Goal: Transaction & Acquisition: Purchase product/service

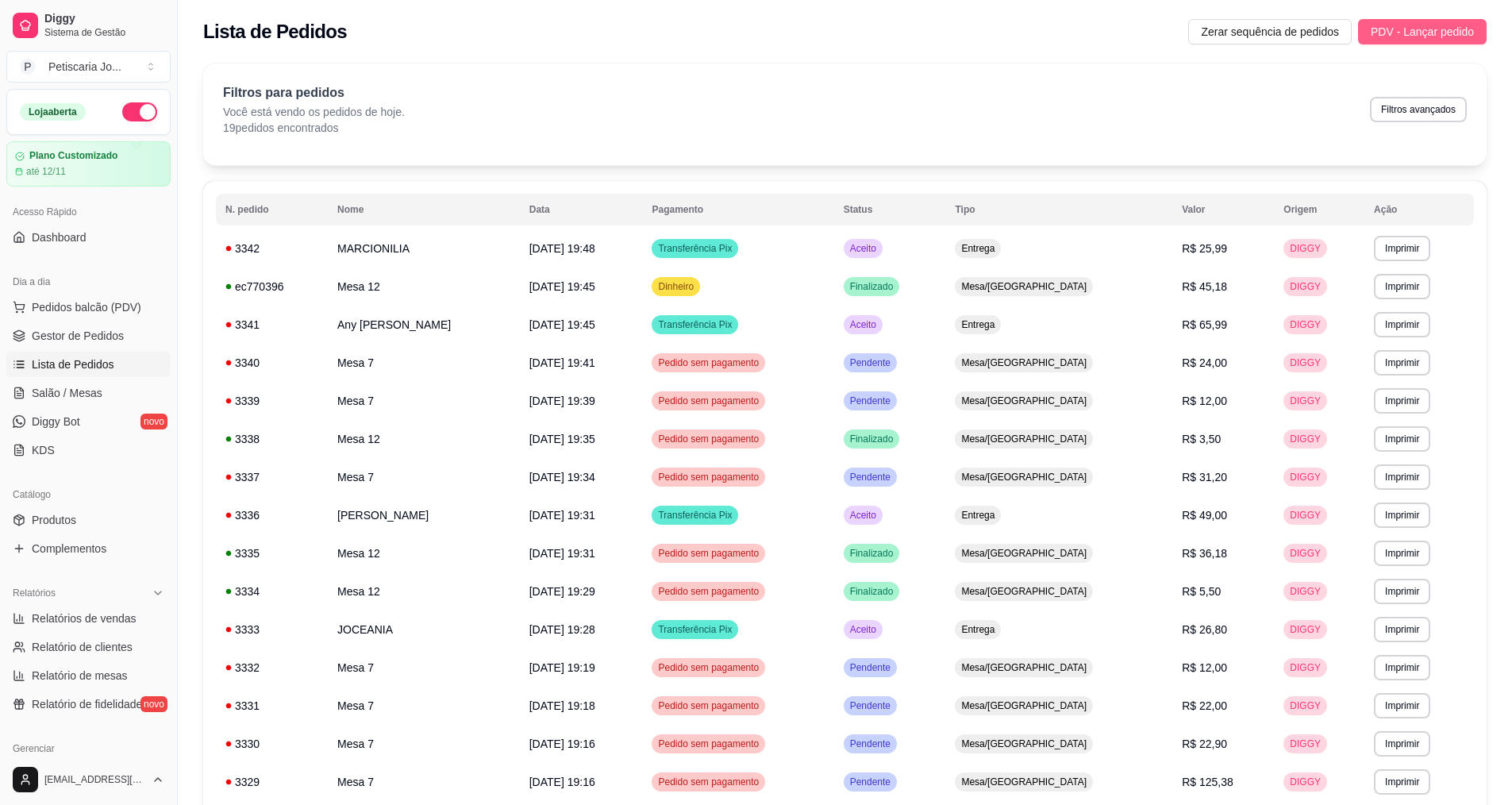
click at [1439, 30] on span "PDV - Lançar pedido" at bounding box center [1422, 32] width 103 height 18
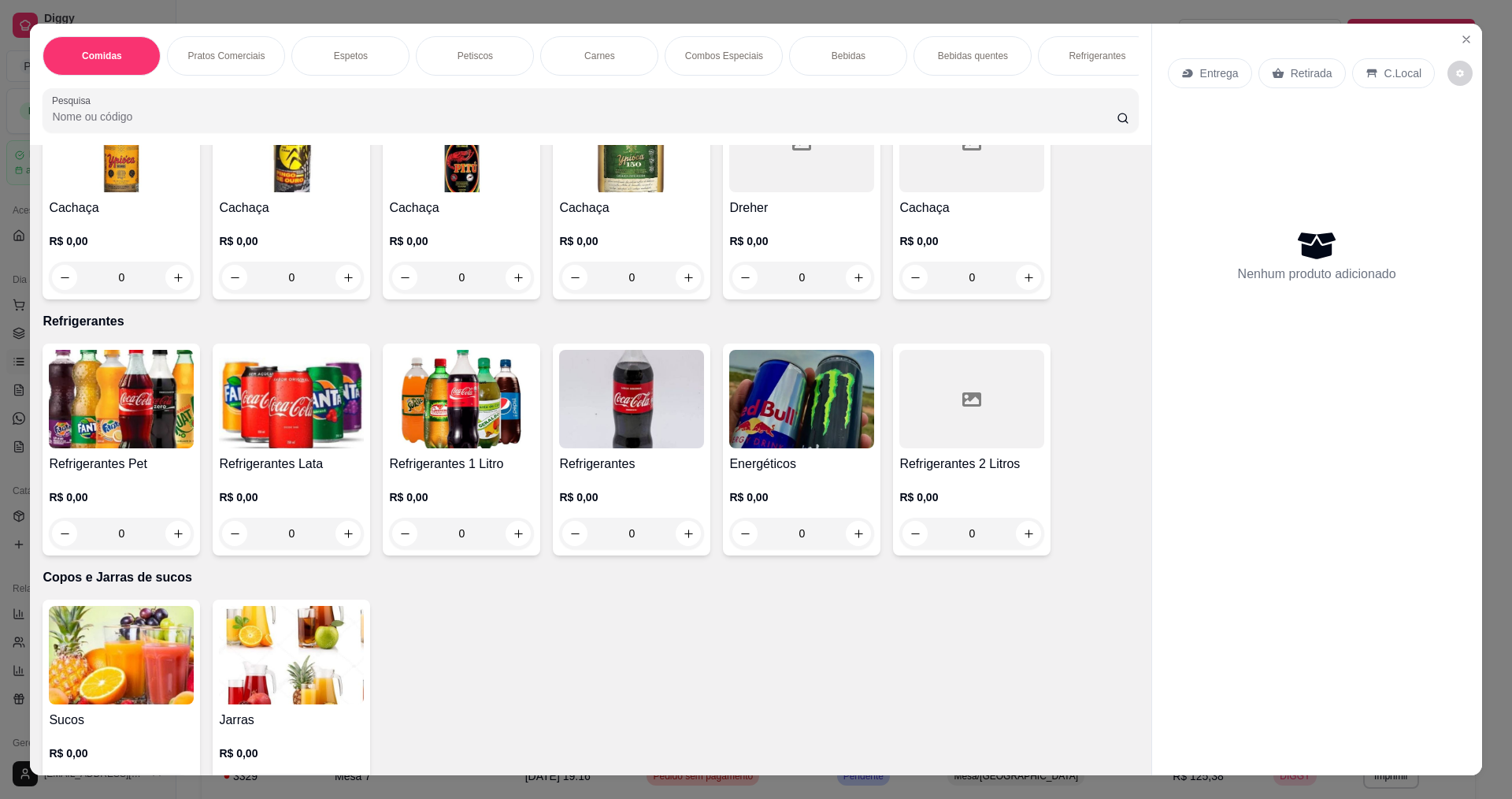
scroll to position [2758, 0]
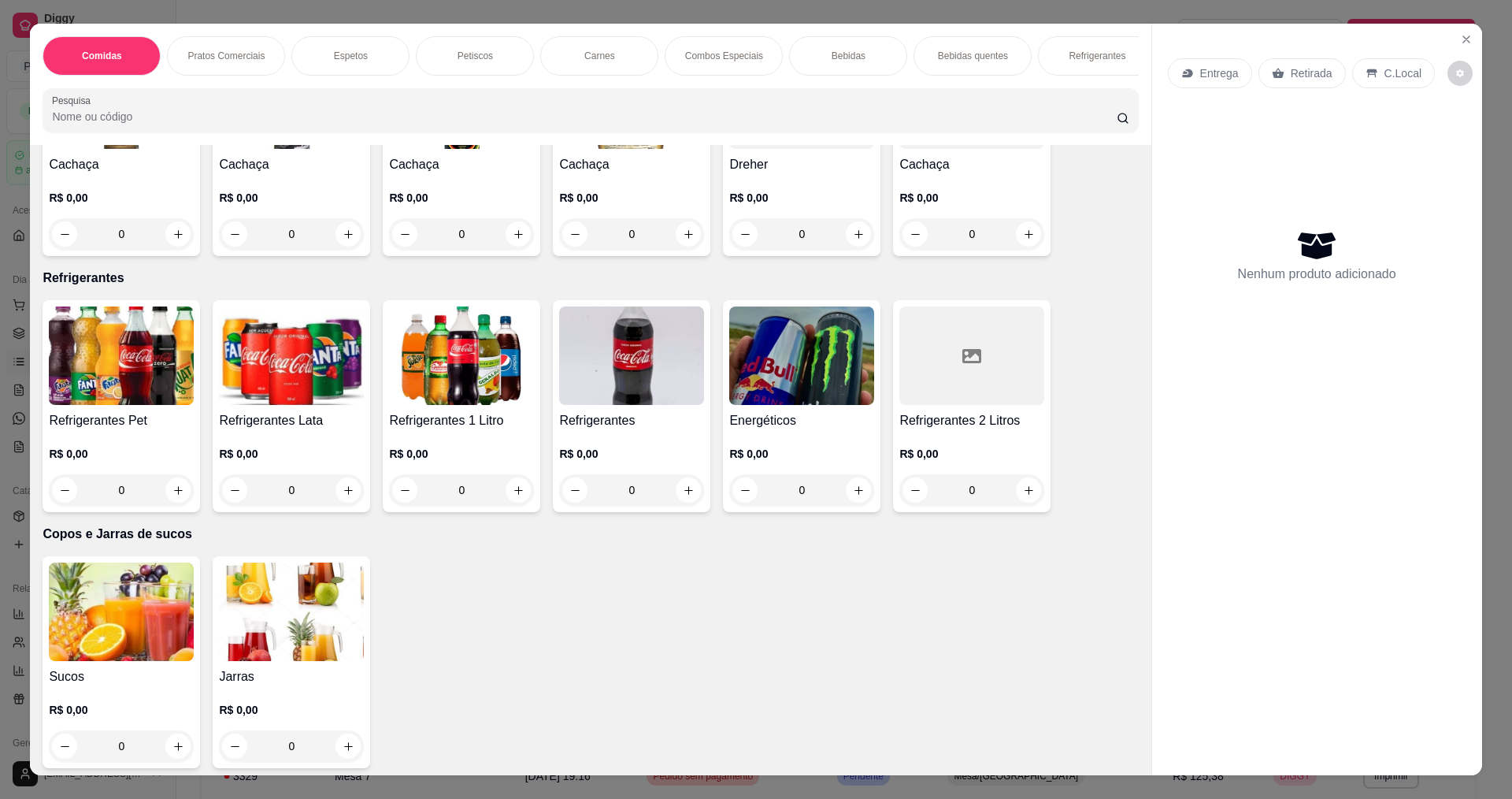
click at [617, 376] on img at bounding box center [632, 356] width 145 height 98
click at [121, 398] on img at bounding box center [121, 356] width 145 height 98
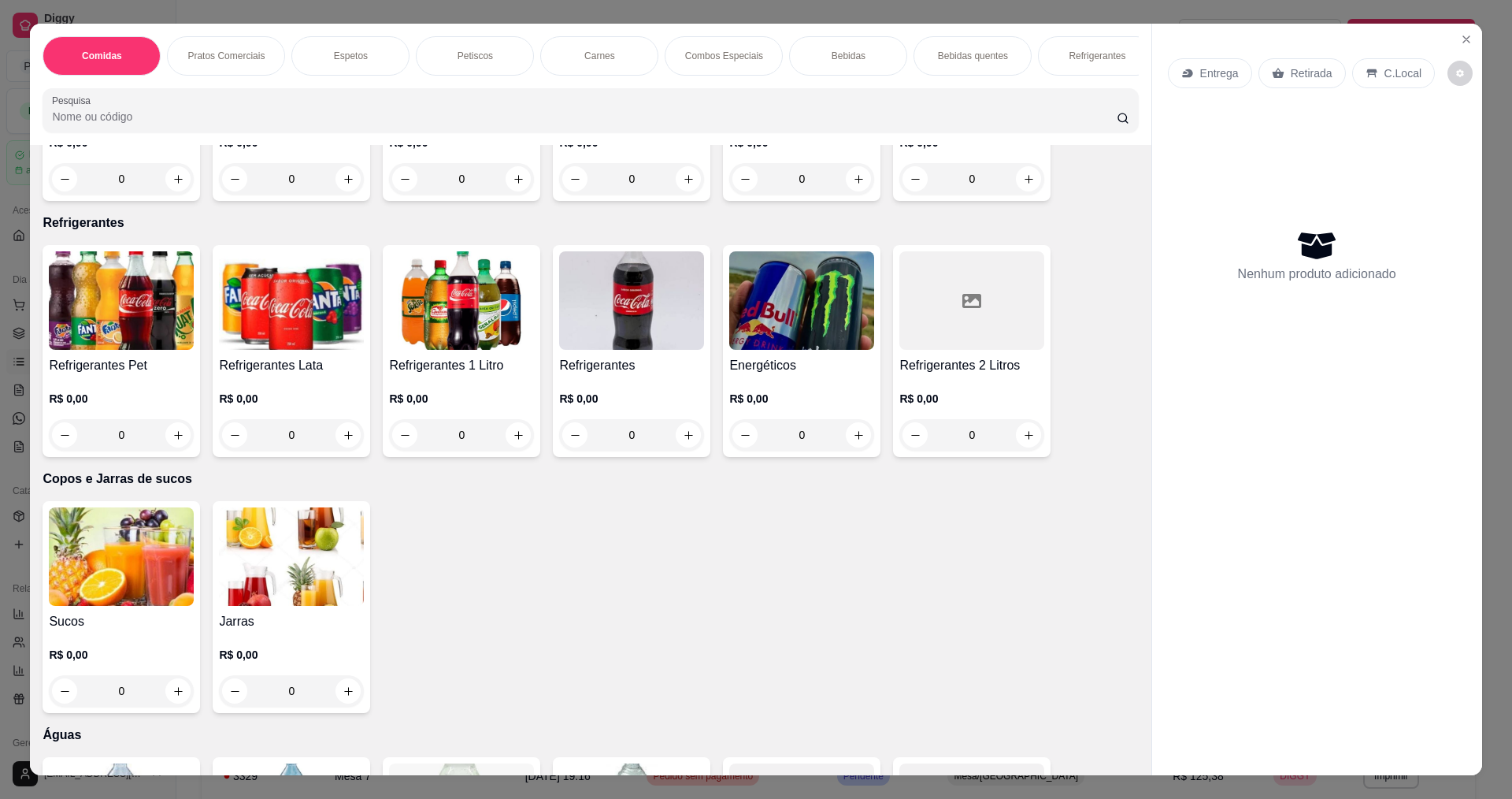
scroll to position [2836, 0]
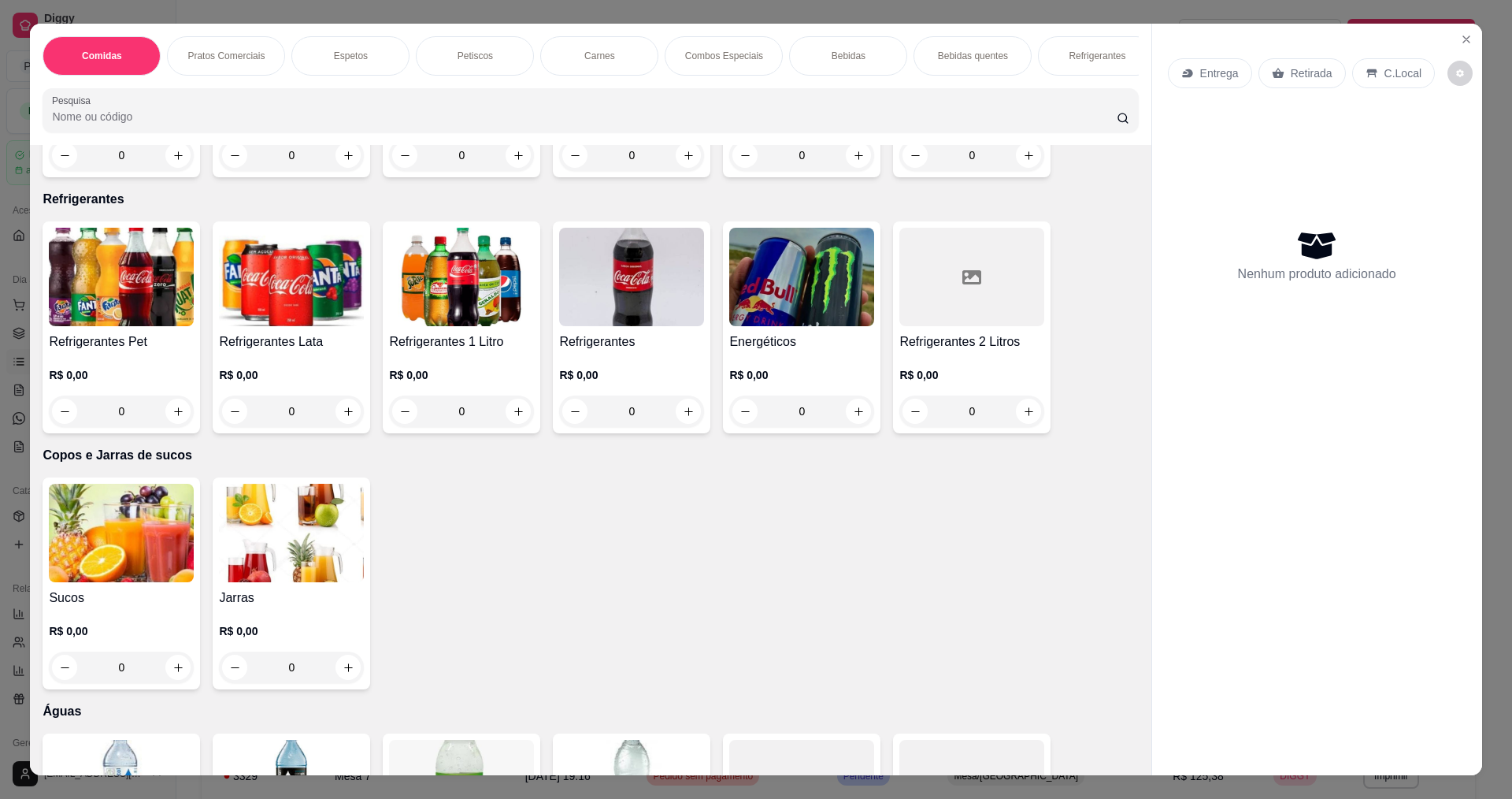
click at [899, 285] on div at bounding box center [972, 277] width 145 height 98
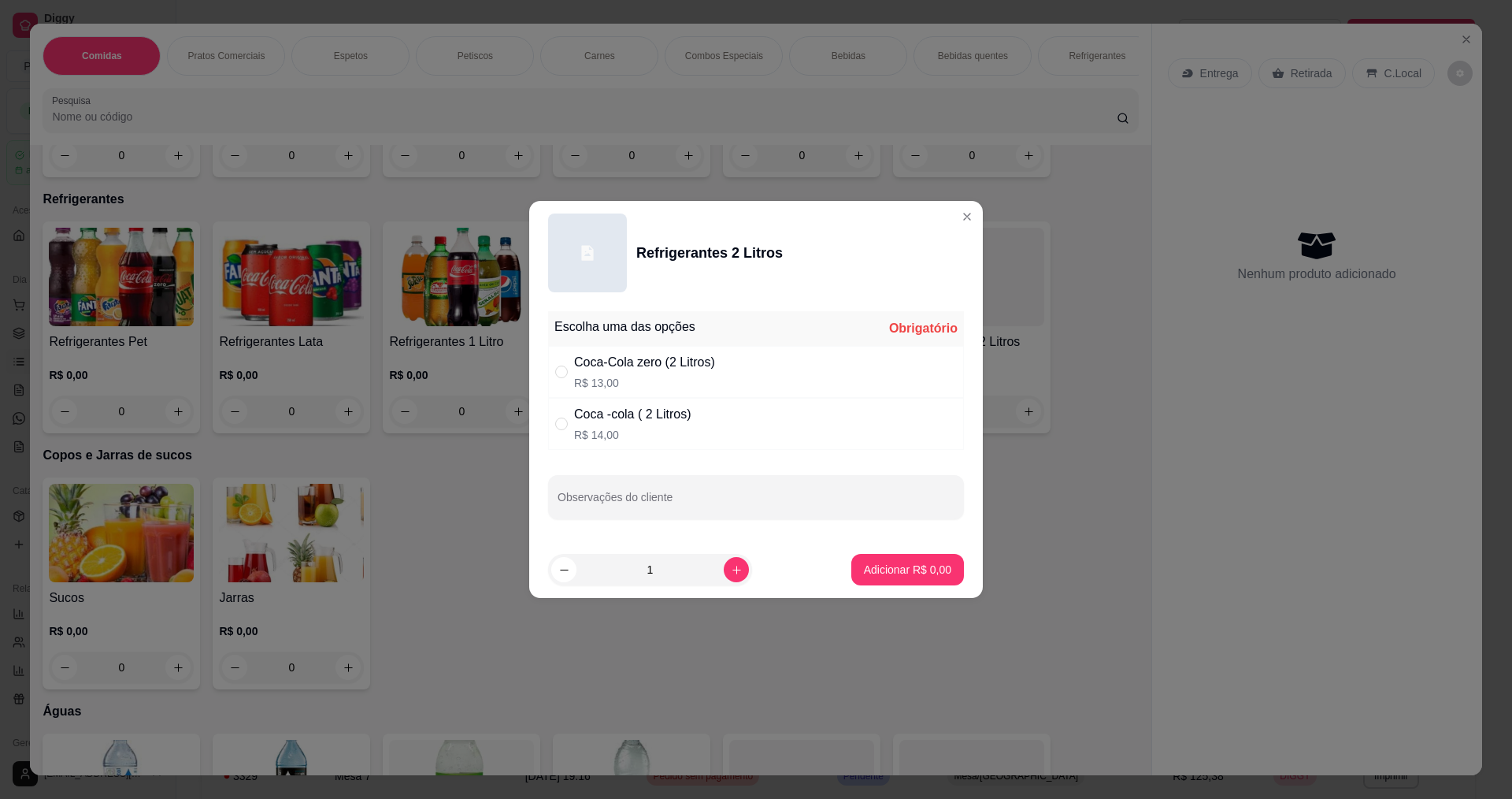
click at [632, 358] on div "Coca-Cola zero (2 Litros)" at bounding box center [645, 362] width 141 height 19
radio input "true"
click at [874, 562] on p "Adicionar R$ 13,00" at bounding box center [904, 569] width 91 height 15
type input "1"
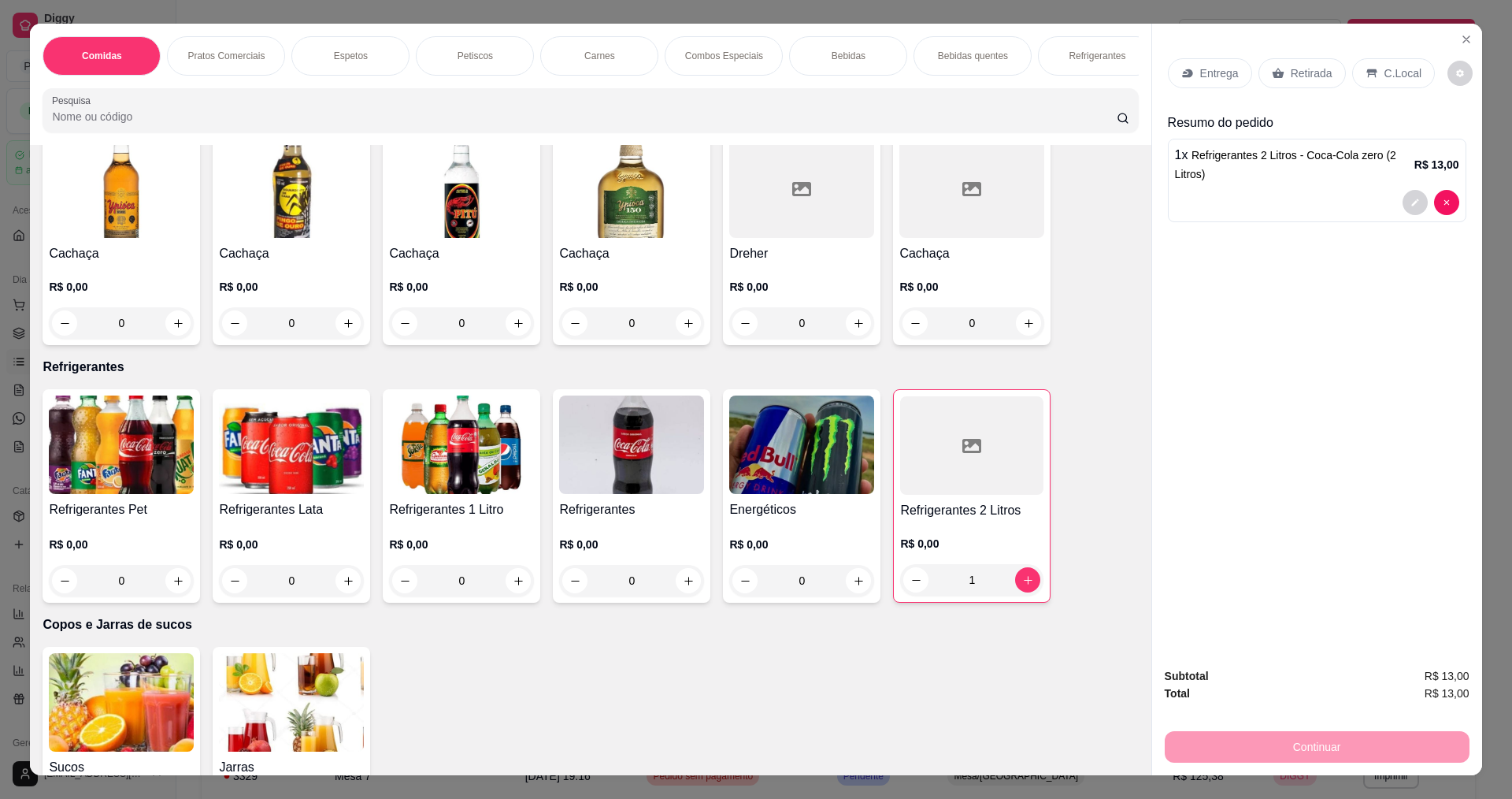
scroll to position [2521, 0]
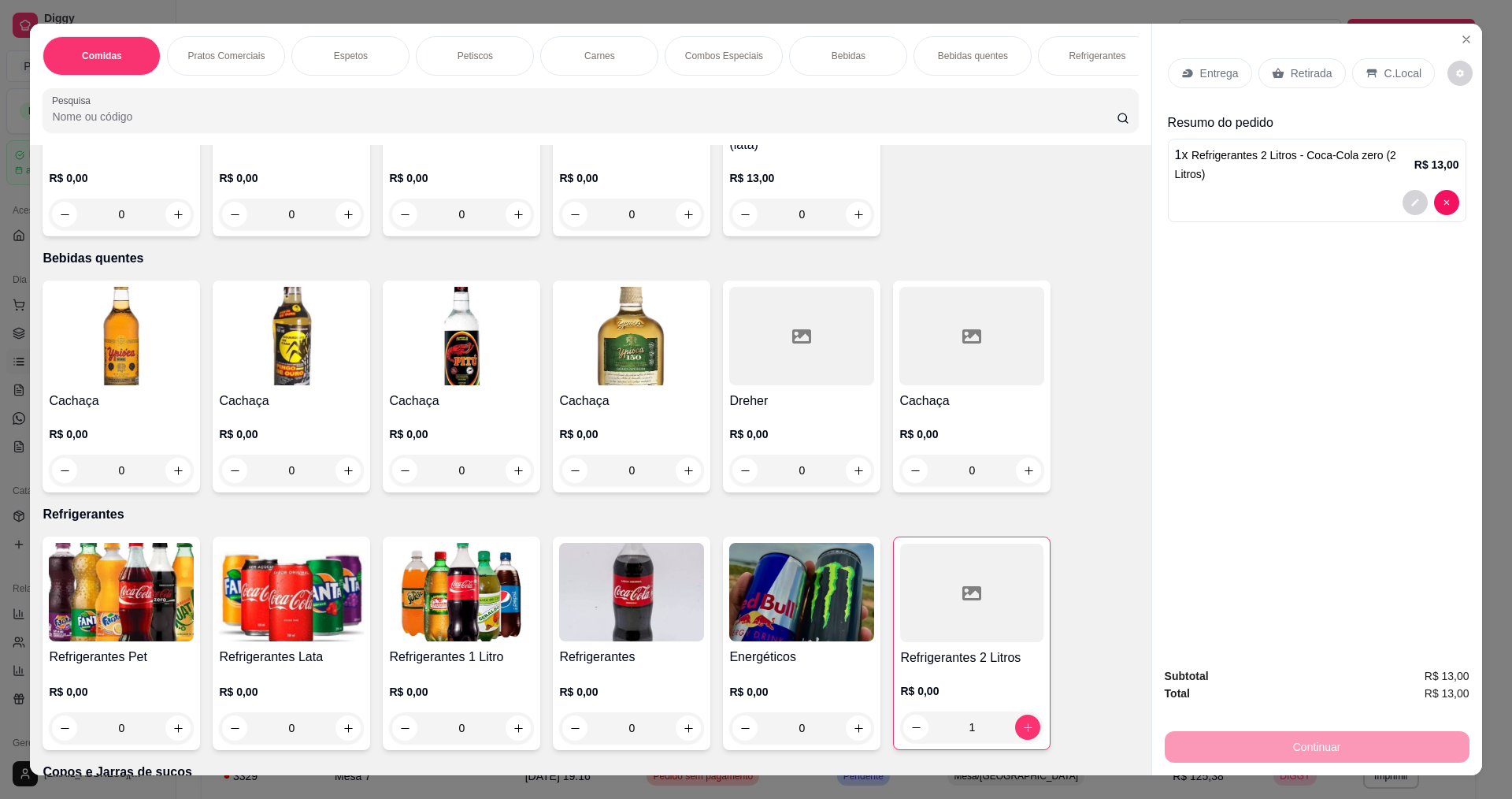
click at [1211, 82] on div "Entrega" at bounding box center [1210, 74] width 84 height 30
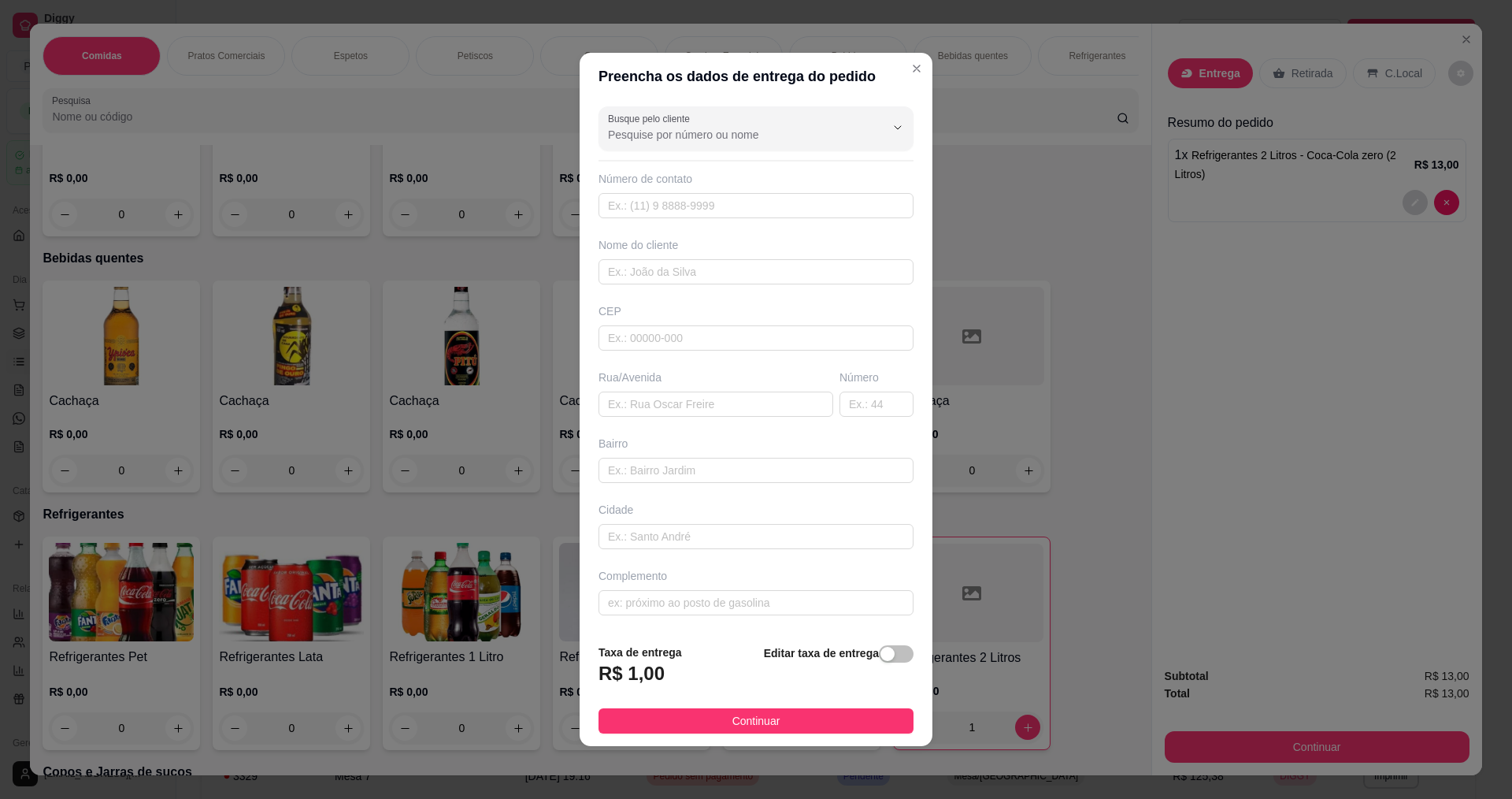
click at [711, 224] on div "Busque pelo cliente Número de contato Nome do cliente CEP Rua/[GEOGRAPHIC_DATA]" at bounding box center [756, 365] width 353 height 531
click at [712, 205] on input "text" at bounding box center [756, 206] width 315 height 25
type input "888"
click at [659, 407] on input "text" at bounding box center [716, 404] width 235 height 25
type input "RUA [PERSON_NAME]"
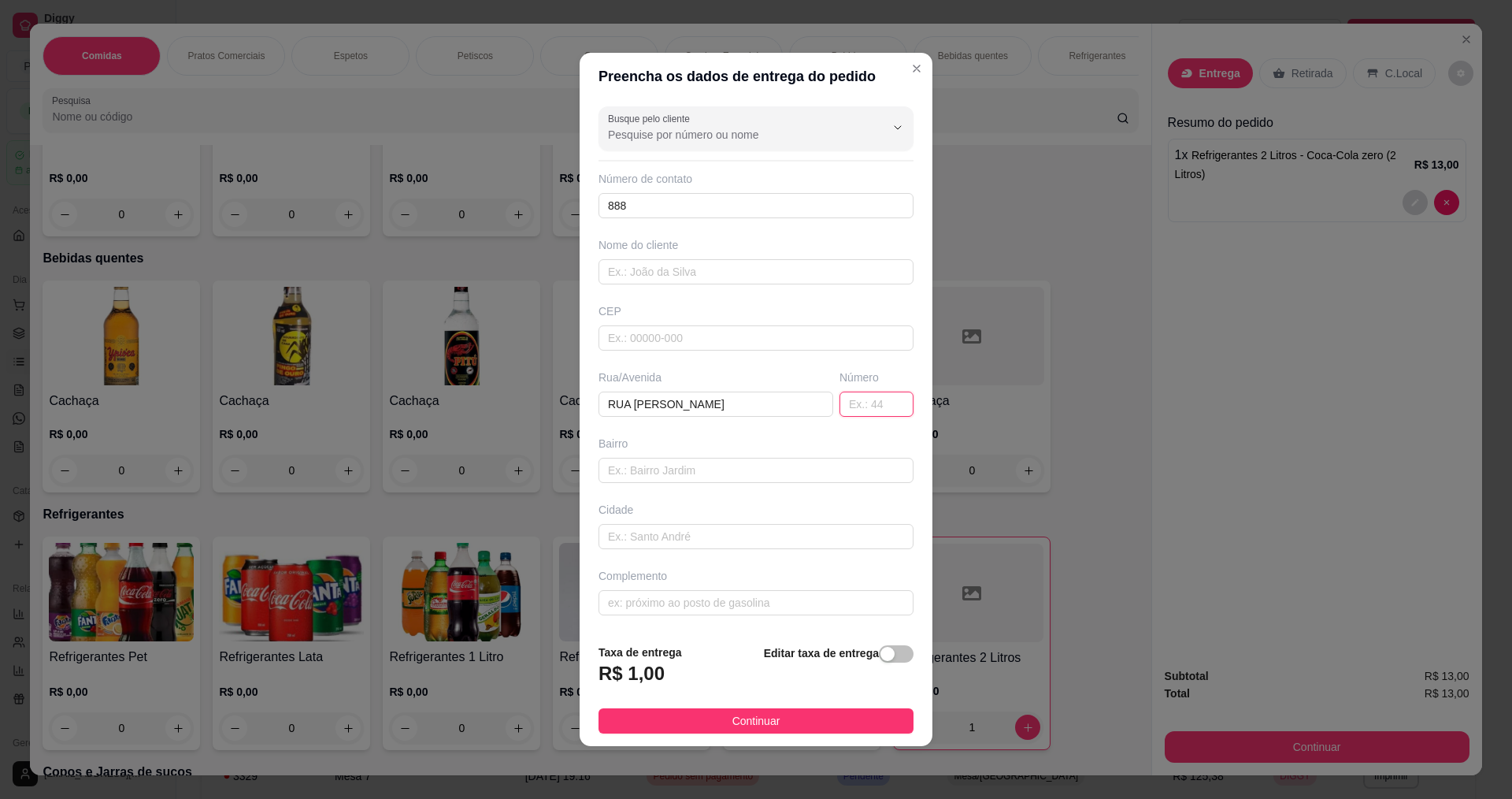
click at [853, 401] on input "text" at bounding box center [876, 404] width 74 height 25
type input "105"
click at [716, 466] on input "text" at bounding box center [756, 470] width 315 height 25
click at [670, 587] on div "Complemento" at bounding box center [756, 592] width 322 height 48
click at [676, 614] on input "text" at bounding box center [756, 602] width 315 height 25
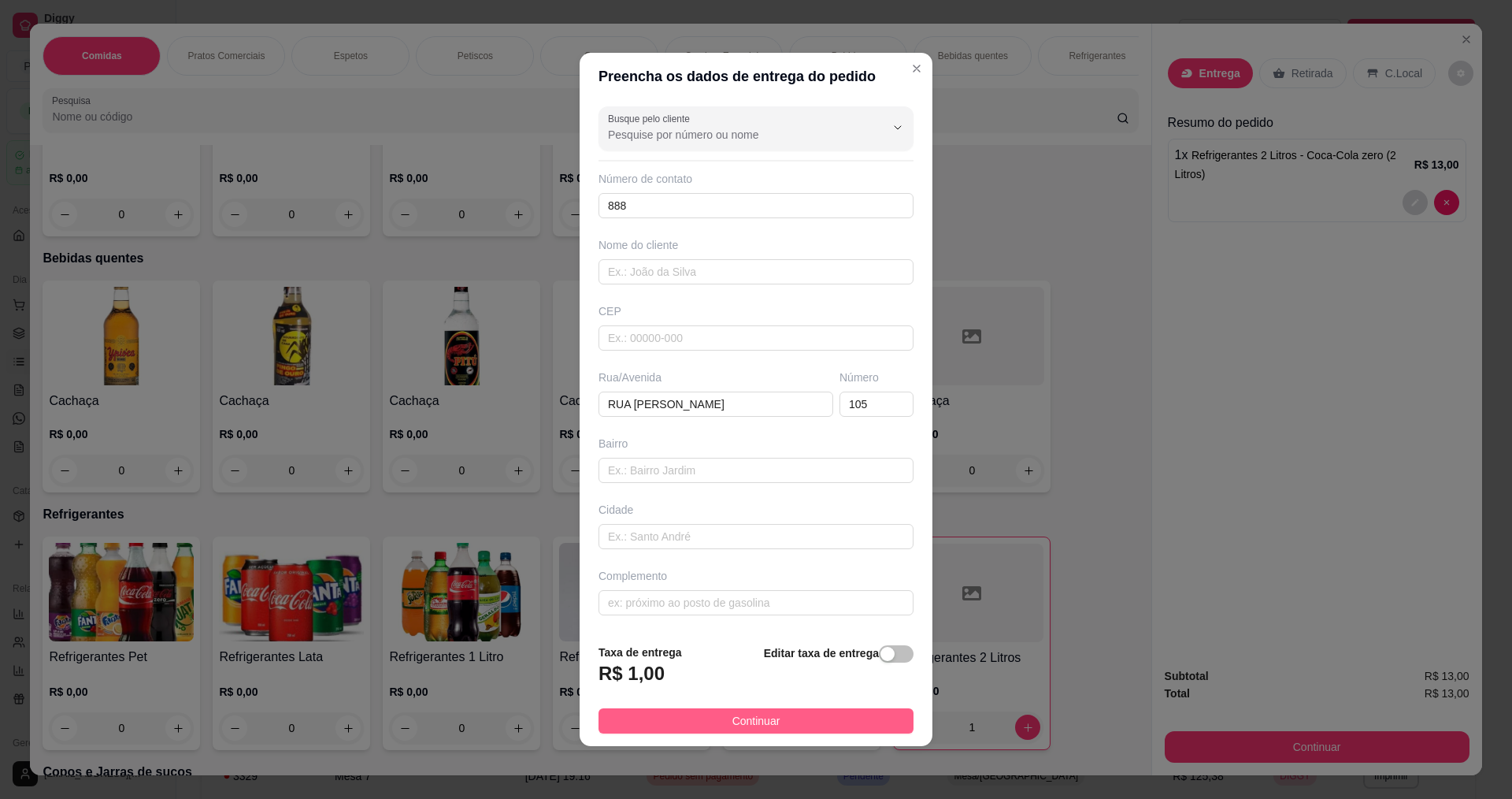
click at [769, 721] on span "Continuar" at bounding box center [756, 721] width 48 height 17
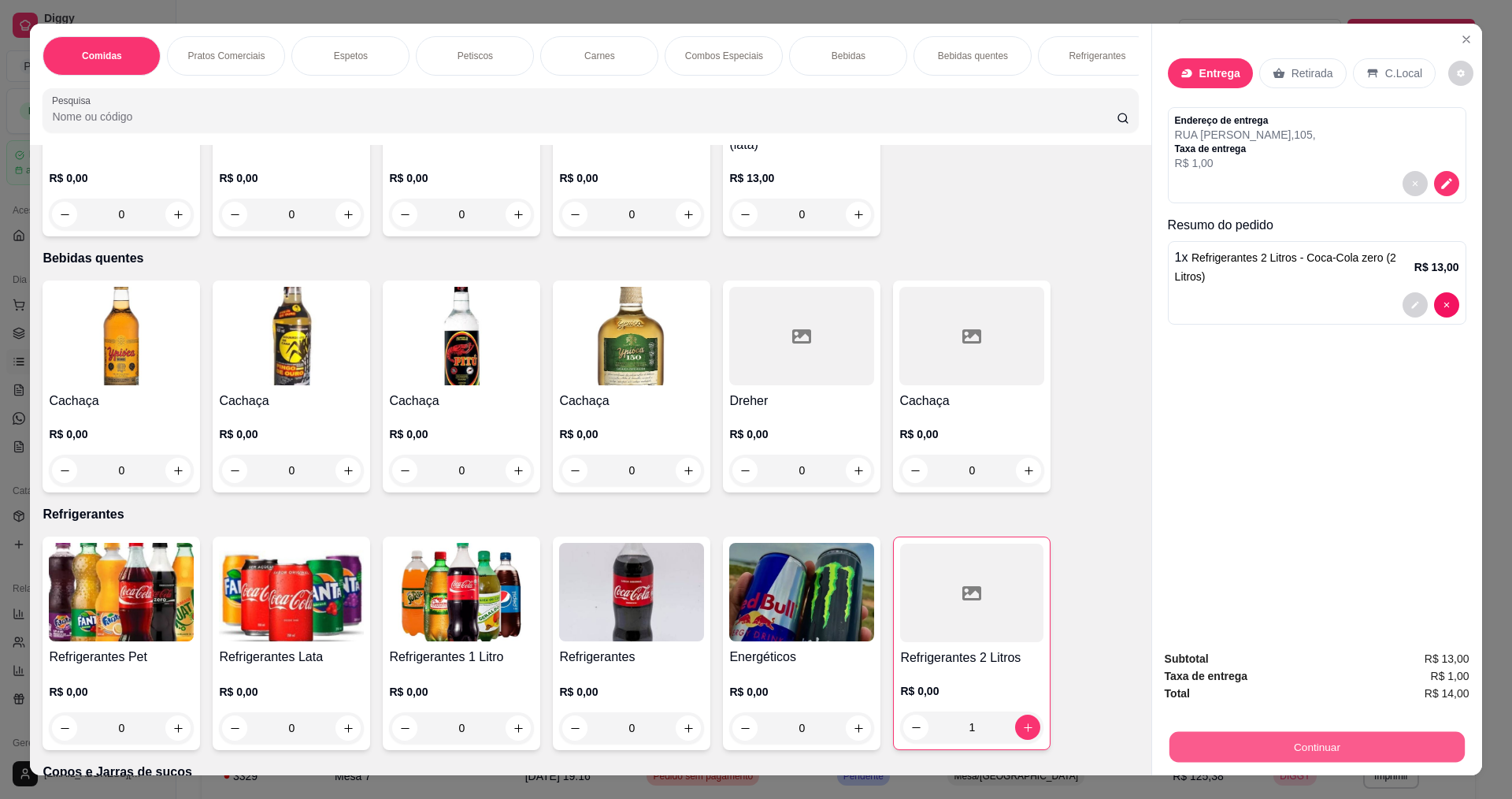
click at [1346, 752] on button "Continuar" at bounding box center [1316, 746] width 296 height 31
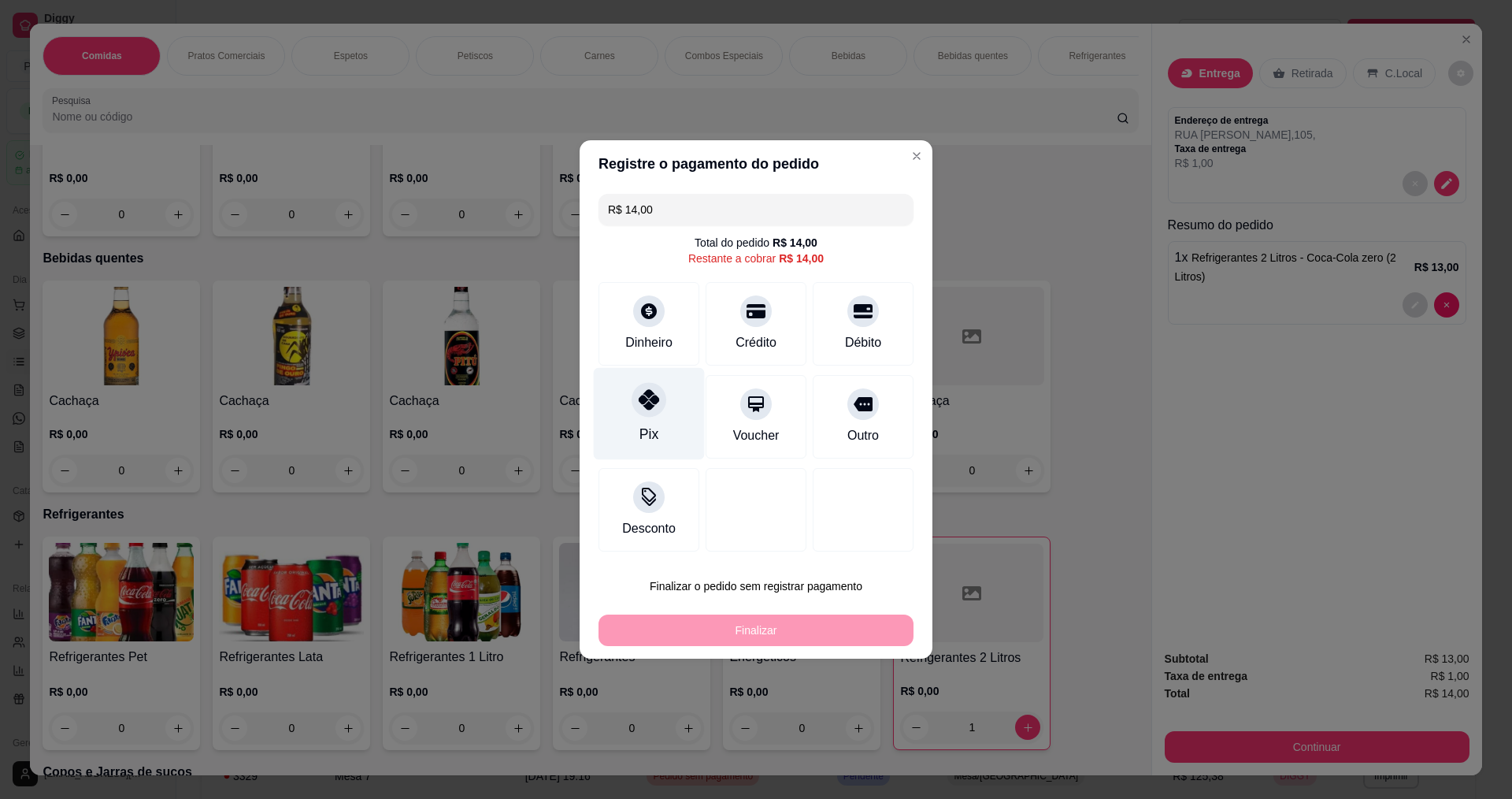
click at [633, 402] on div at bounding box center [649, 400] width 35 height 35
type input "R$ 0,00"
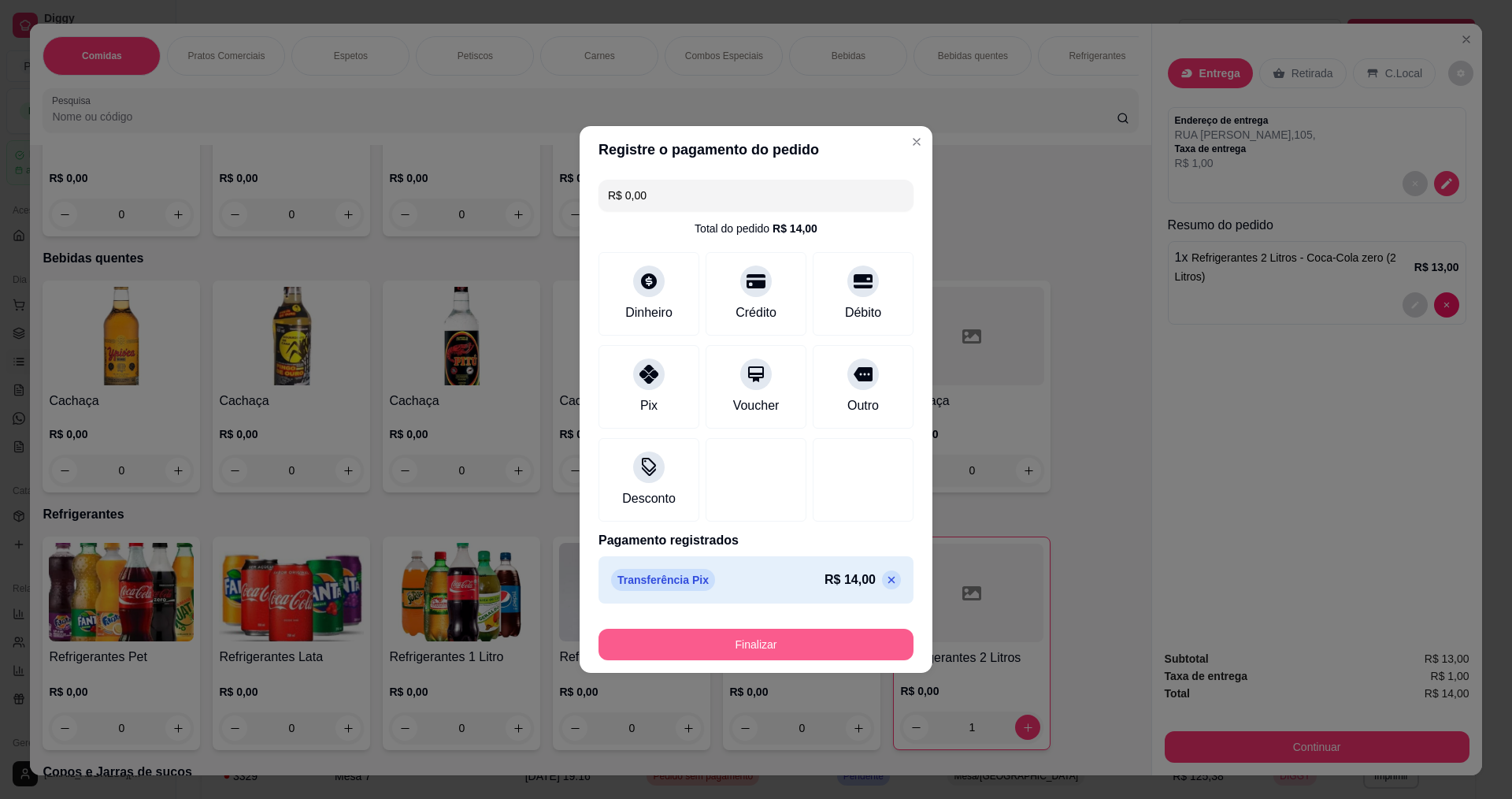
click at [809, 643] on button "Finalizar" at bounding box center [756, 644] width 315 height 32
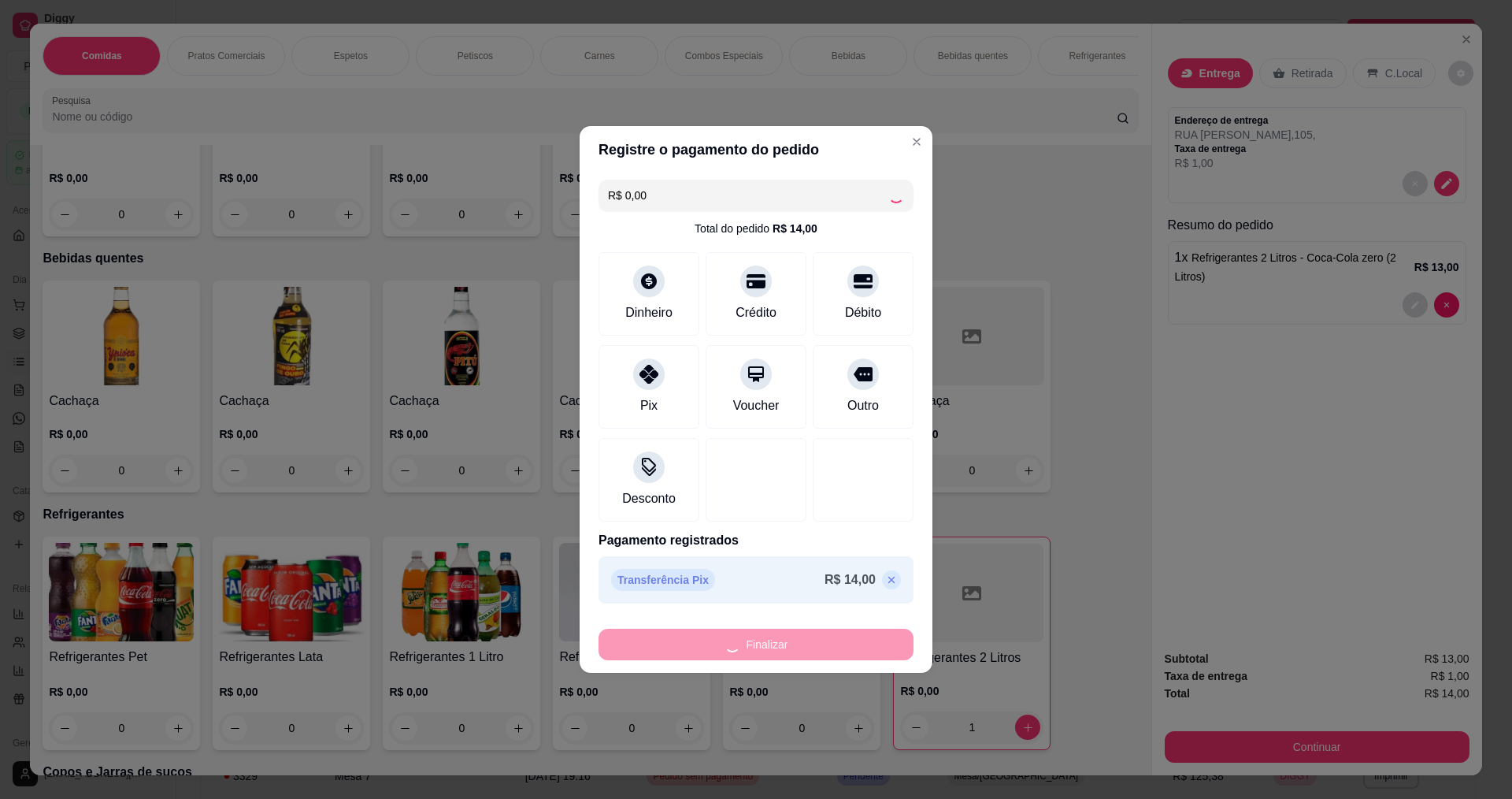
type input "0"
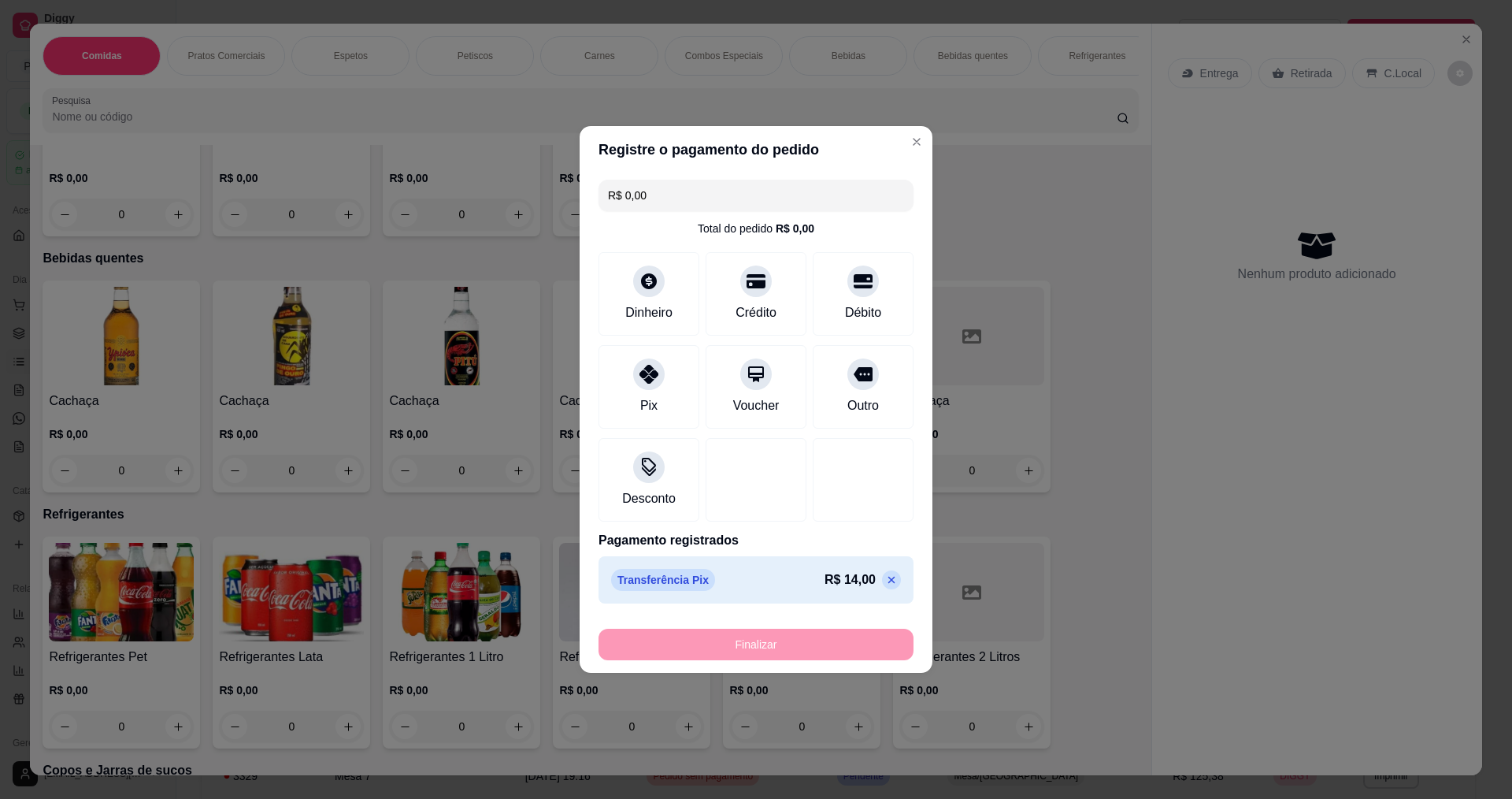
type input "-R$ 14,00"
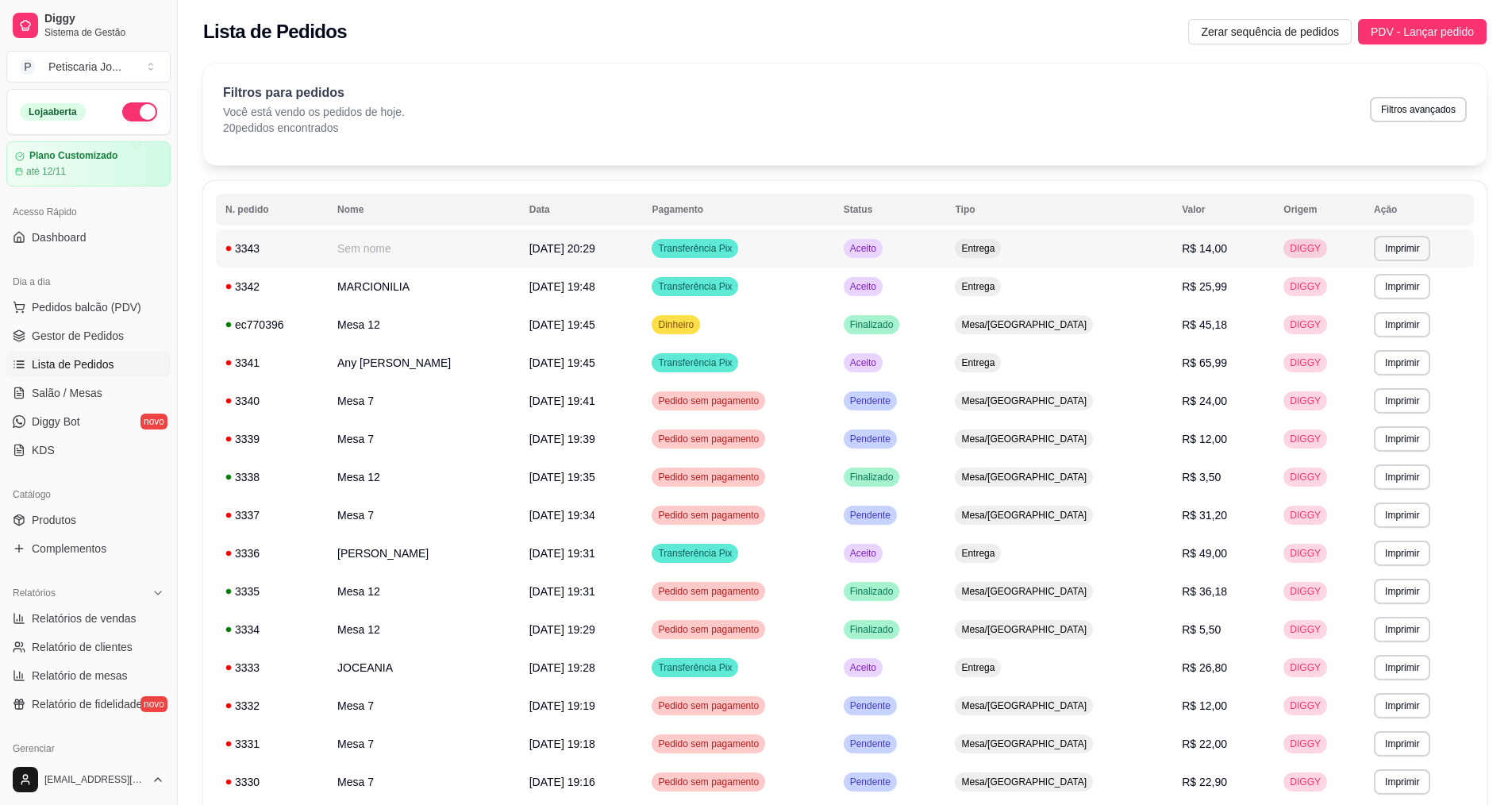
click at [717, 245] on span "Transferência Pix" at bounding box center [695, 248] width 80 height 13
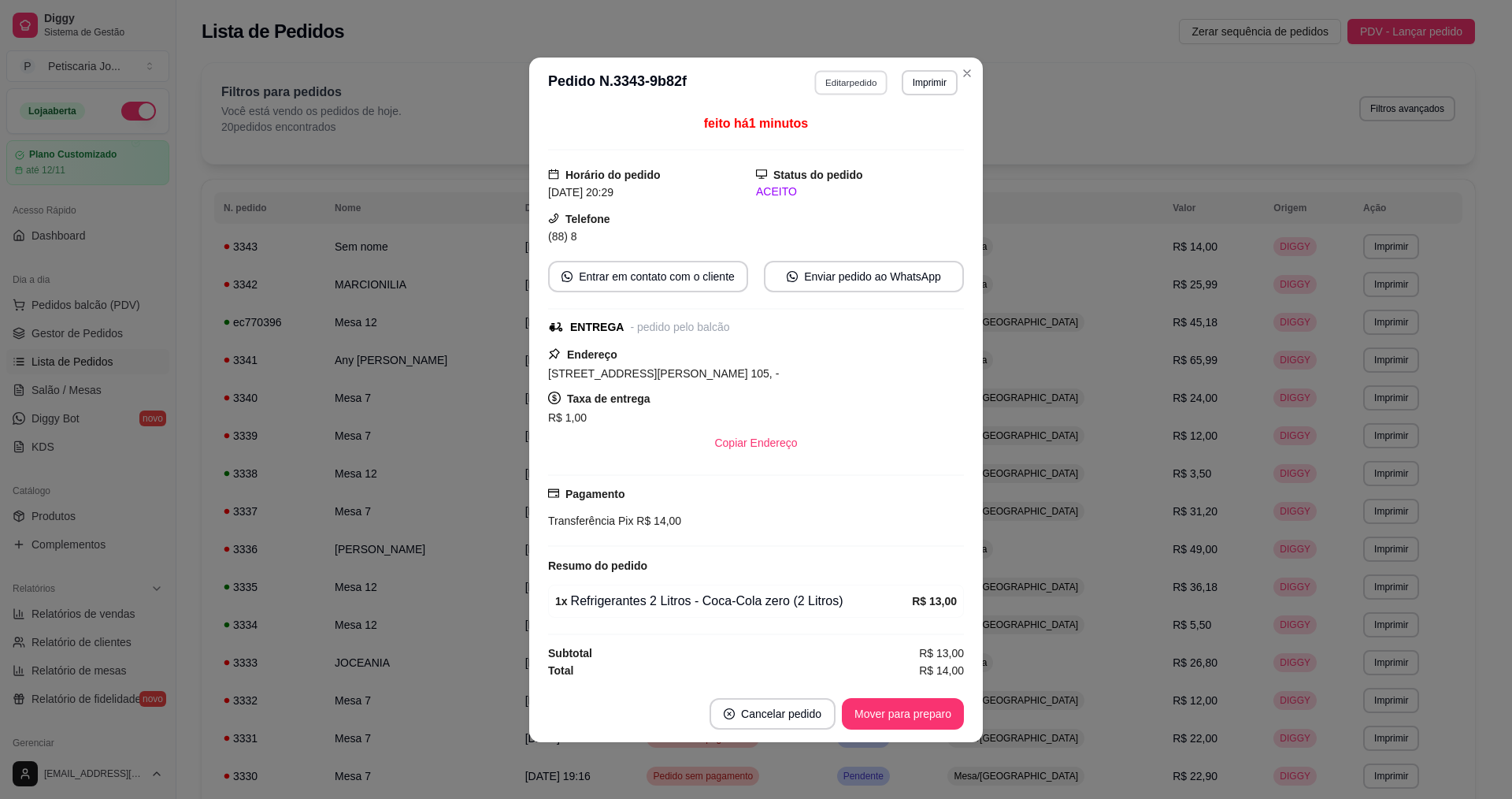
click at [830, 71] on button "Editar pedido" at bounding box center [852, 82] width 73 height 25
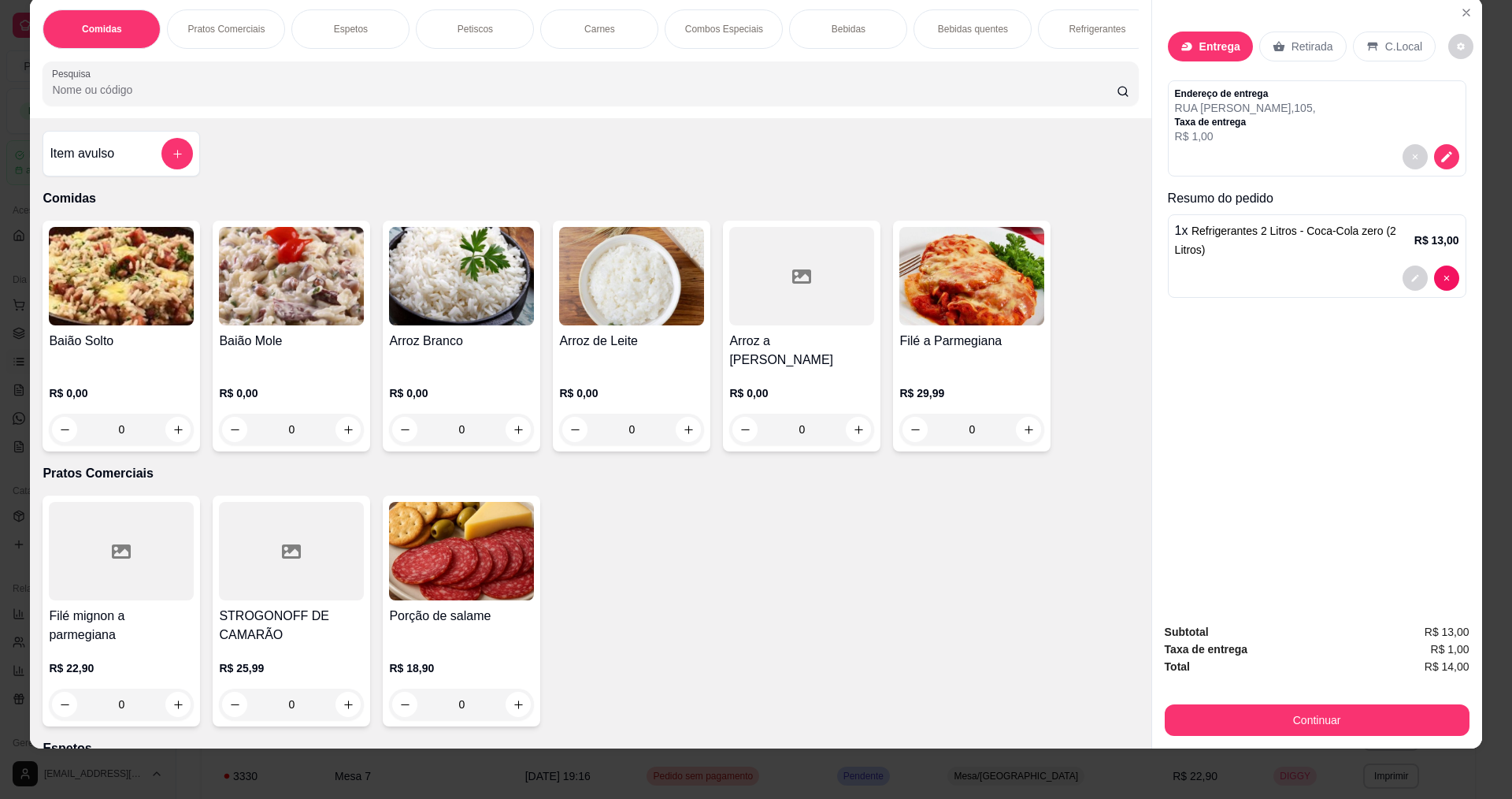
click at [162, 163] on div at bounding box center [178, 154] width 32 height 32
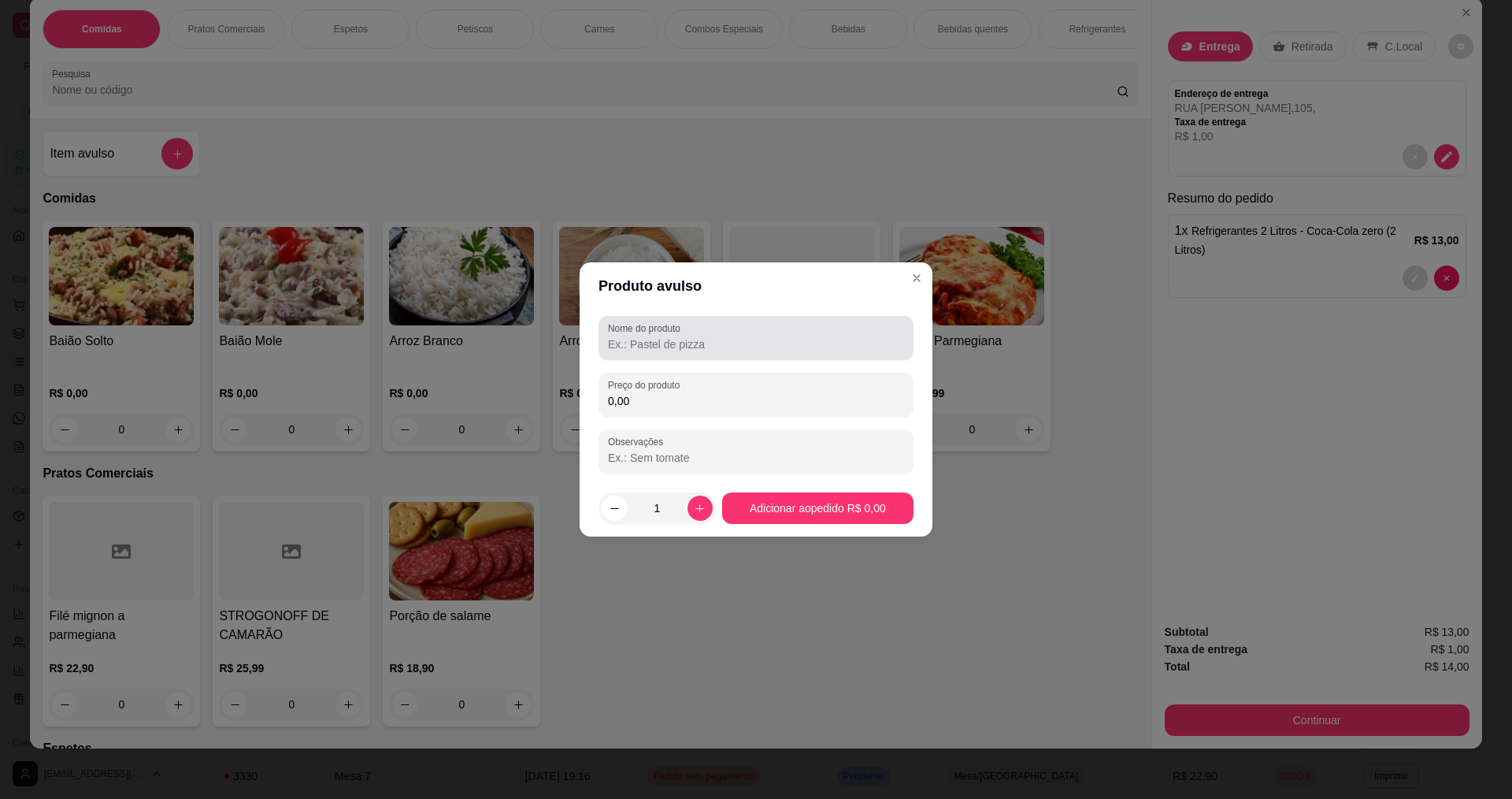
click at [639, 334] on label "Nome do produto" at bounding box center [647, 328] width 78 height 13
click at [639, 336] on input "Nome do produto" at bounding box center [756, 344] width 296 height 16
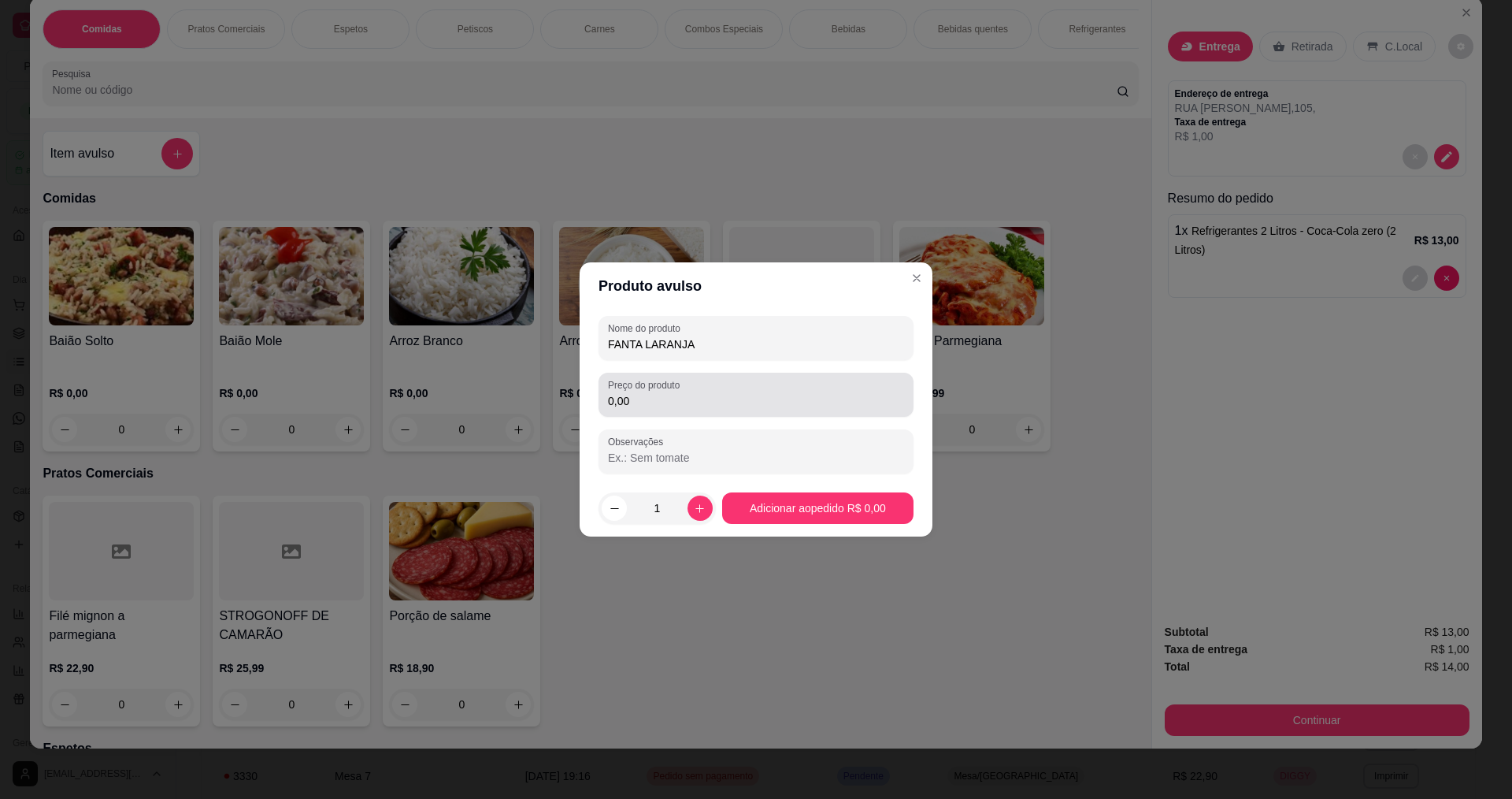
type input "FANTA LARANJA"
click at [704, 415] on div "Preço do produto 0,00" at bounding box center [756, 395] width 315 height 44
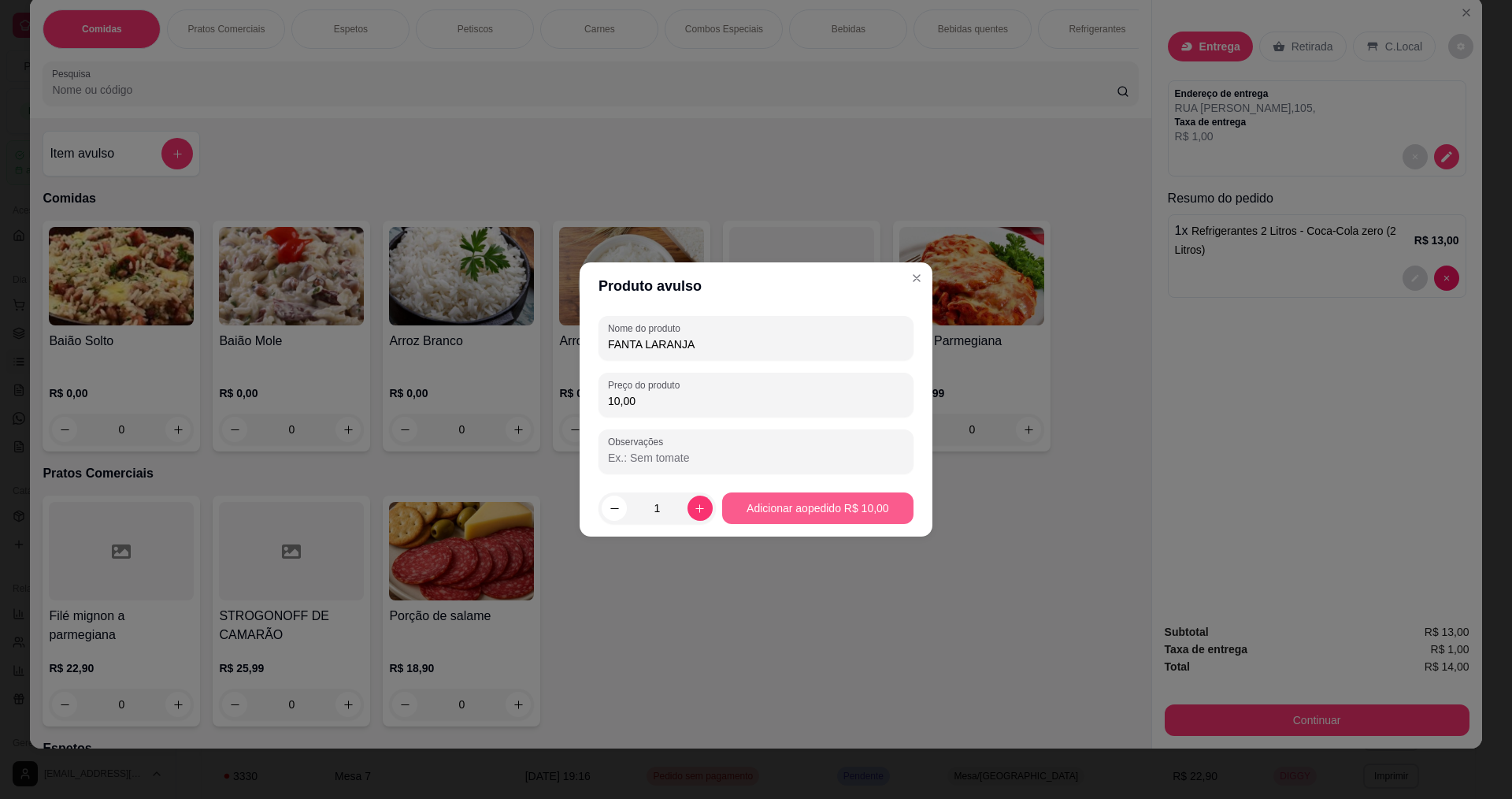
type input "10,00"
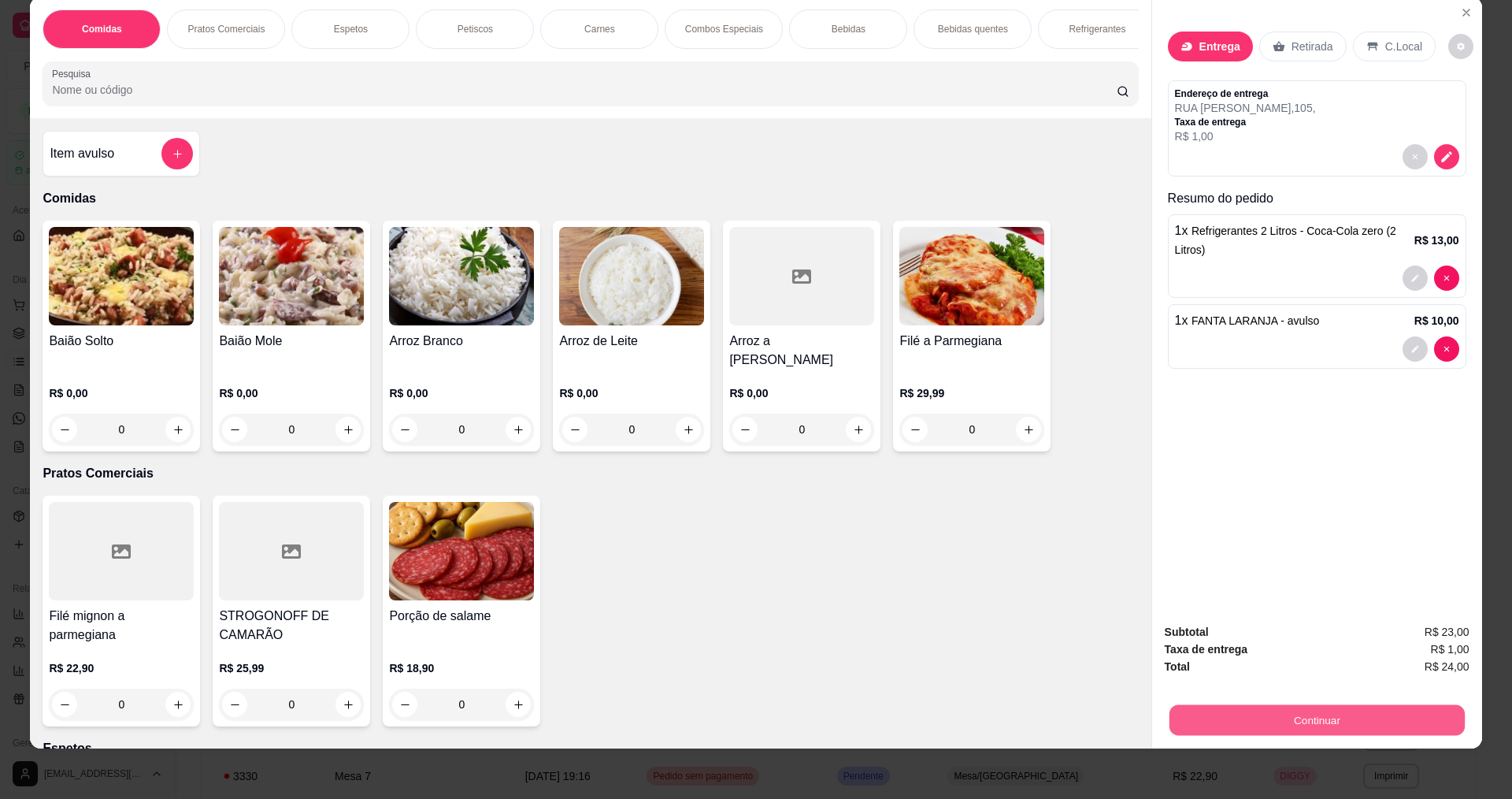
click at [1319, 722] on button "Continuar" at bounding box center [1316, 720] width 296 height 31
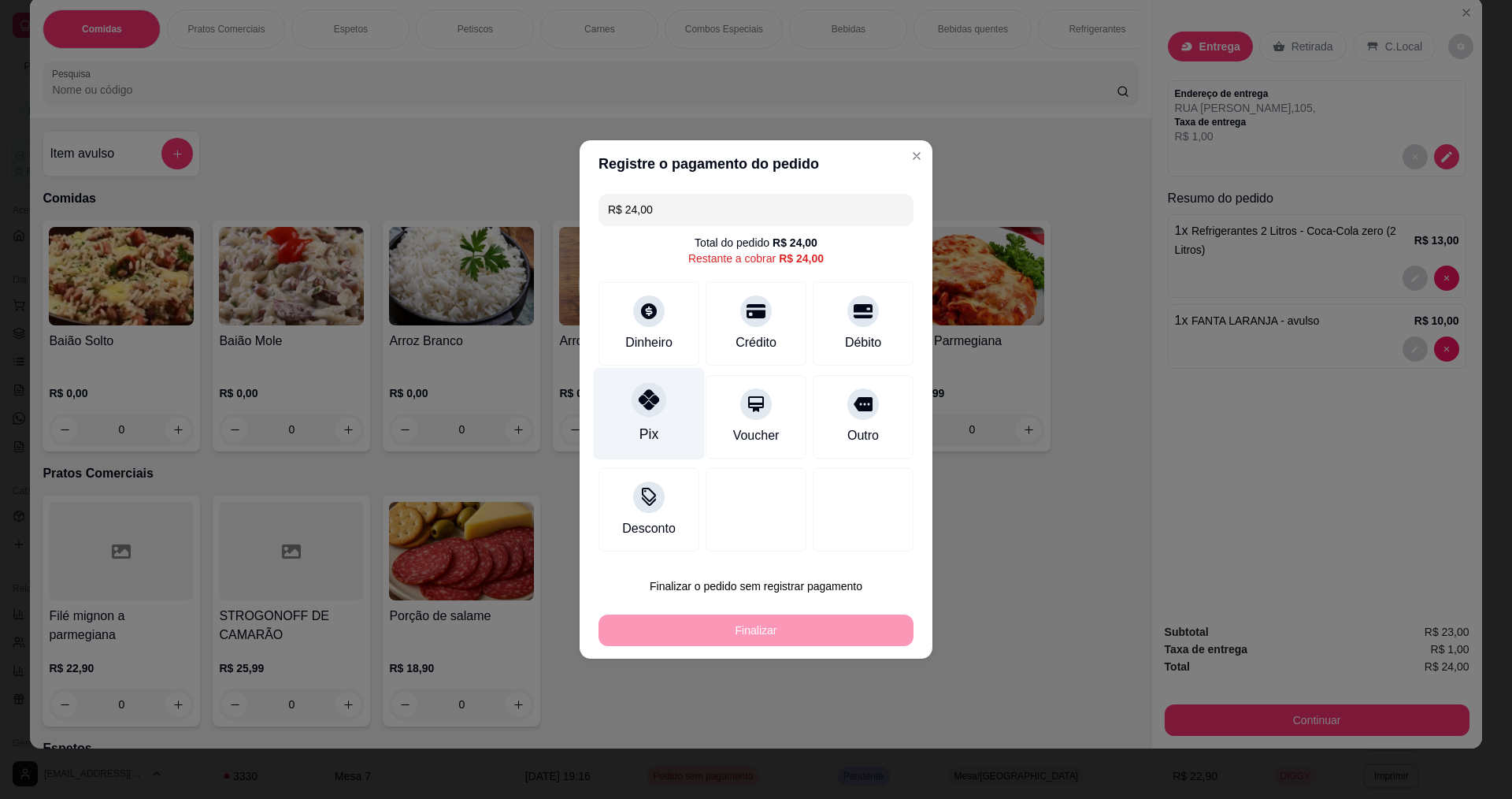
click at [635, 411] on div at bounding box center [649, 400] width 35 height 35
type input "R$ 0,00"
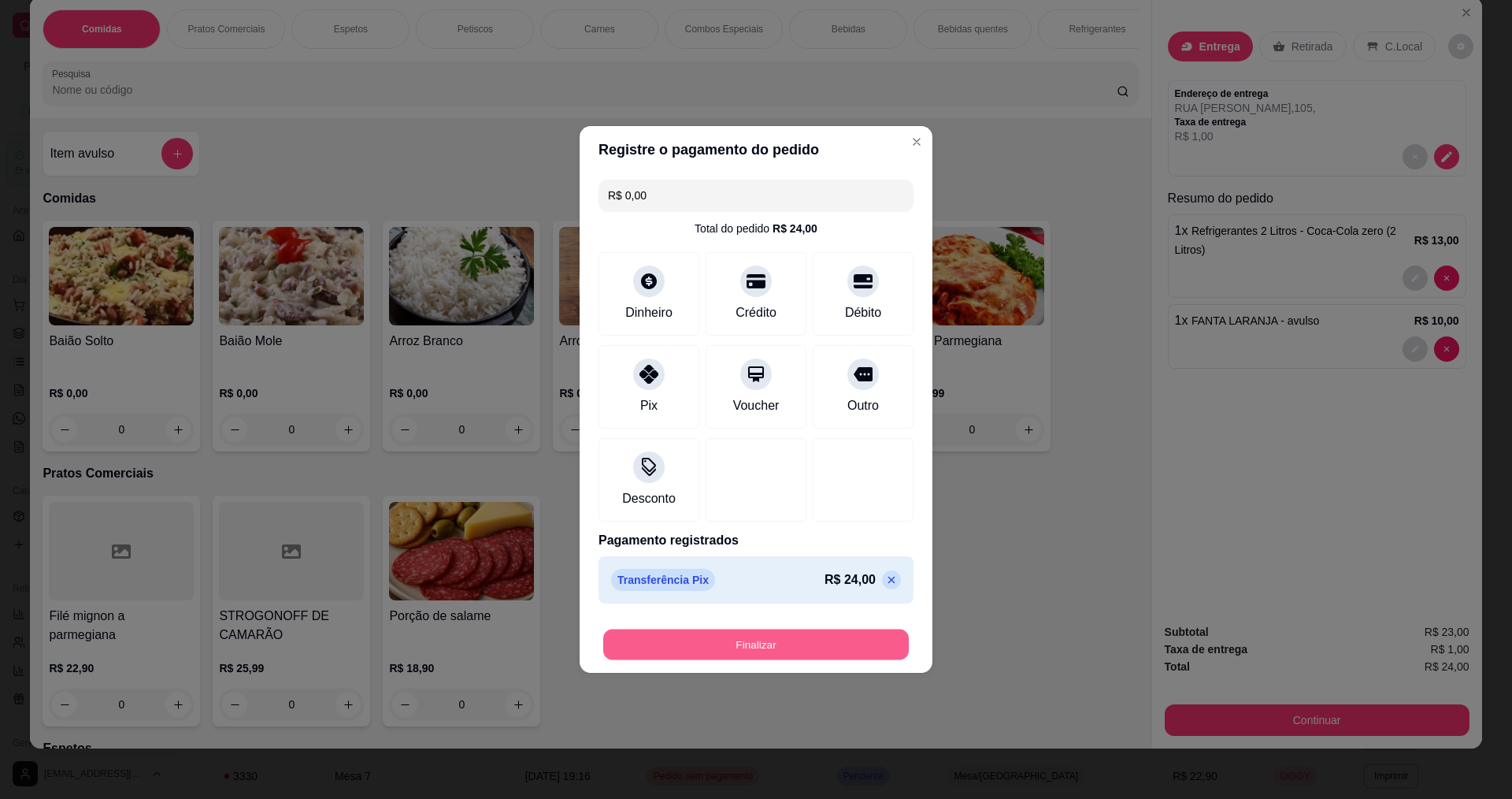
click at [784, 642] on button "Finalizar" at bounding box center [756, 644] width 306 height 31
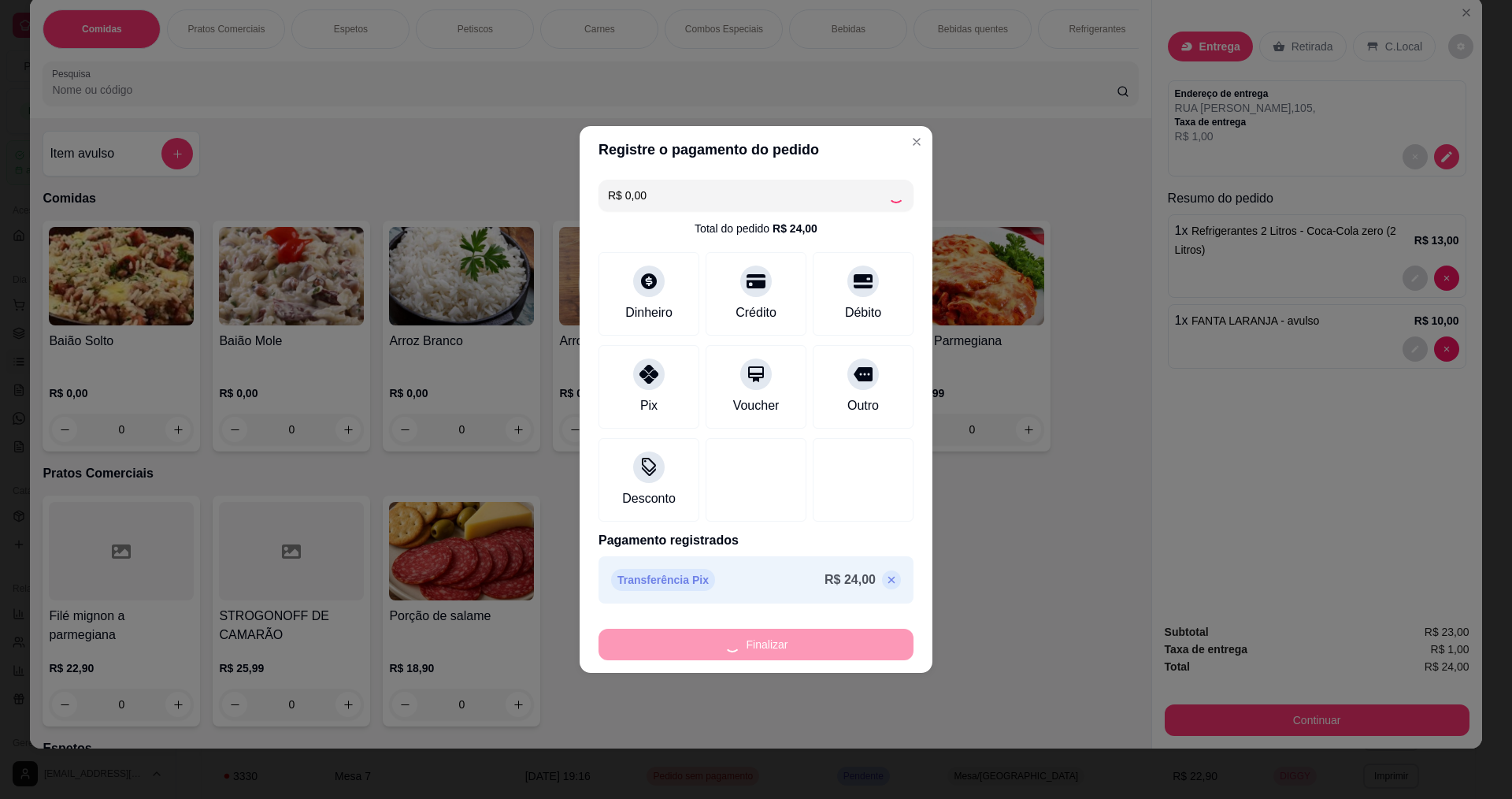
type input "0"
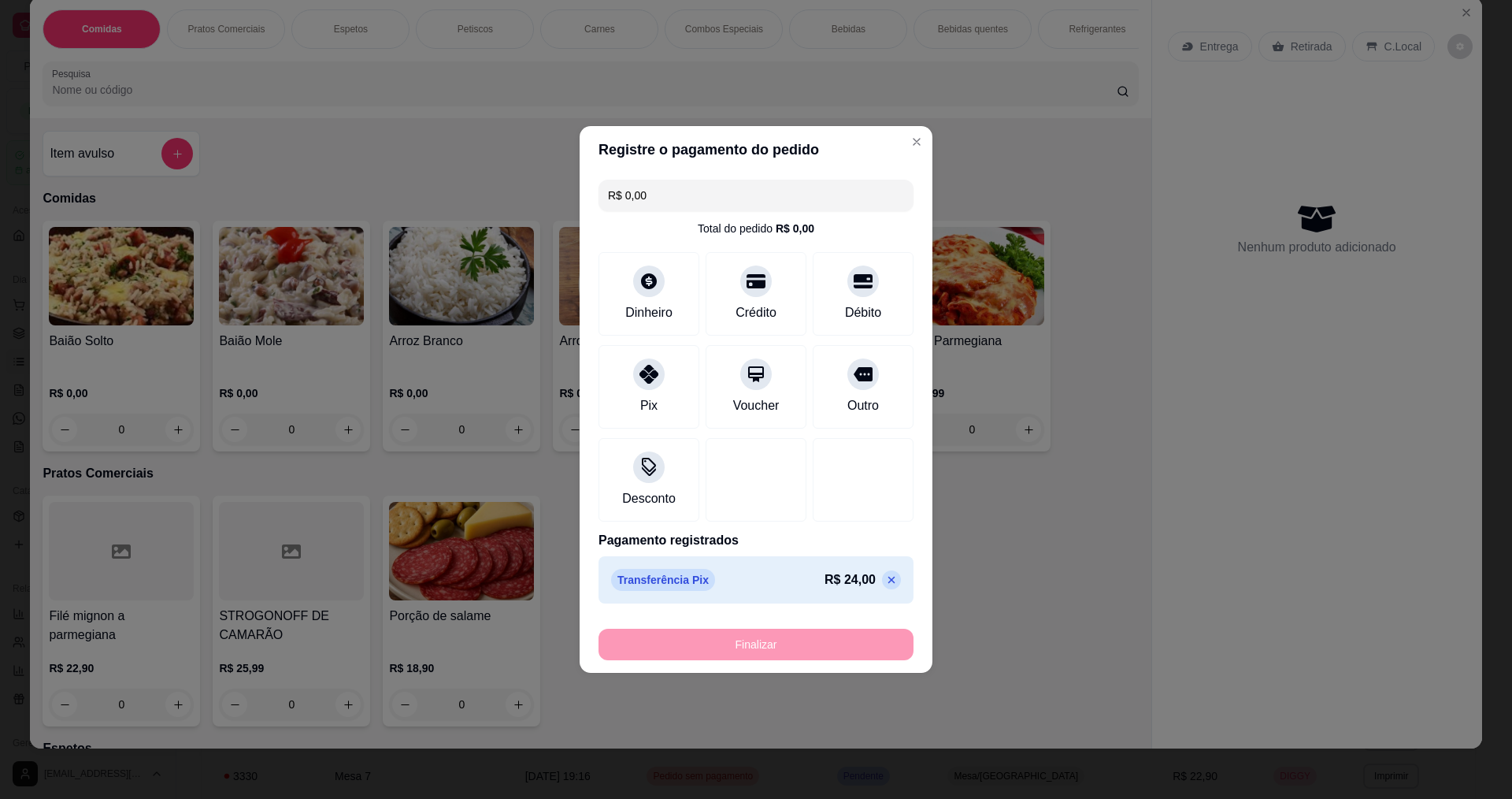
type input "-R$ 24,00"
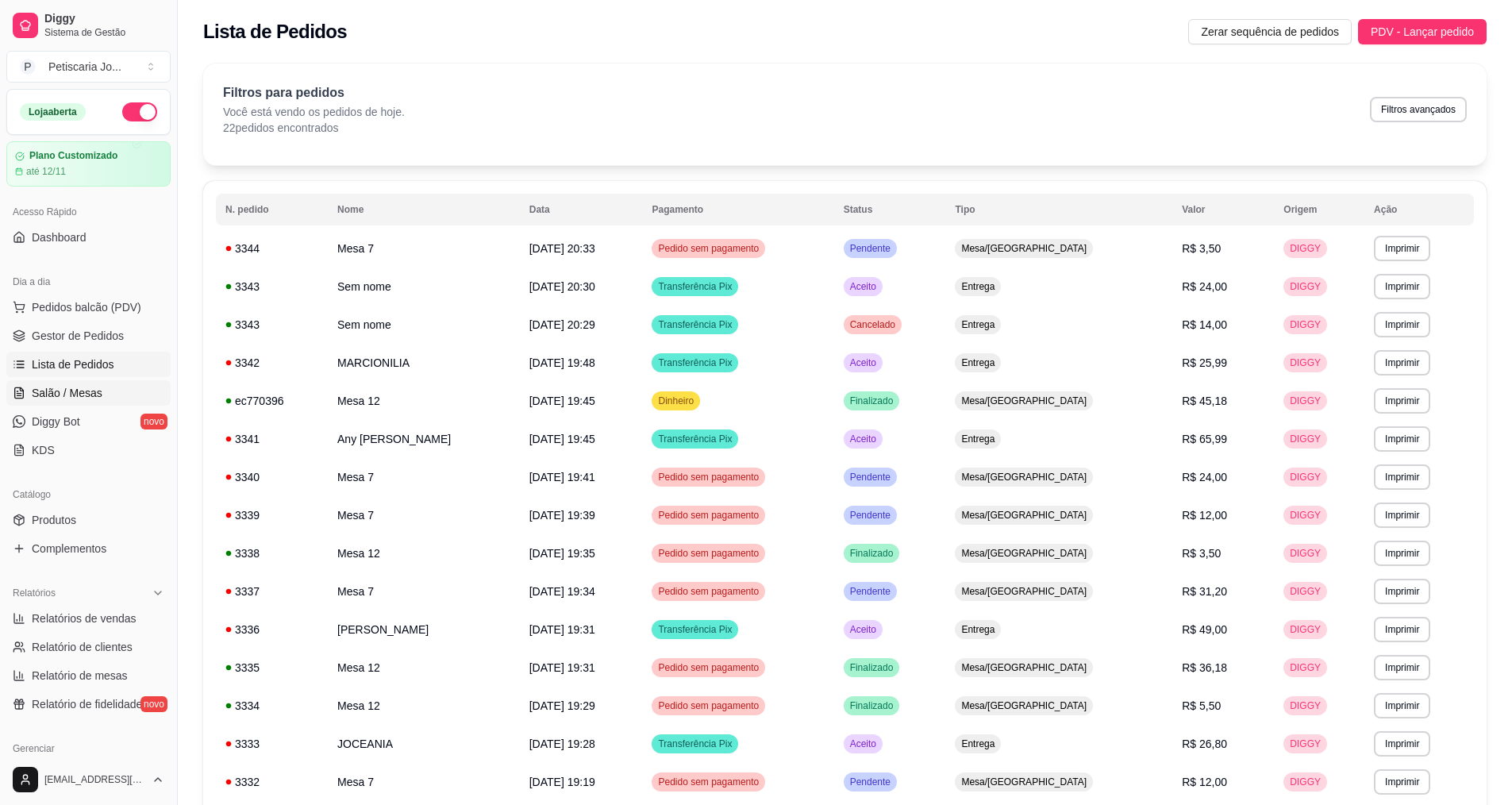
click at [96, 400] on span "Salão / Mesas" at bounding box center [67, 393] width 70 height 16
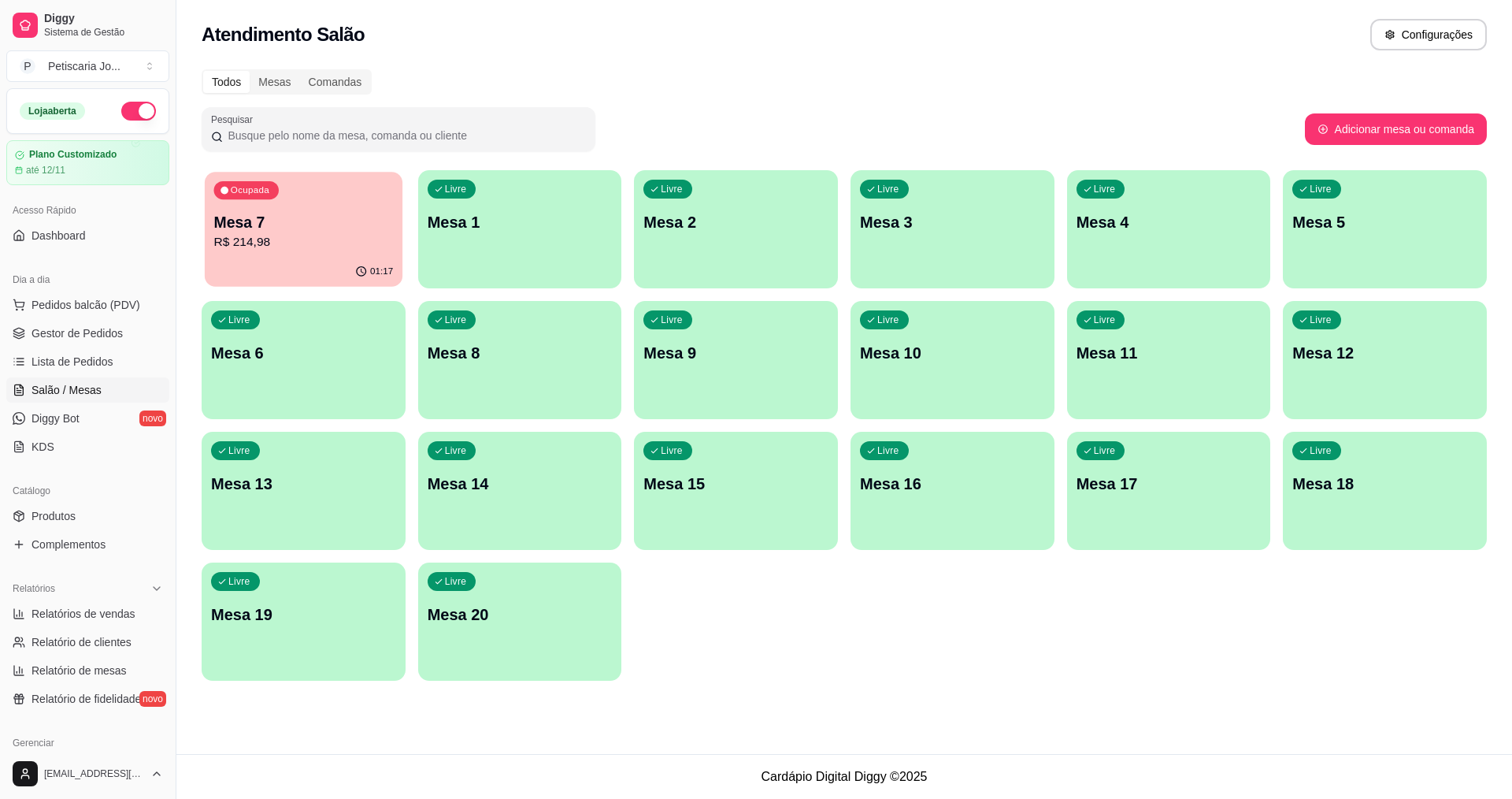
click at [302, 215] on p "Mesa 7" at bounding box center [304, 222] width 180 height 21
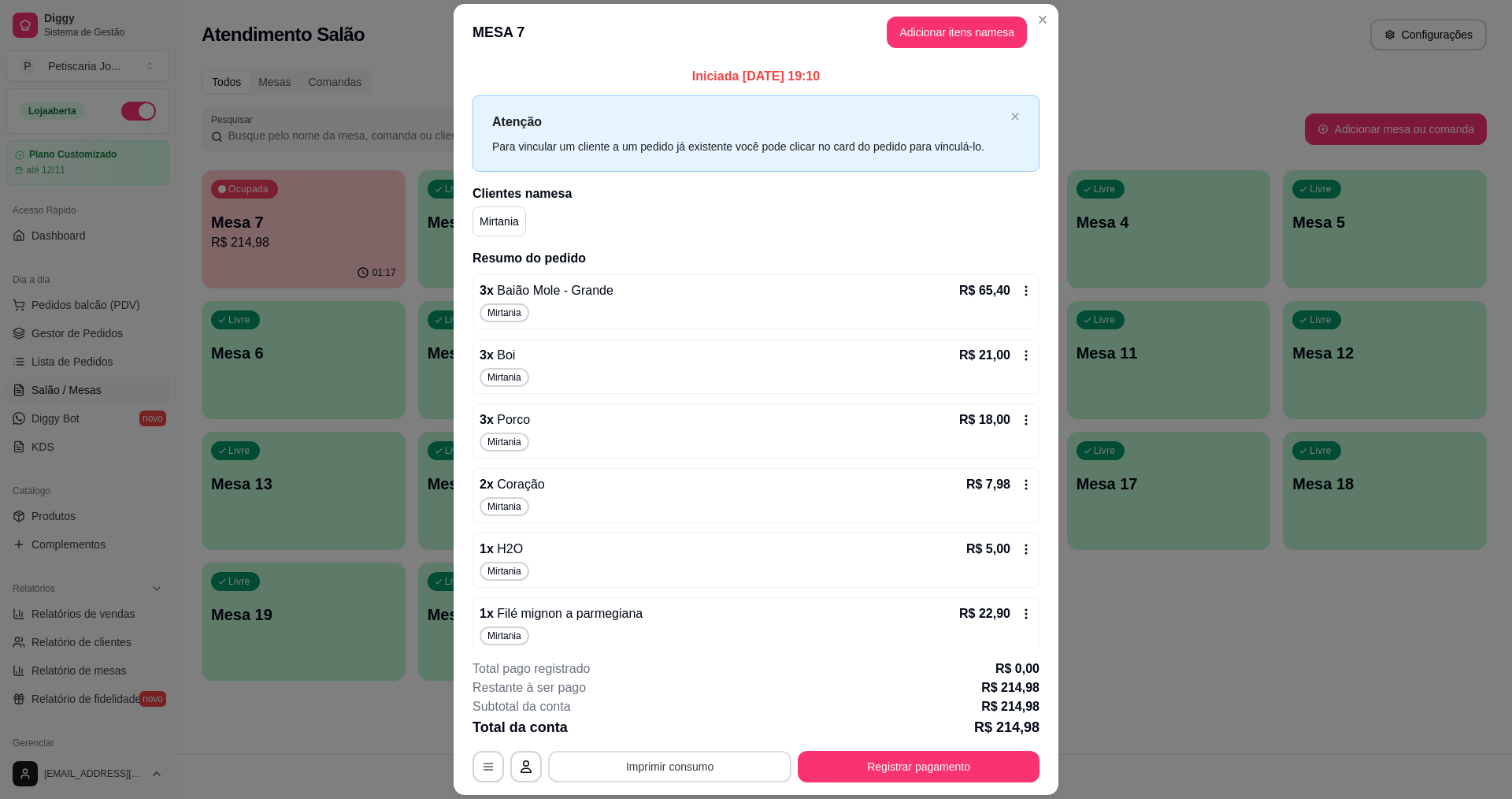
click at [685, 767] on button "Imprimir consumo" at bounding box center [670, 767] width 243 height 32
click at [651, 729] on button "IMPRESSORA" at bounding box center [669, 730] width 114 height 25
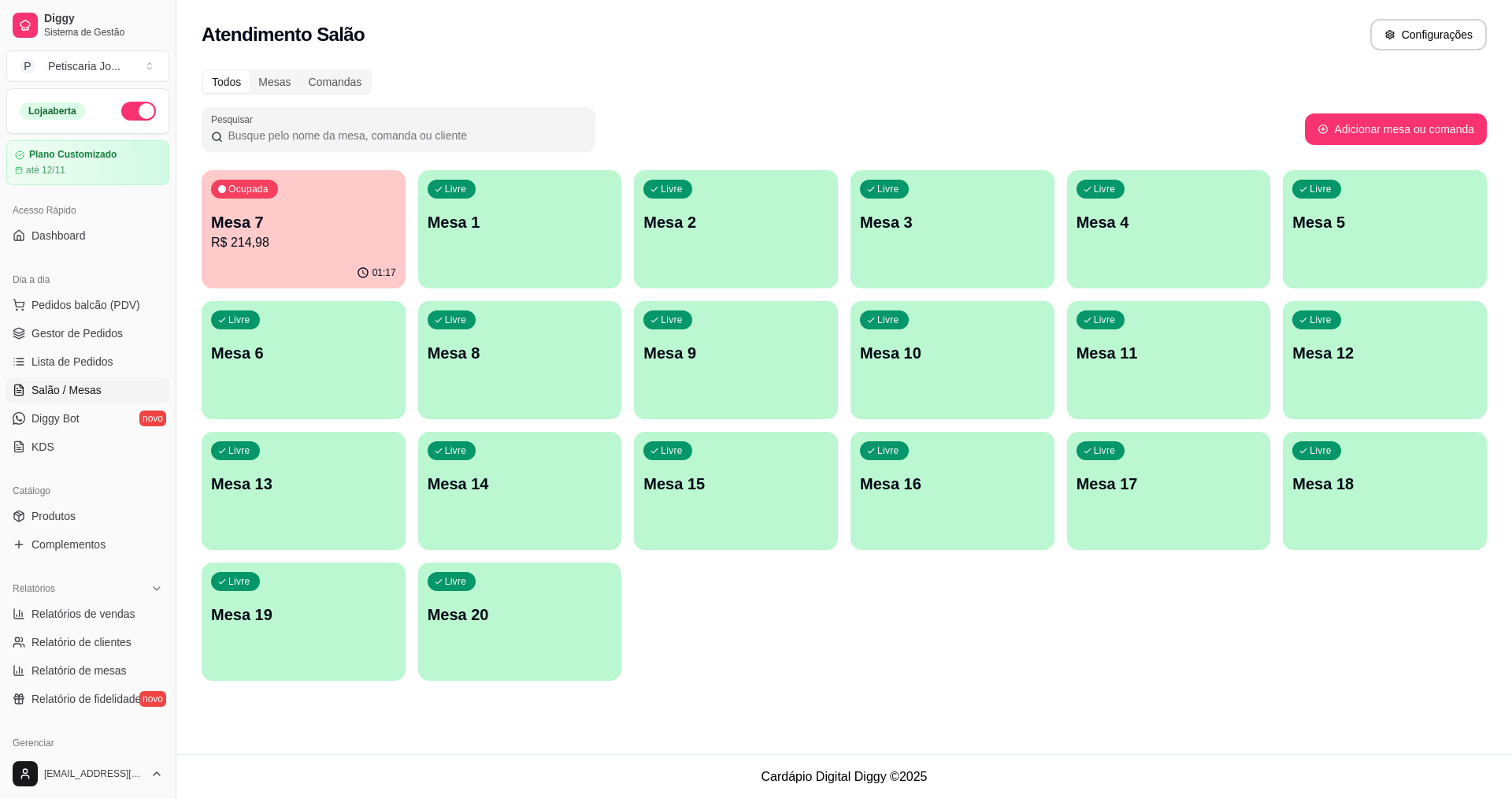
click at [301, 246] on p "R$ 214,98" at bounding box center [304, 243] width 185 height 19
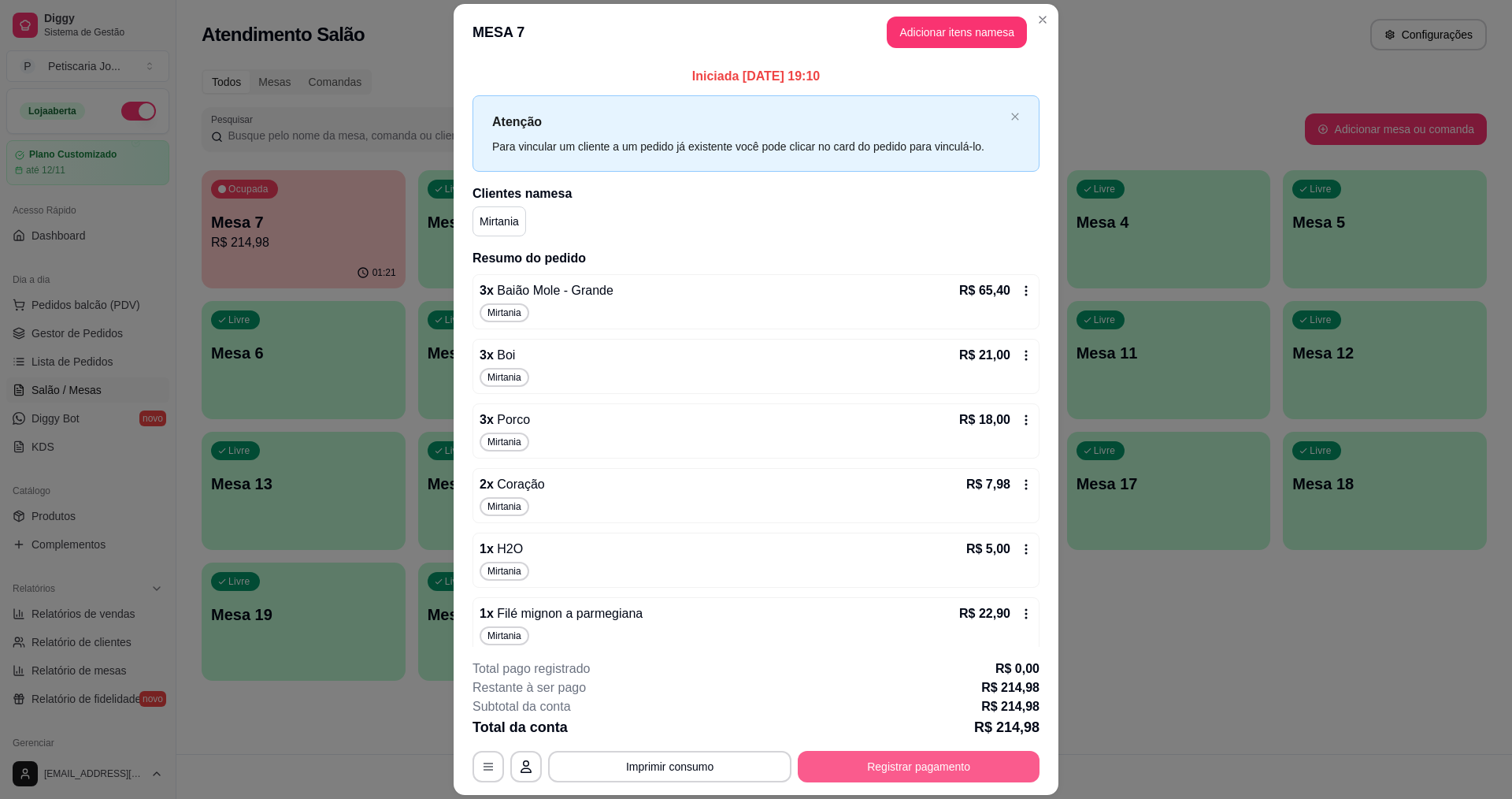
click at [967, 762] on button "Registrar pagamento" at bounding box center [918, 767] width 242 height 32
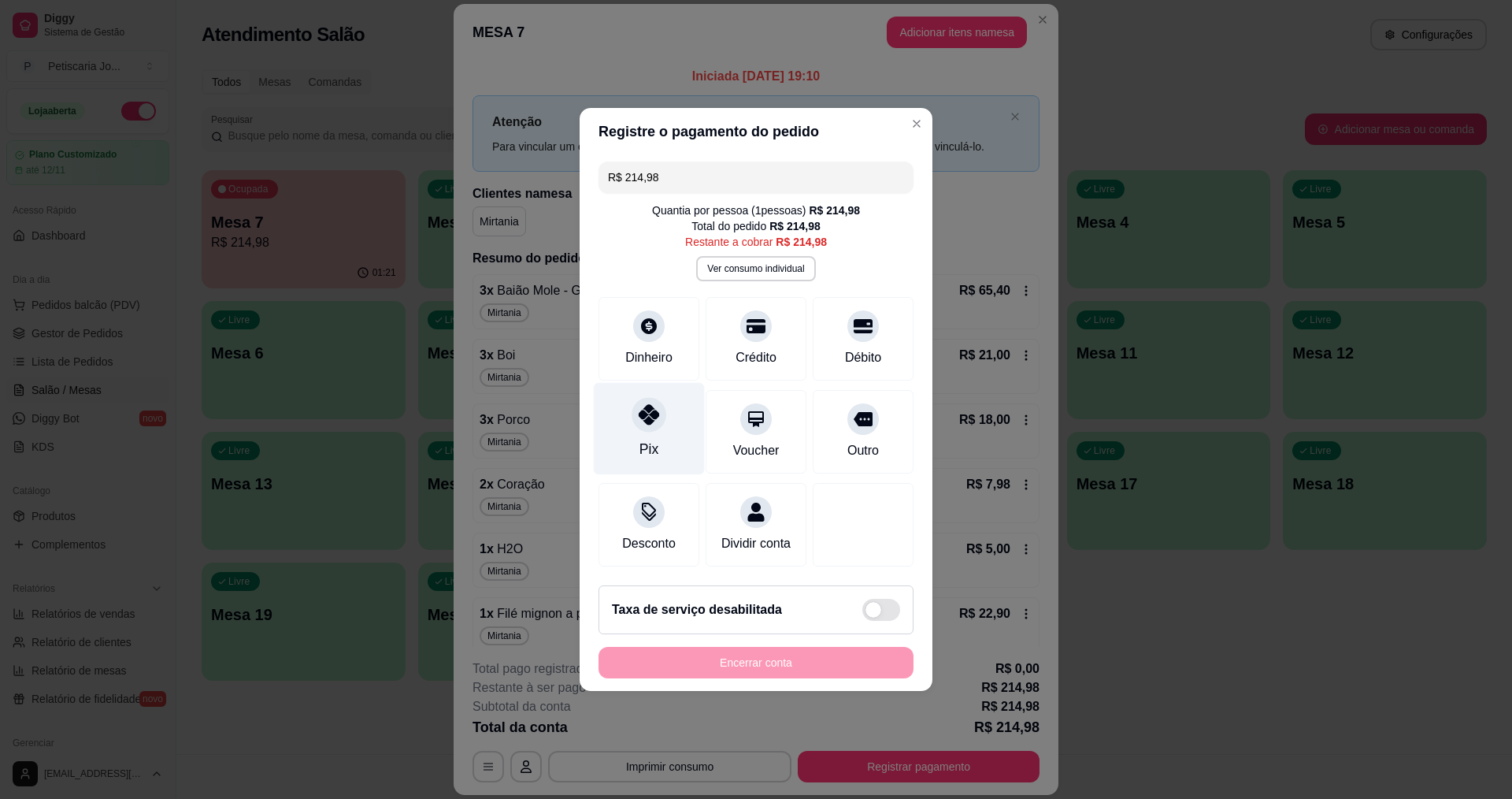
click at [648, 439] on div "Pix" at bounding box center [649, 449] width 19 height 21
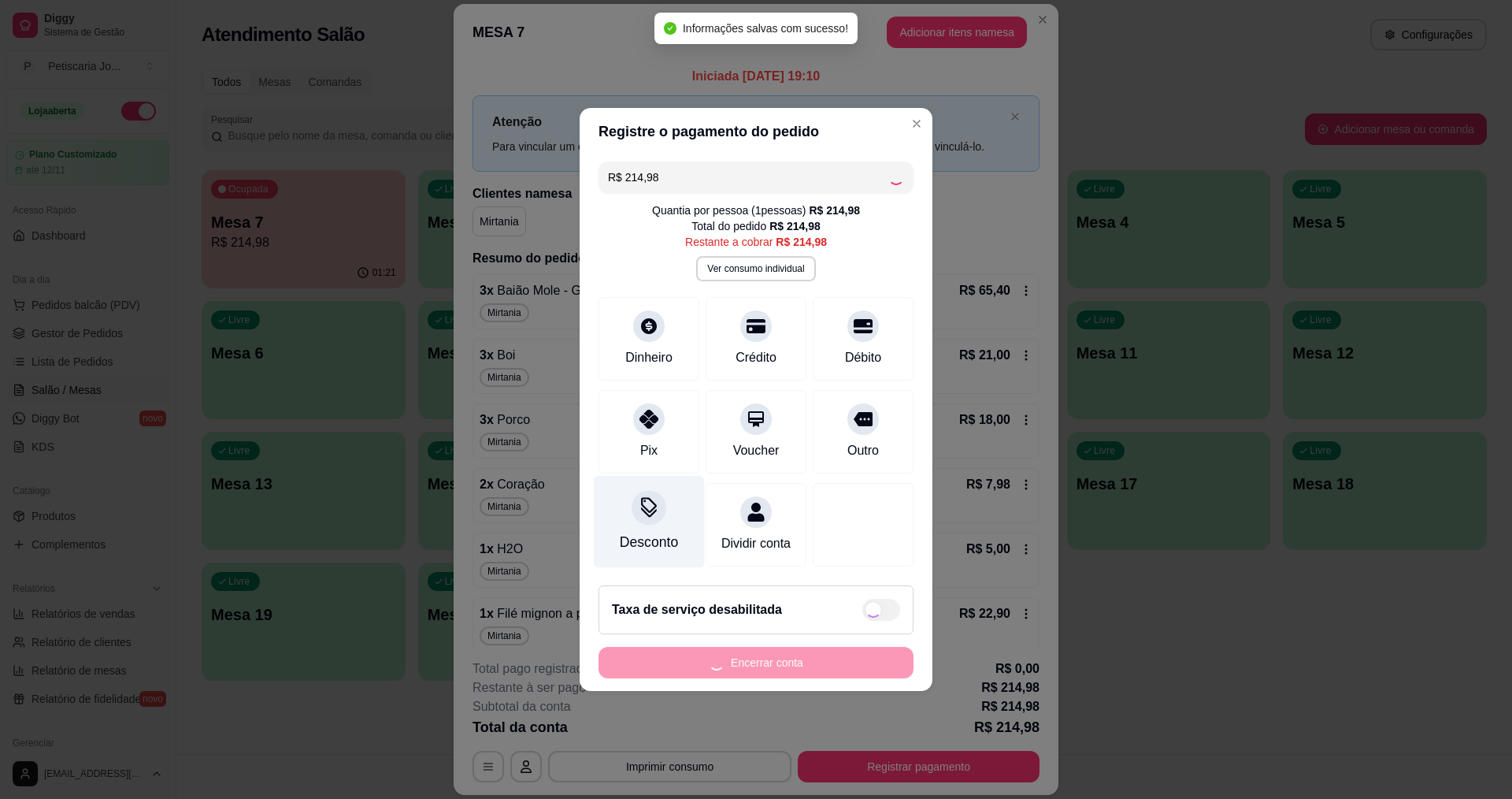
type input "R$ 0,00"
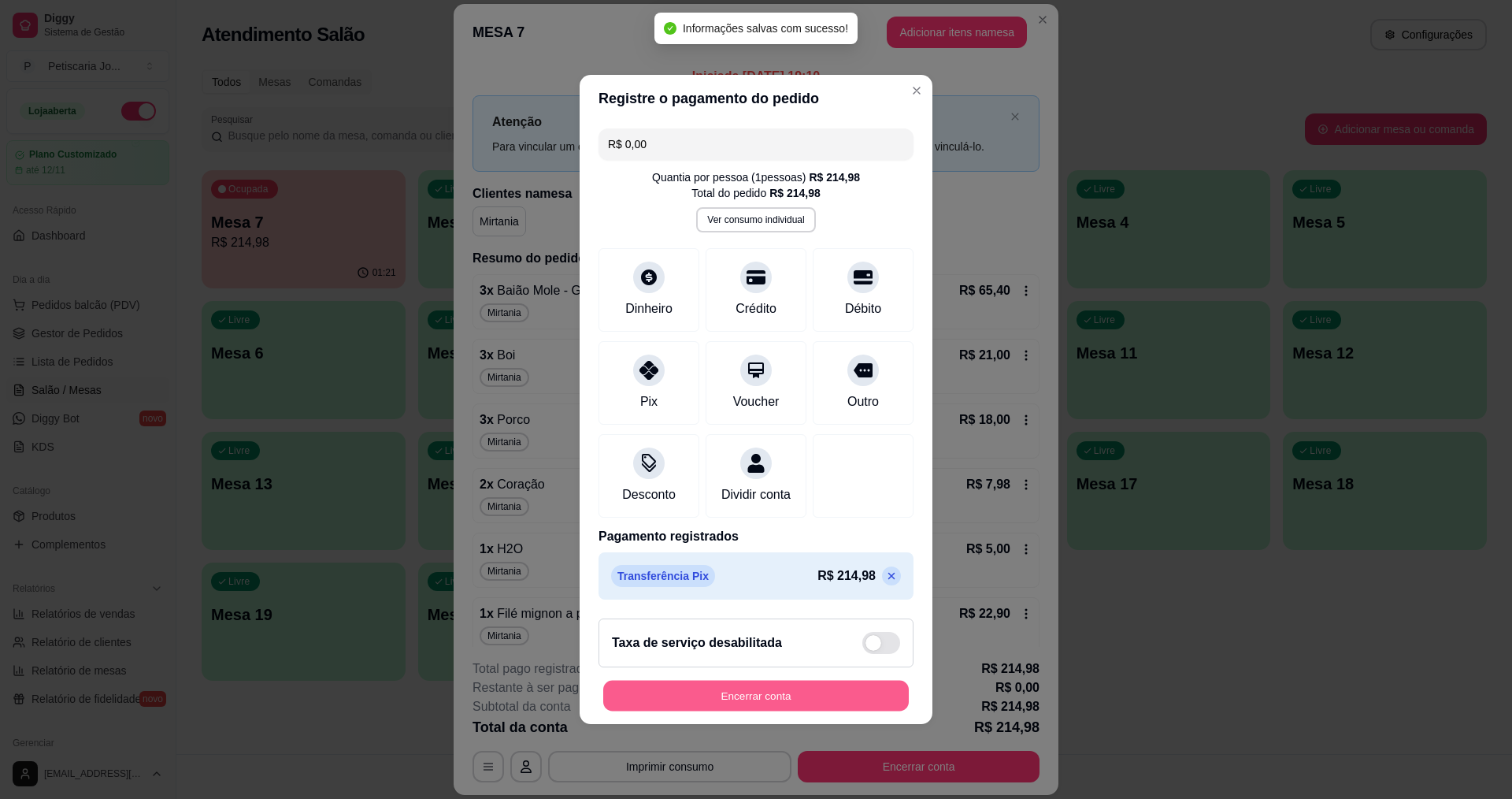
click at [780, 709] on button "Encerrar conta" at bounding box center [756, 696] width 306 height 31
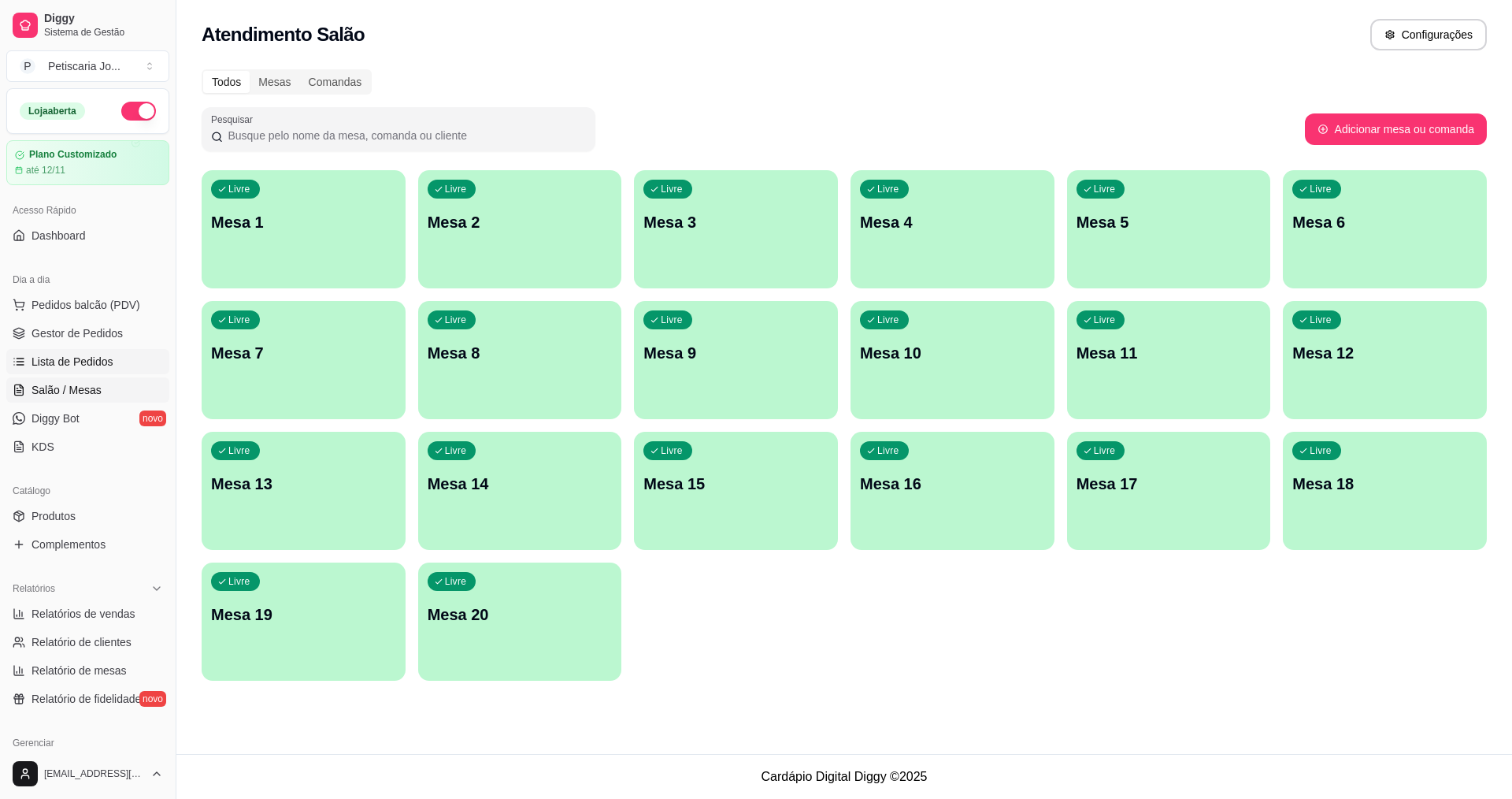
click at [70, 361] on span "Lista de Pedidos" at bounding box center [72, 361] width 82 height 16
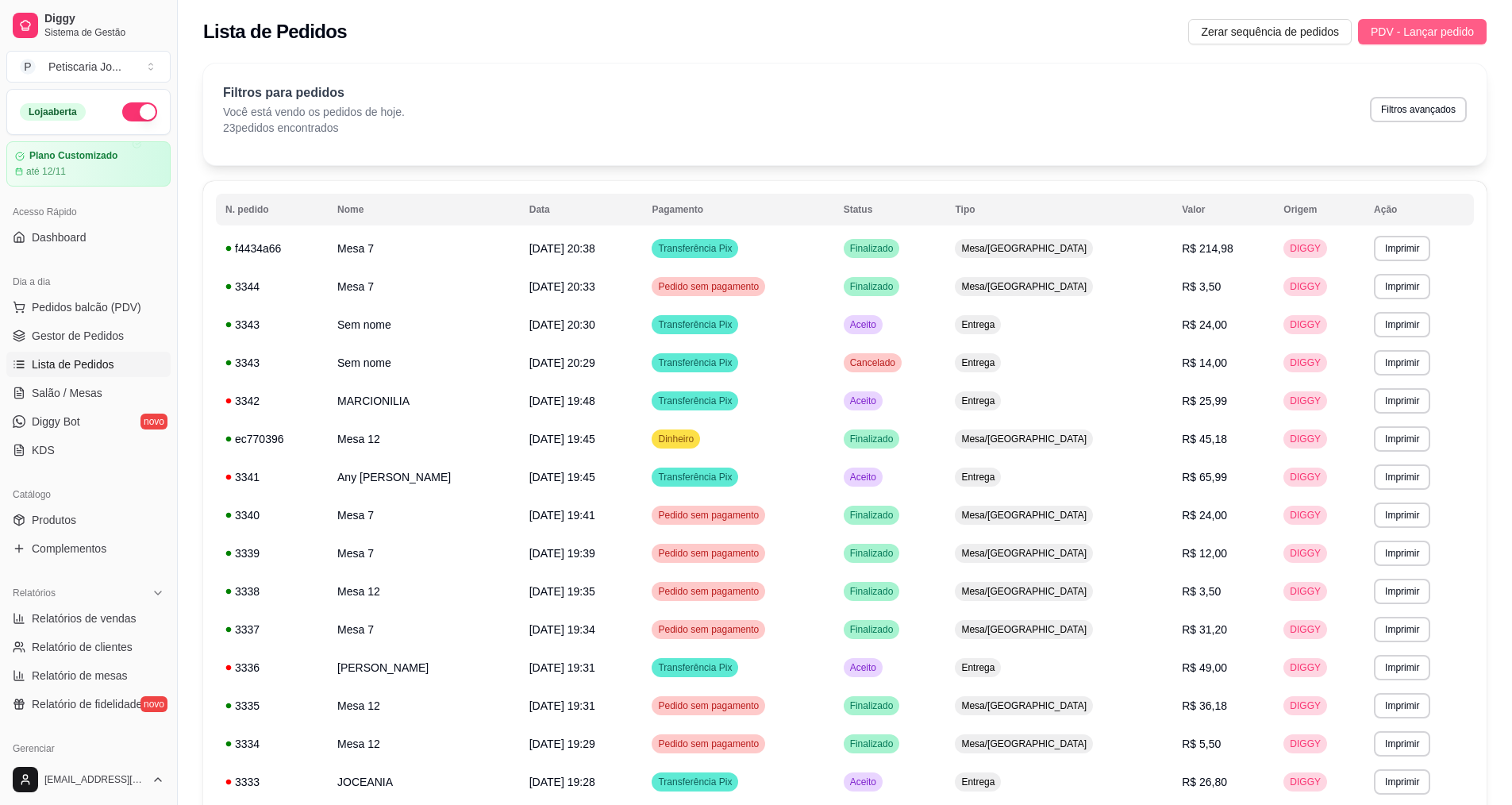
click at [1447, 26] on span "PDV - Lançar pedido" at bounding box center [1422, 32] width 103 height 18
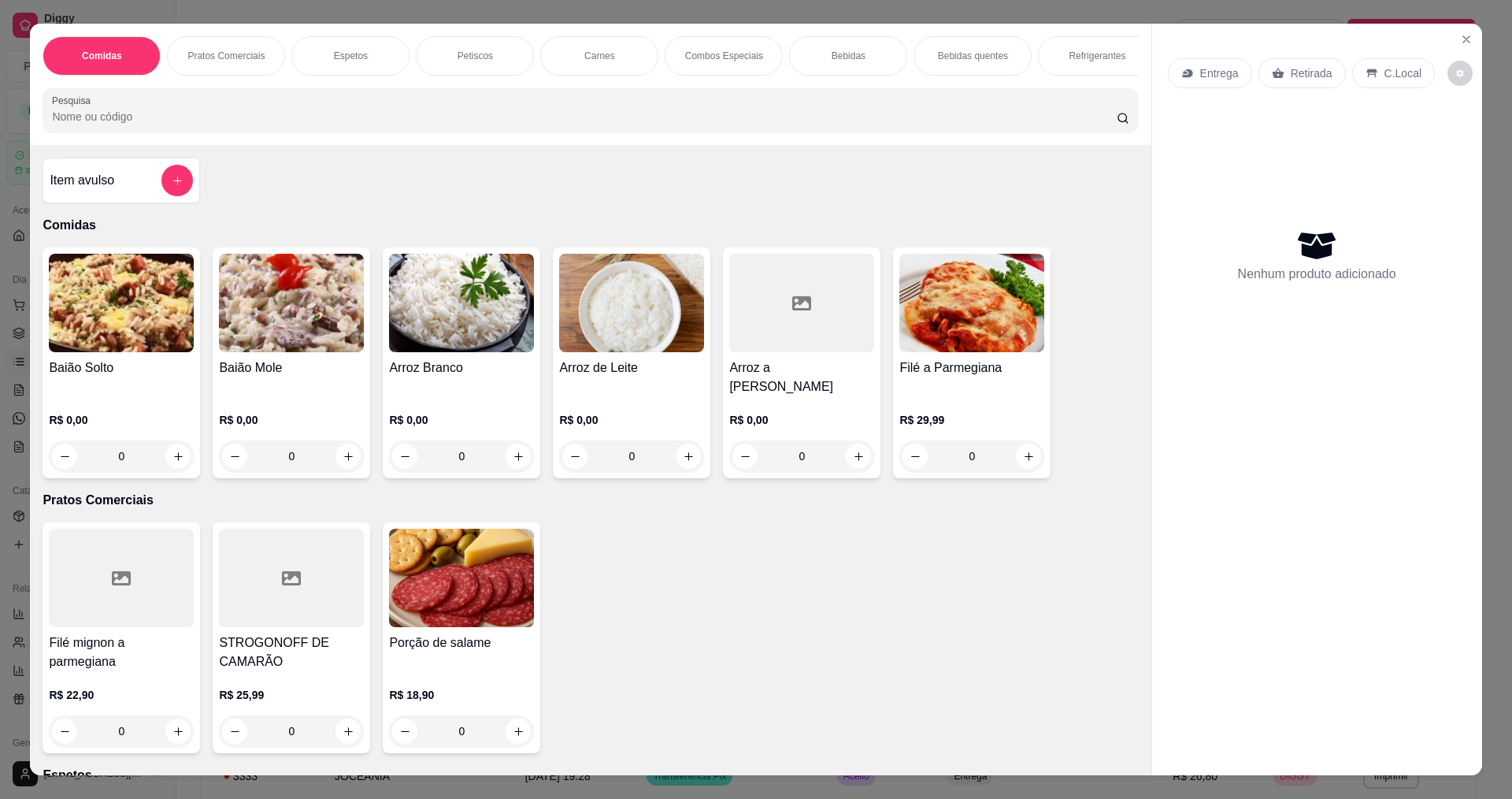
click at [166, 442] on div "0" at bounding box center [121, 457] width 145 height 32
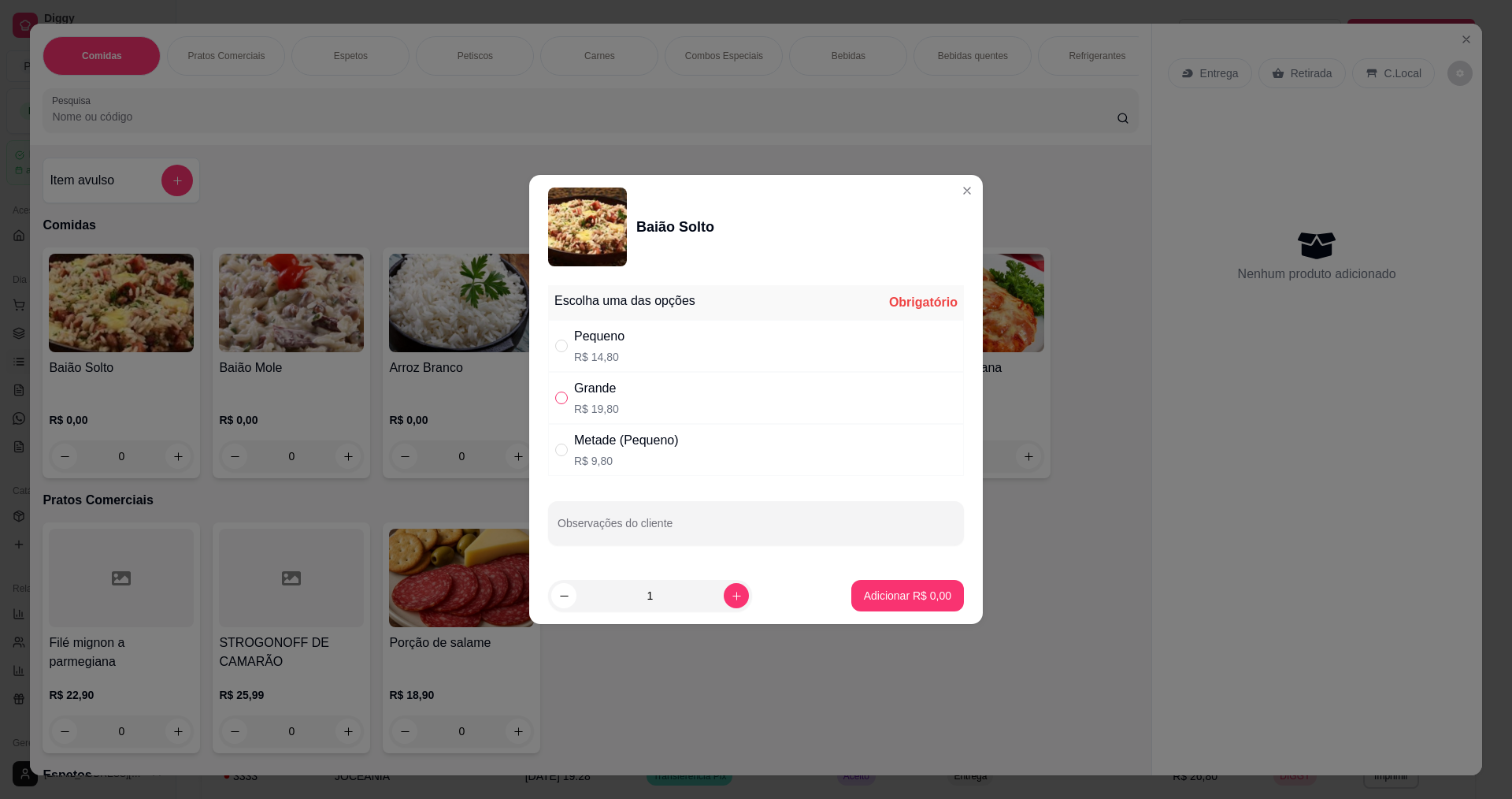
click at [562, 399] on input "" at bounding box center [562, 398] width 13 height 13
radio input "true"
click at [899, 594] on p "Adicionar R$ 19,80" at bounding box center [904, 594] width 91 height 15
type input "1"
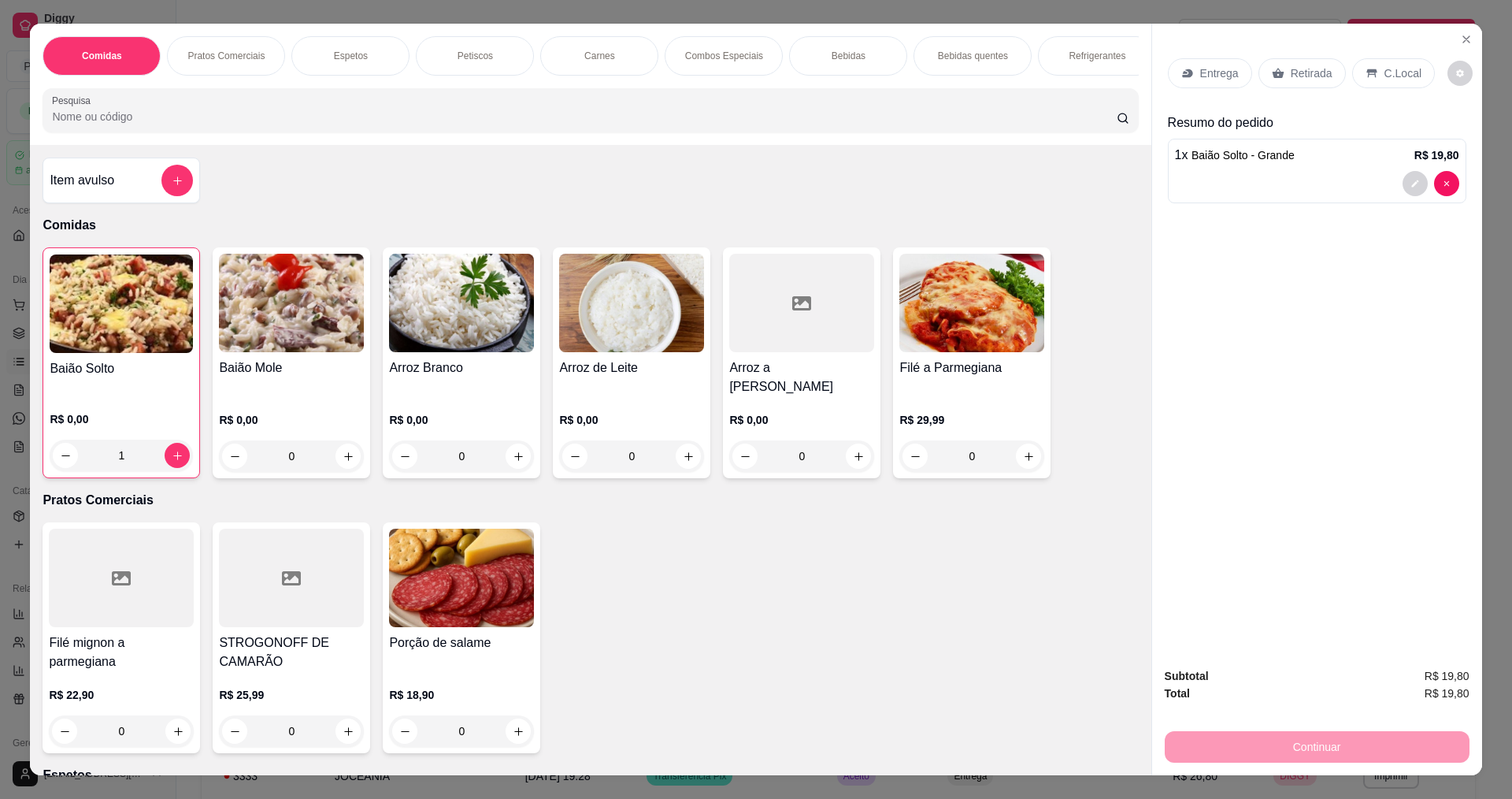
click at [170, 457] on div "1" at bounding box center [121, 456] width 143 height 32
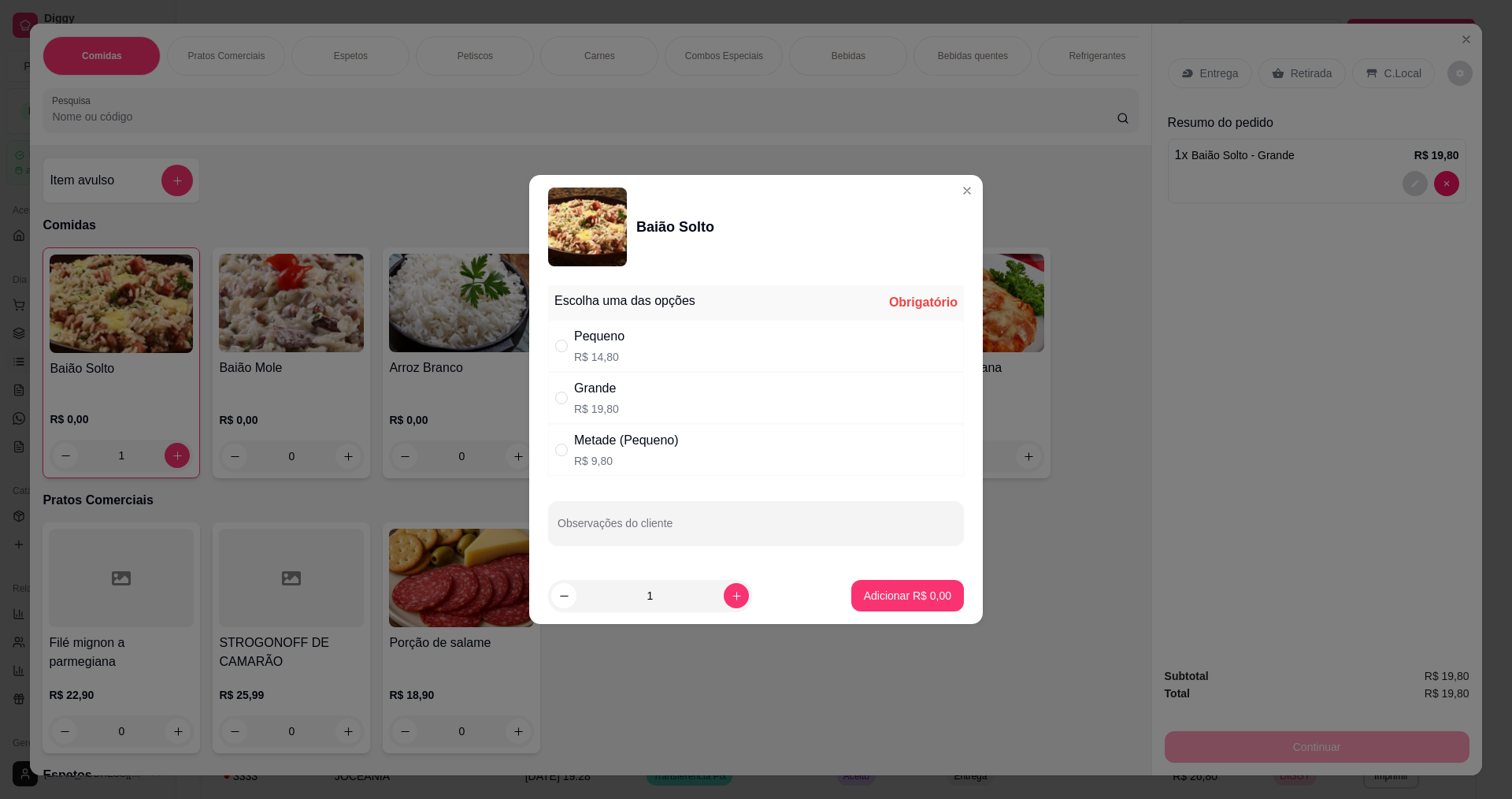
click at [589, 388] on div "Grande" at bounding box center [597, 388] width 45 height 19
click at [589, 394] on div "Grande" at bounding box center [597, 388] width 45 height 19
radio input "false"
click at [592, 335] on div "Pequeno" at bounding box center [600, 336] width 51 height 19
radio input "true"
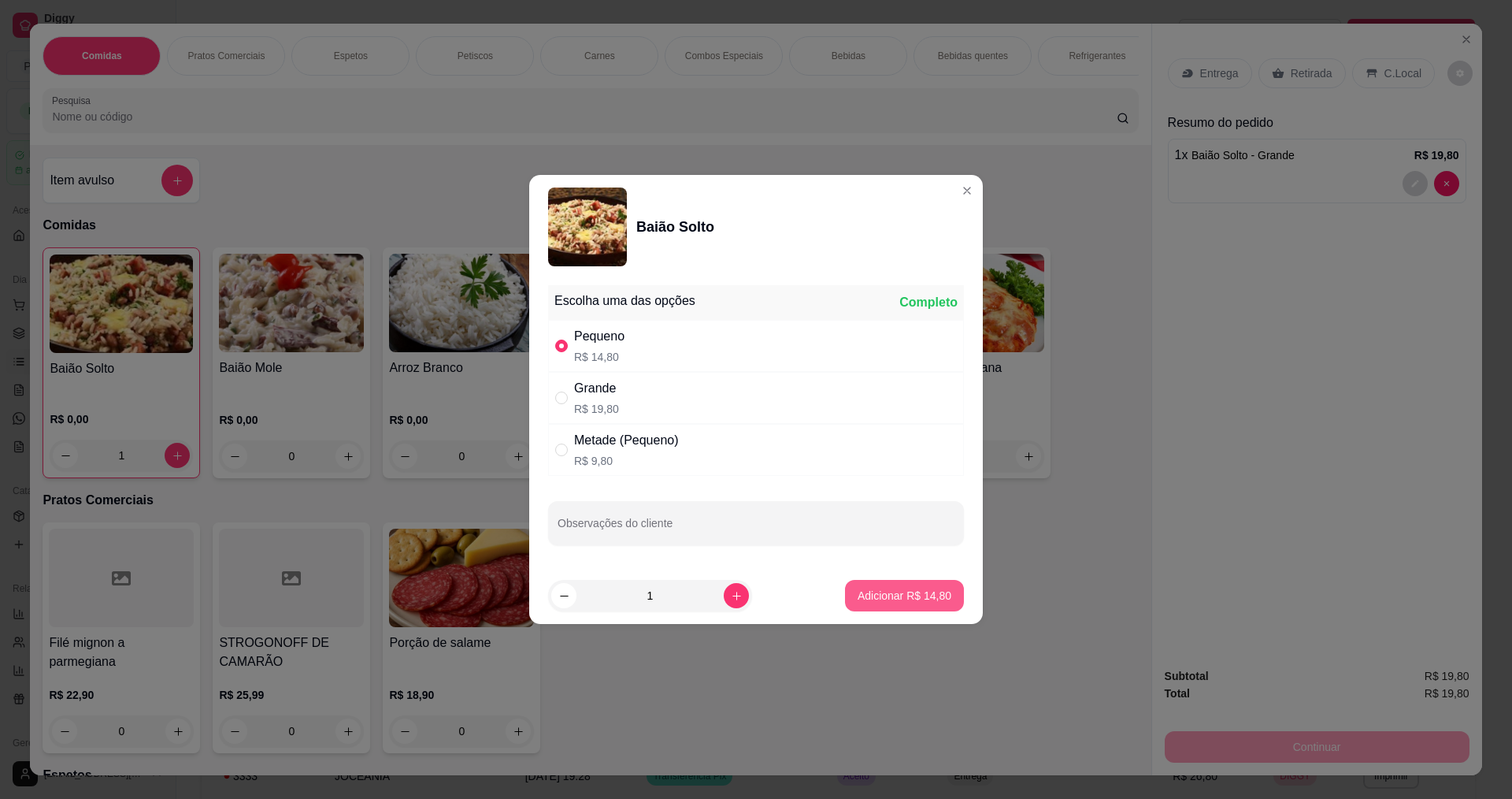
click at [926, 595] on p "Adicionar R$ 14,80" at bounding box center [904, 595] width 94 height 16
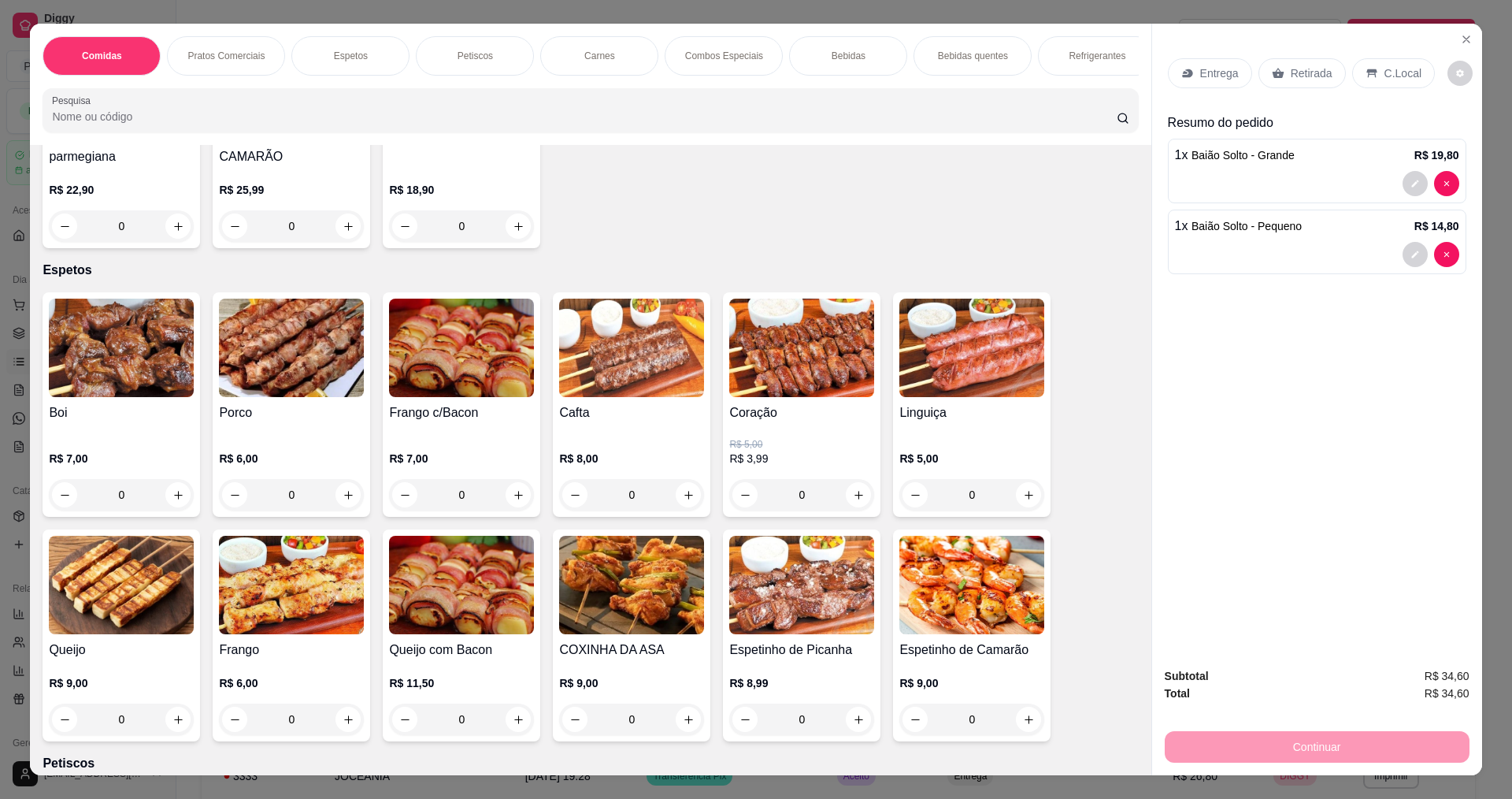
scroll to position [552, 0]
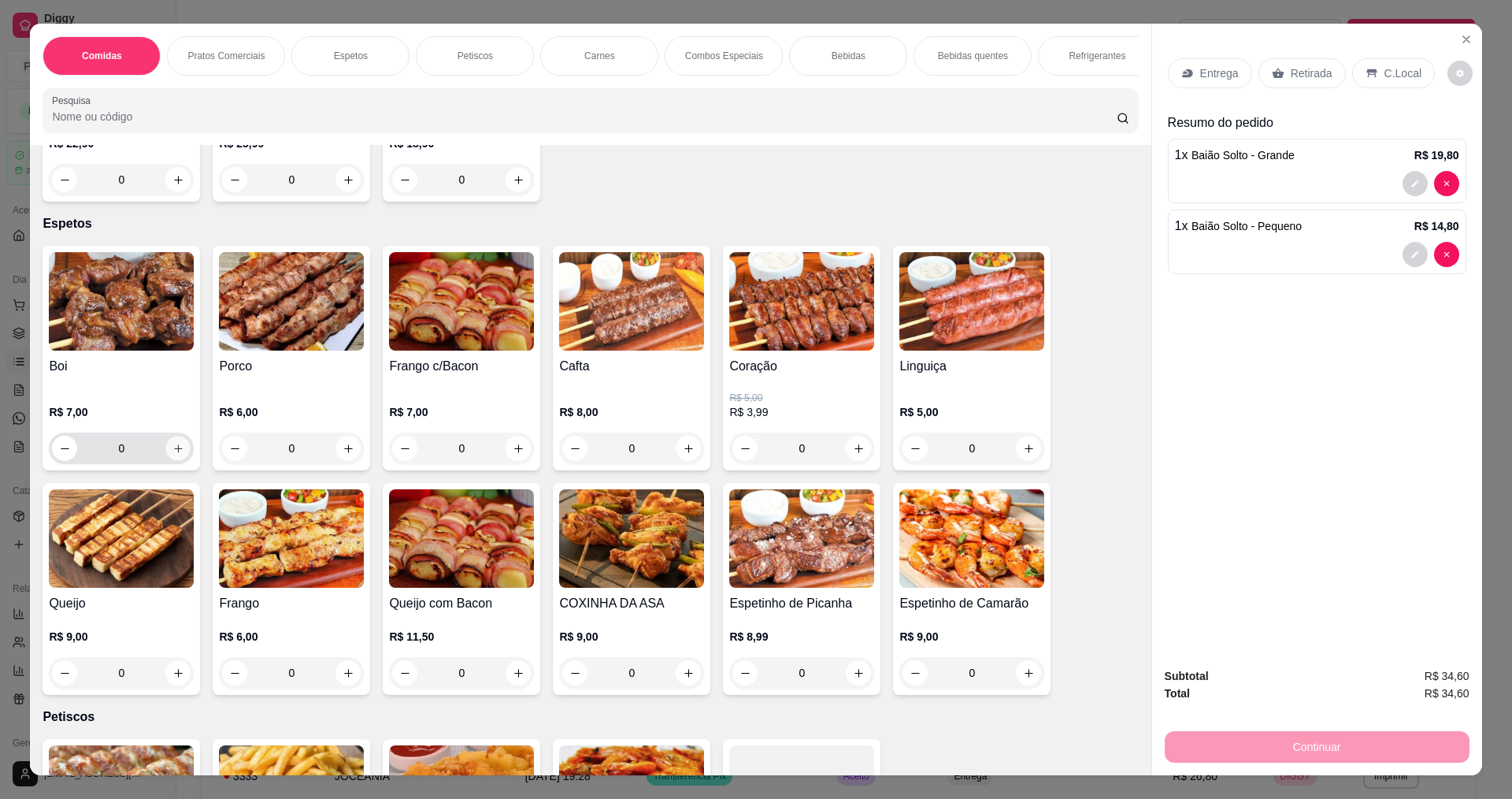
click at [174, 443] on icon "increase-product-quantity" at bounding box center [178, 449] width 12 height 12
click at [174, 442] on icon "increase-product-quantity" at bounding box center [178, 448] width 12 height 12
type input "2"
click at [365, 455] on div "Boi R$ 7,00 2 Porco R$ 6,00 0 Frango c/Bacon R$ 7,00 0 Cafta R$ 8,00 0 Coração …" at bounding box center [590, 470] width 1096 height 449
click at [345, 443] on icon "increase-product-quantity" at bounding box center [348, 449] width 12 height 12
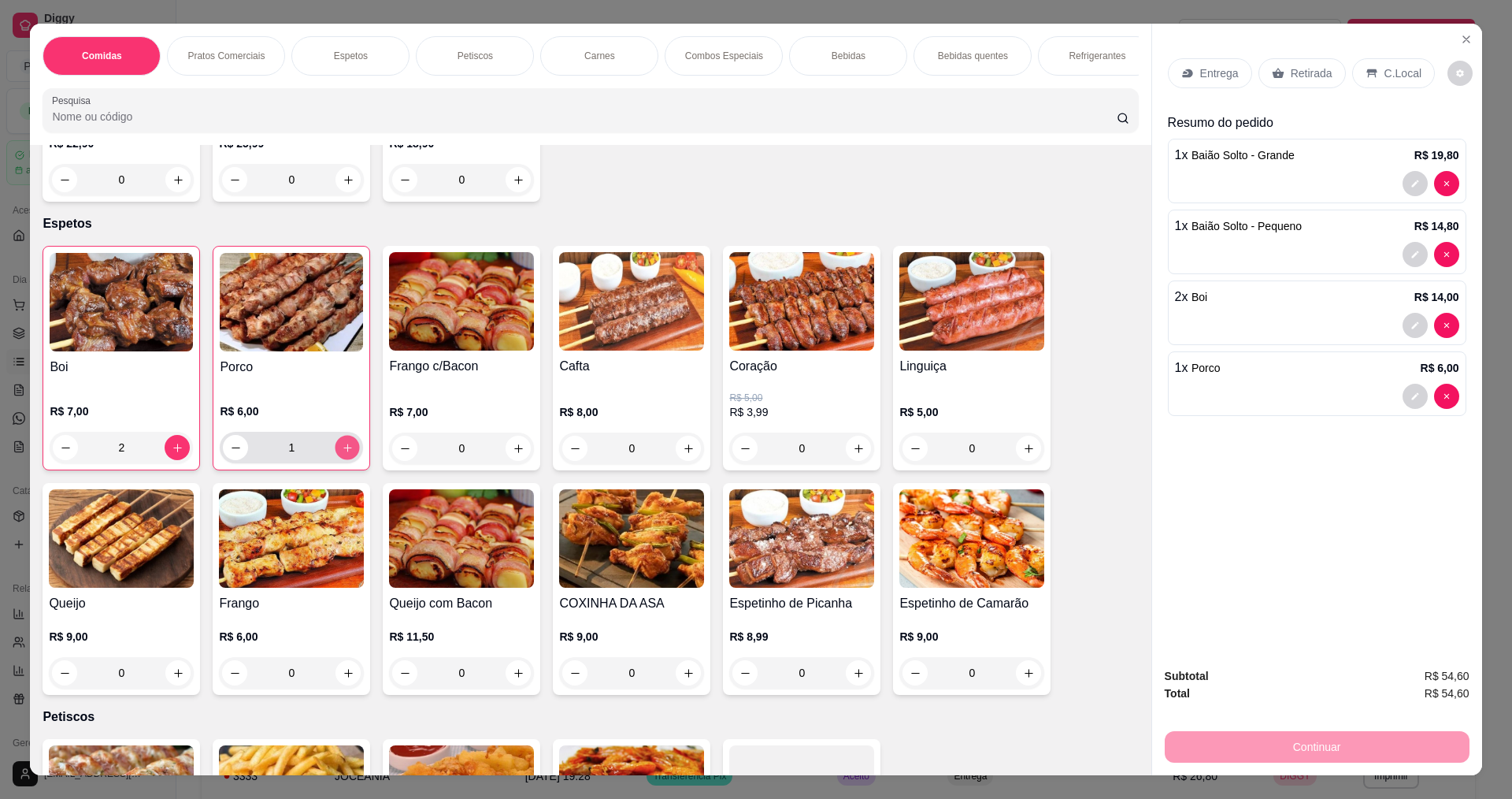
click at [345, 442] on icon "increase-product-quantity" at bounding box center [347, 448] width 12 height 12
type input "2"
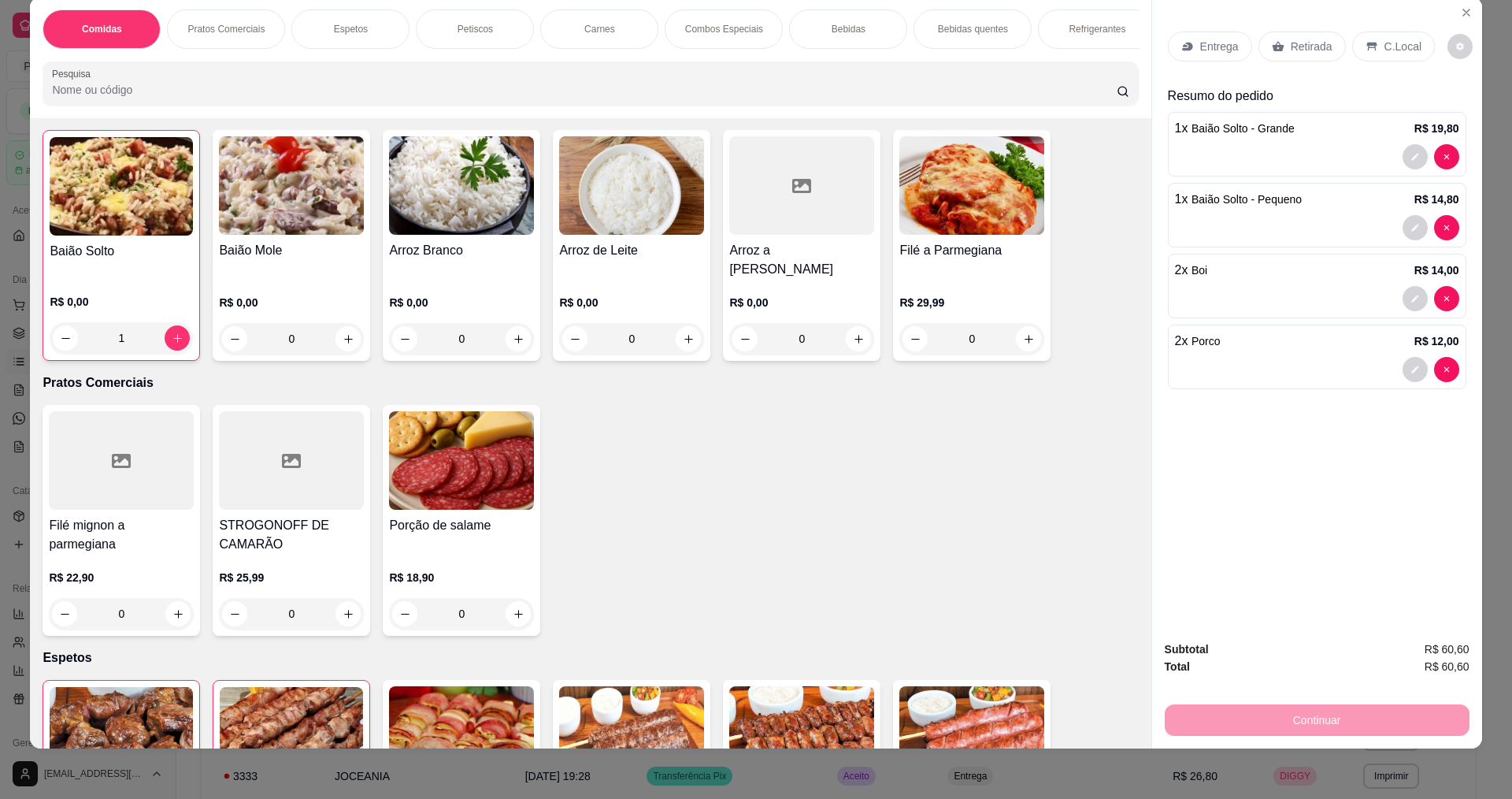
scroll to position [0, 0]
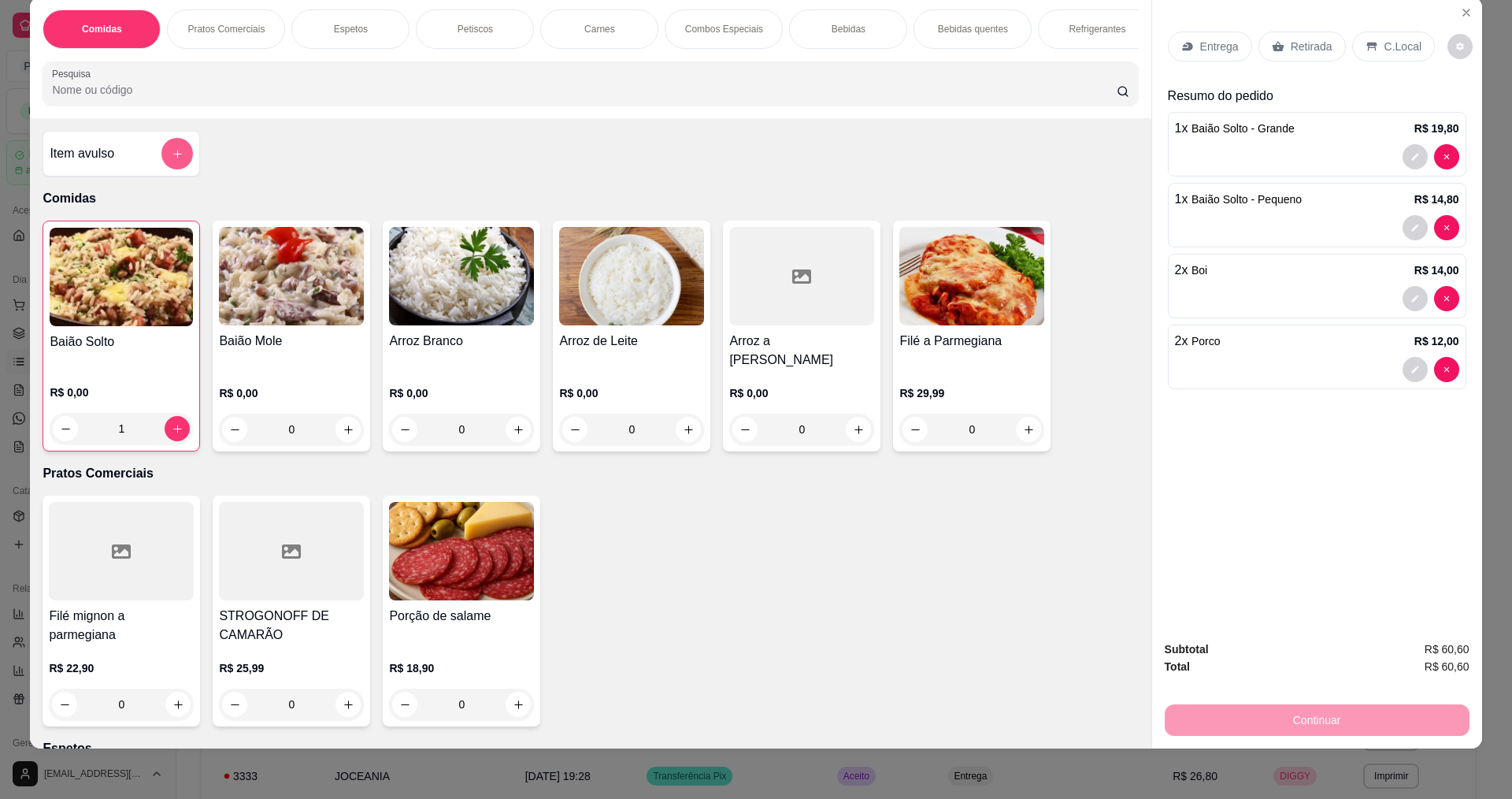
click at [173, 160] on icon "add-separate-item" at bounding box center [178, 154] width 12 height 12
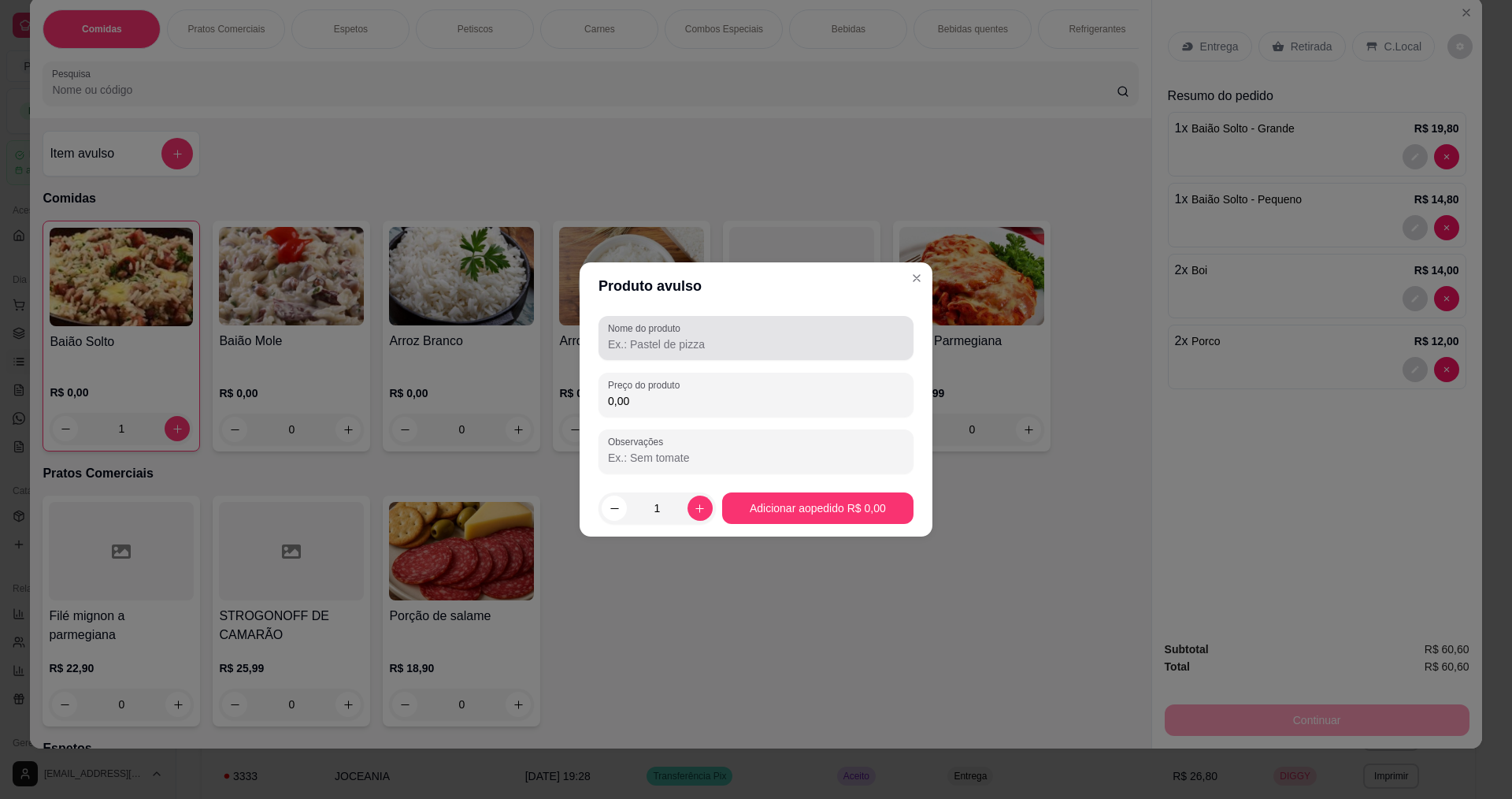
click at [732, 332] on div at bounding box center [756, 338] width 296 height 32
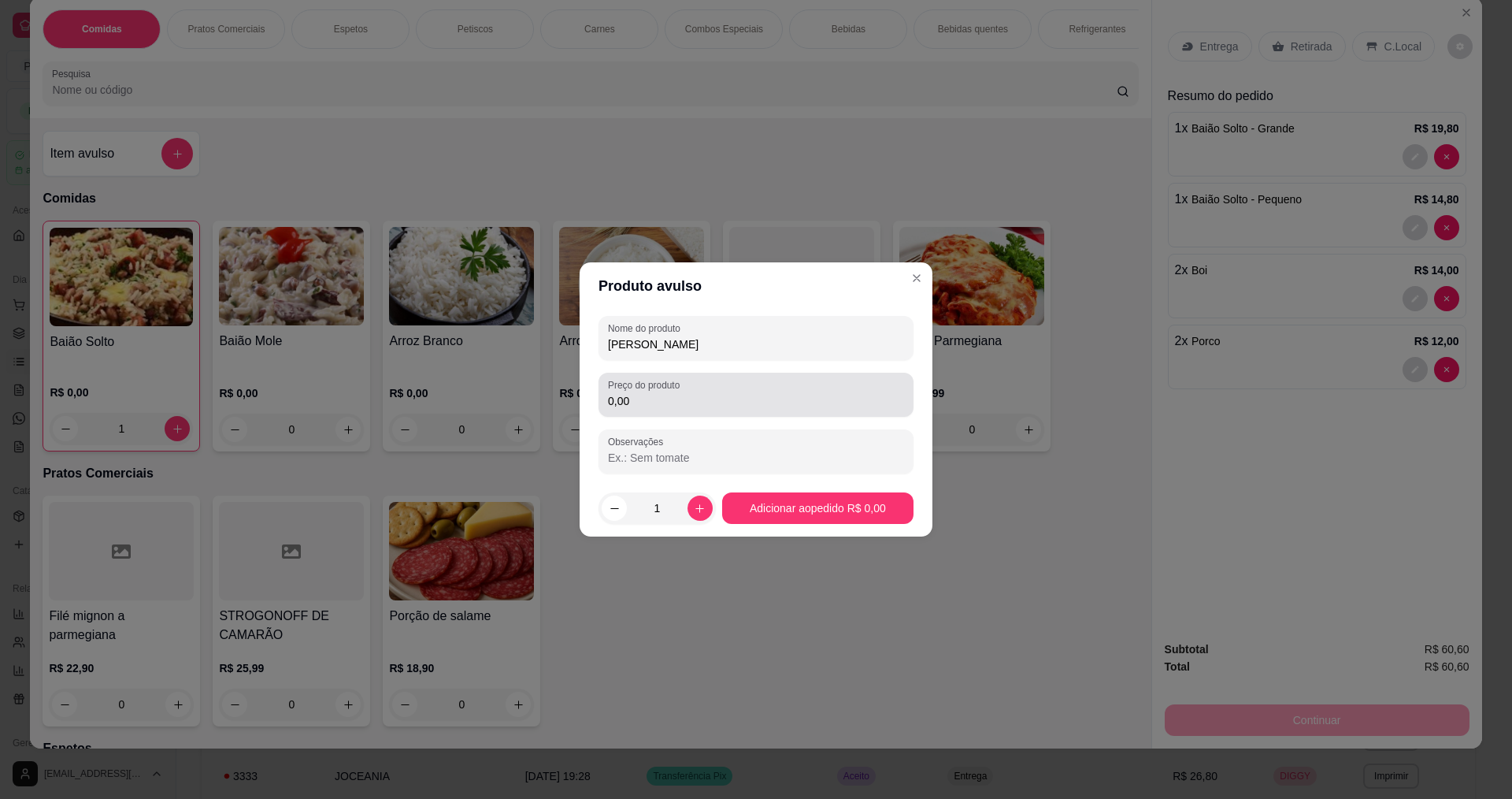
type input "[PERSON_NAME]"
click at [697, 374] on div "Preço do produto 0,00" at bounding box center [756, 395] width 315 height 44
click at [703, 419] on div "Nome do produto FANTA LARAN Preço do produto 0,00 Observações" at bounding box center [756, 395] width 315 height 158
click at [704, 384] on div "0,00" at bounding box center [756, 395] width 296 height 32
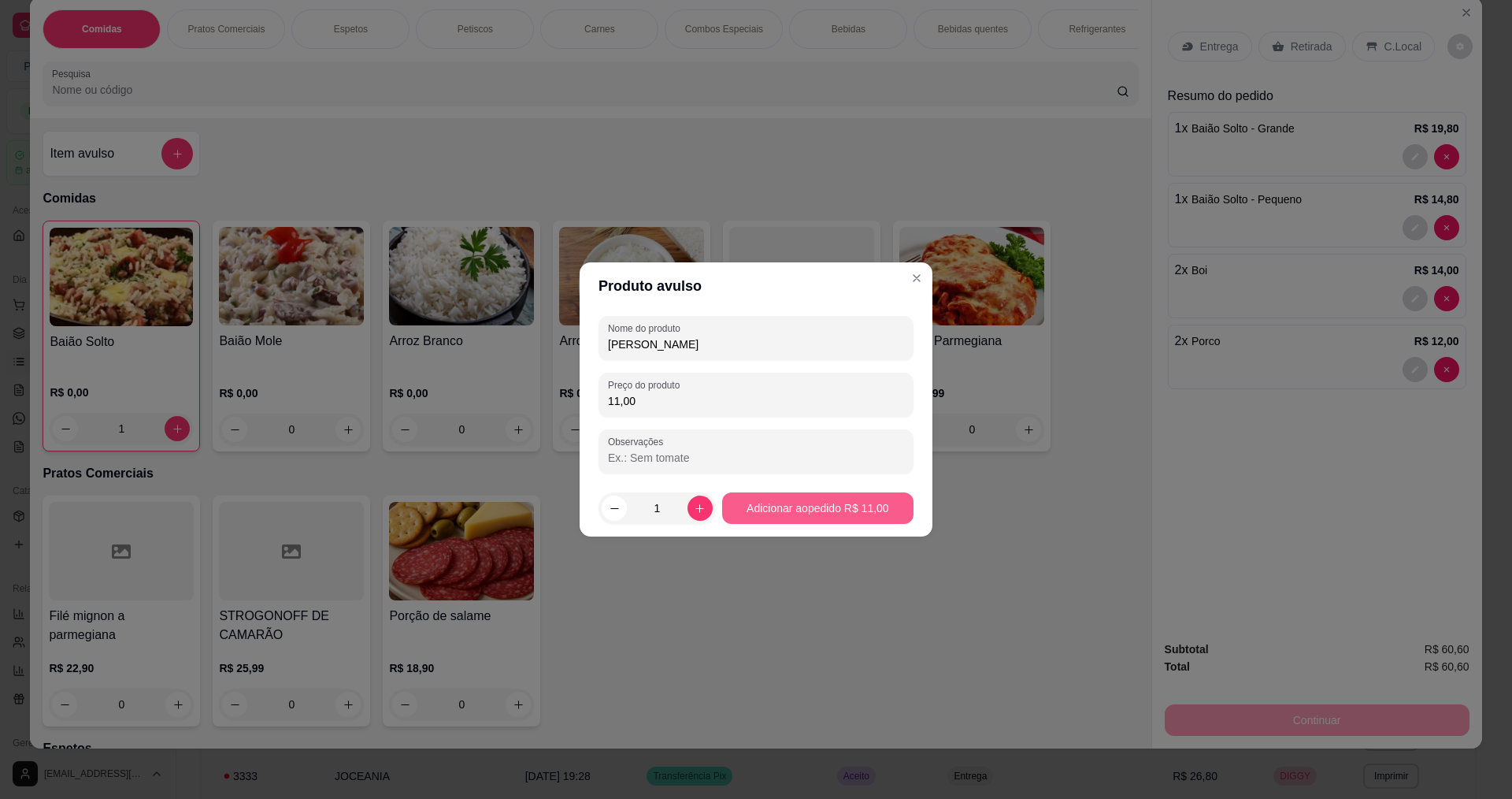
type input "11,00"
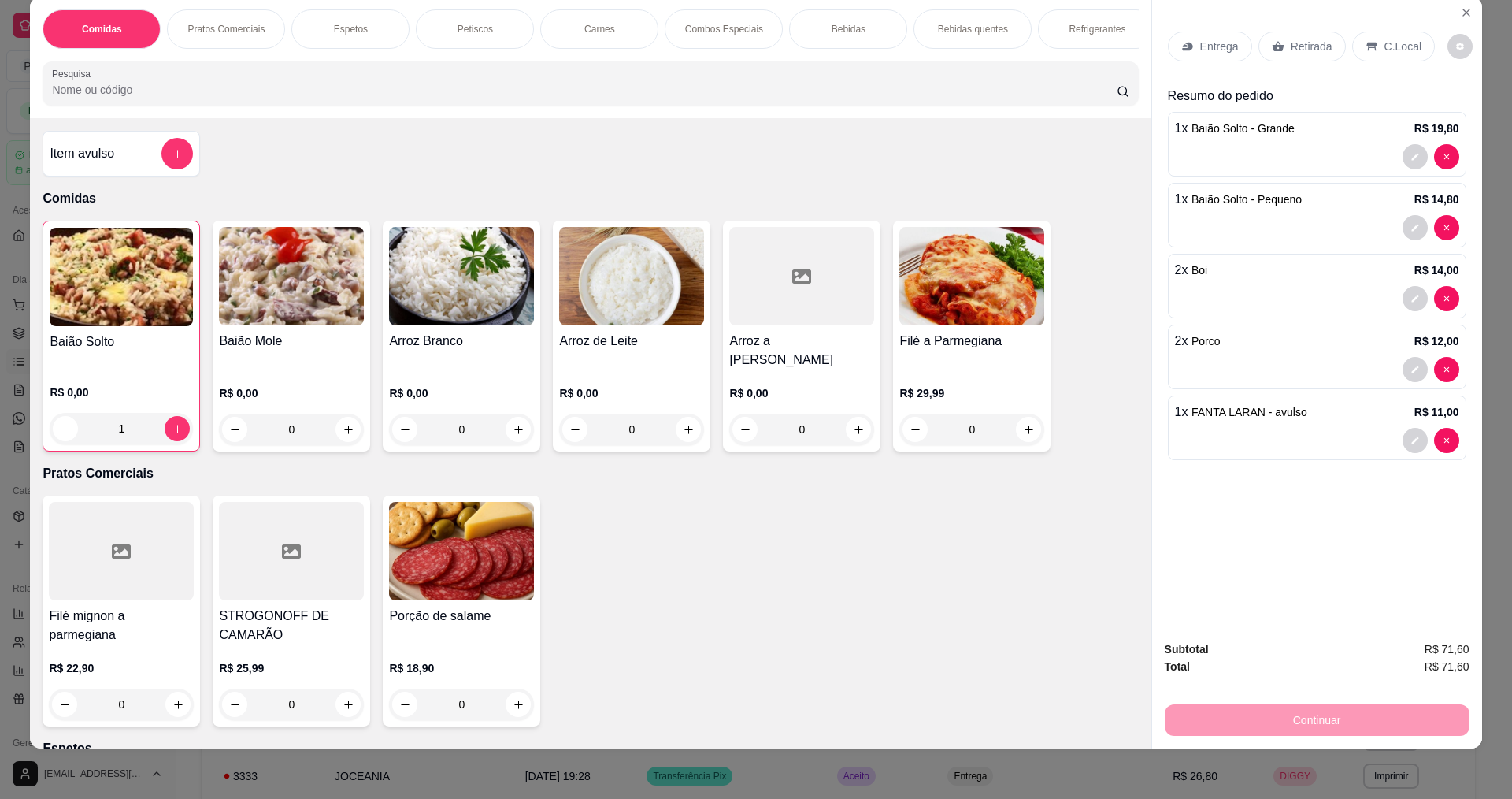
click at [1191, 44] on div "Entrega" at bounding box center [1210, 47] width 84 height 30
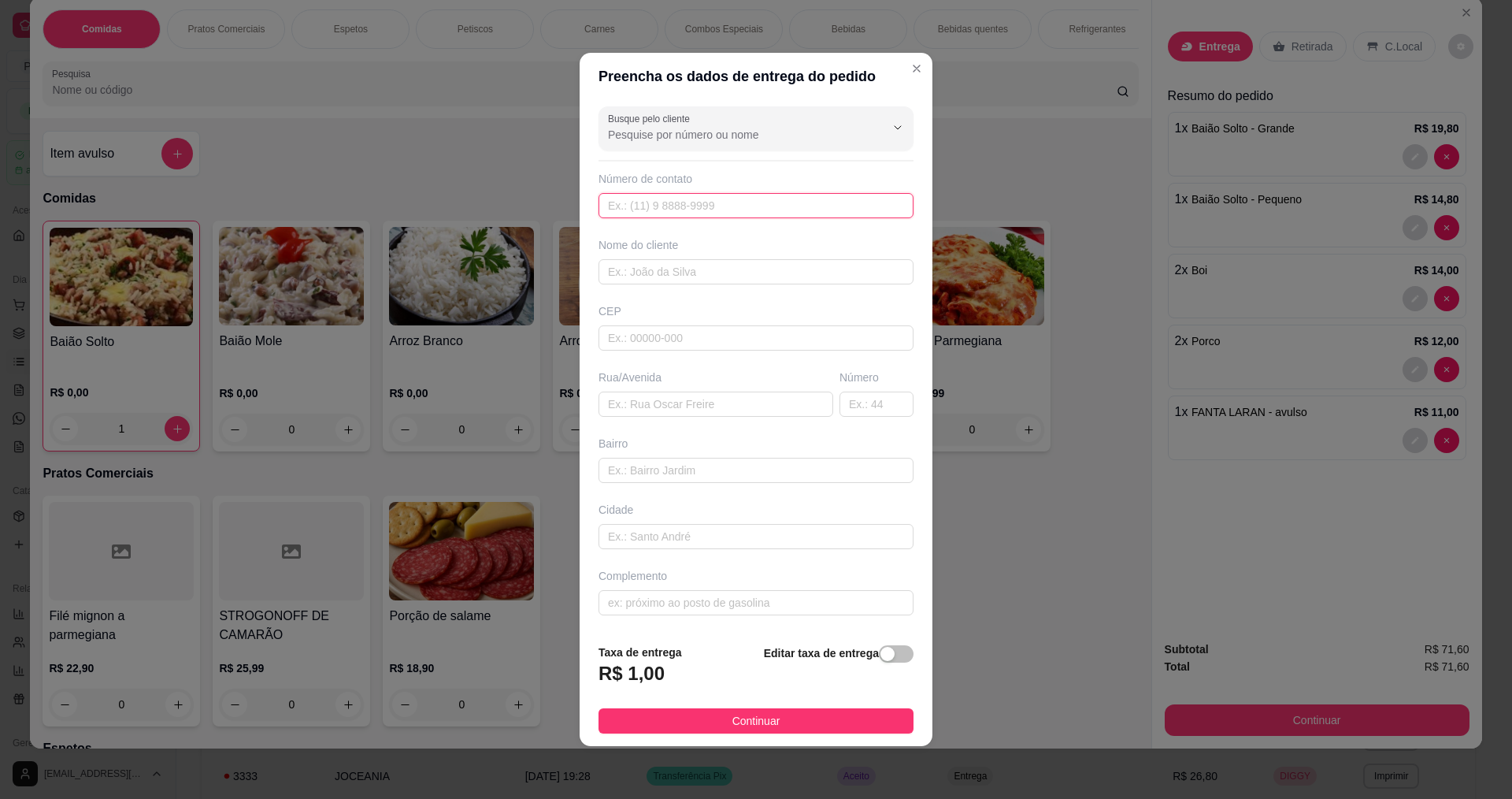
click at [694, 214] on input "text" at bounding box center [756, 206] width 315 height 25
type input "88"
click at [714, 270] on input "text" at bounding box center [756, 272] width 315 height 25
type input "DEBORA"
click at [659, 395] on input "text" at bounding box center [716, 404] width 235 height 25
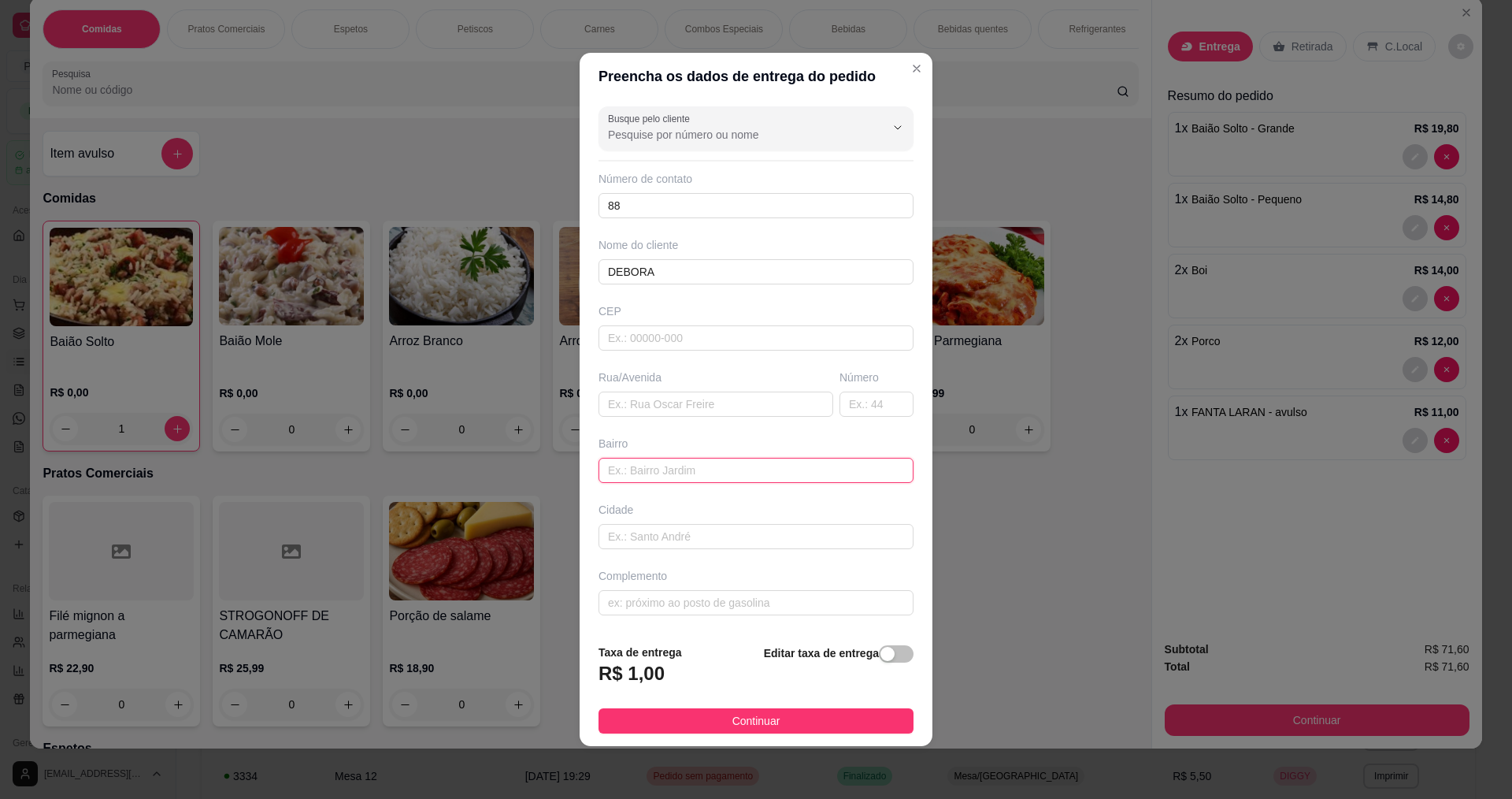
click at [712, 474] on input "text" at bounding box center [756, 470] width 315 height 25
type input "CENTRO"
click at [685, 405] on input "text" at bounding box center [716, 404] width 235 height 25
type input "[PERSON_NAME]"
click at [857, 408] on input "text" at bounding box center [876, 404] width 74 height 25
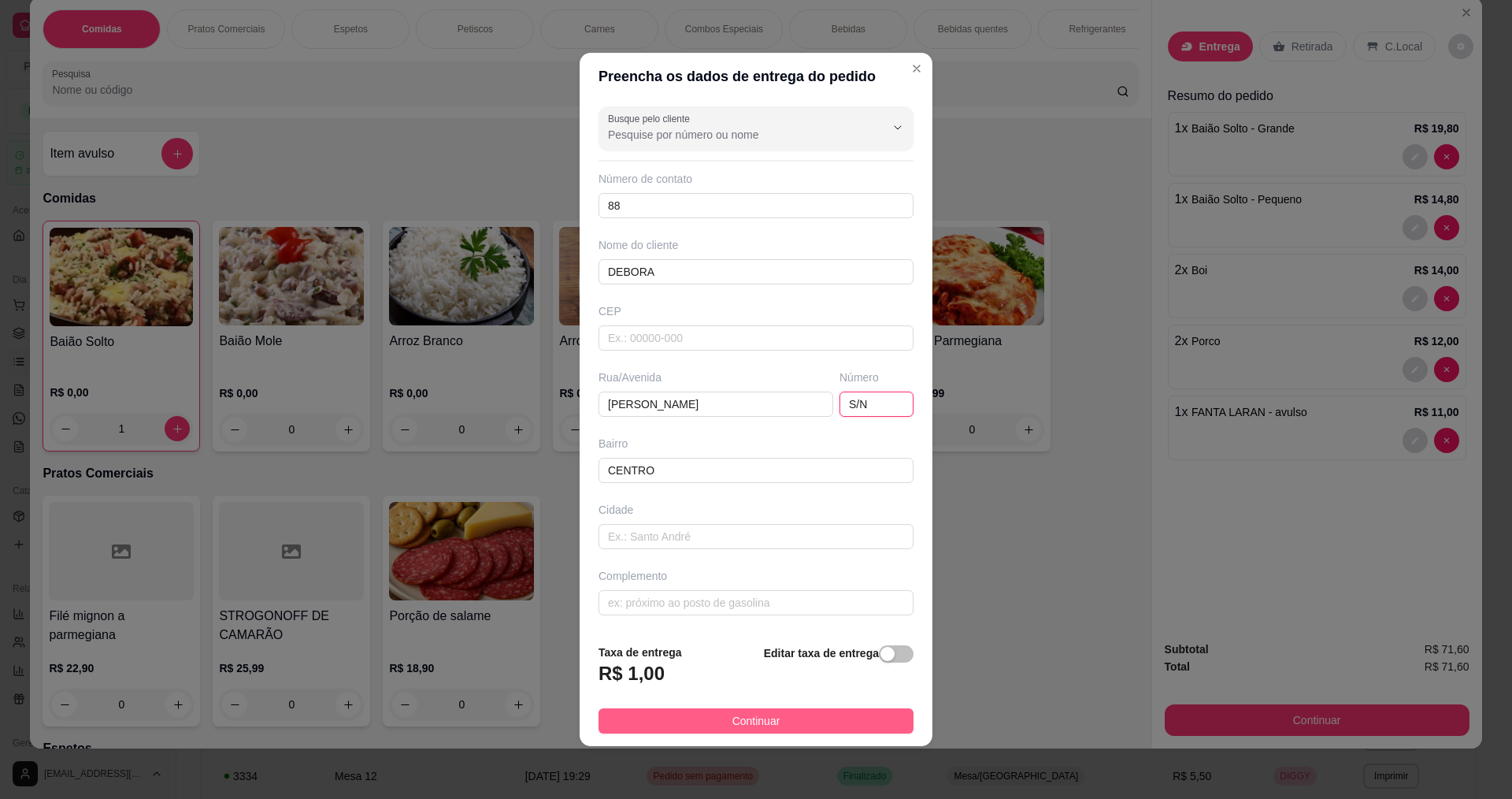
type input "S/N"
click at [754, 717] on span "Continuar" at bounding box center [756, 721] width 48 height 17
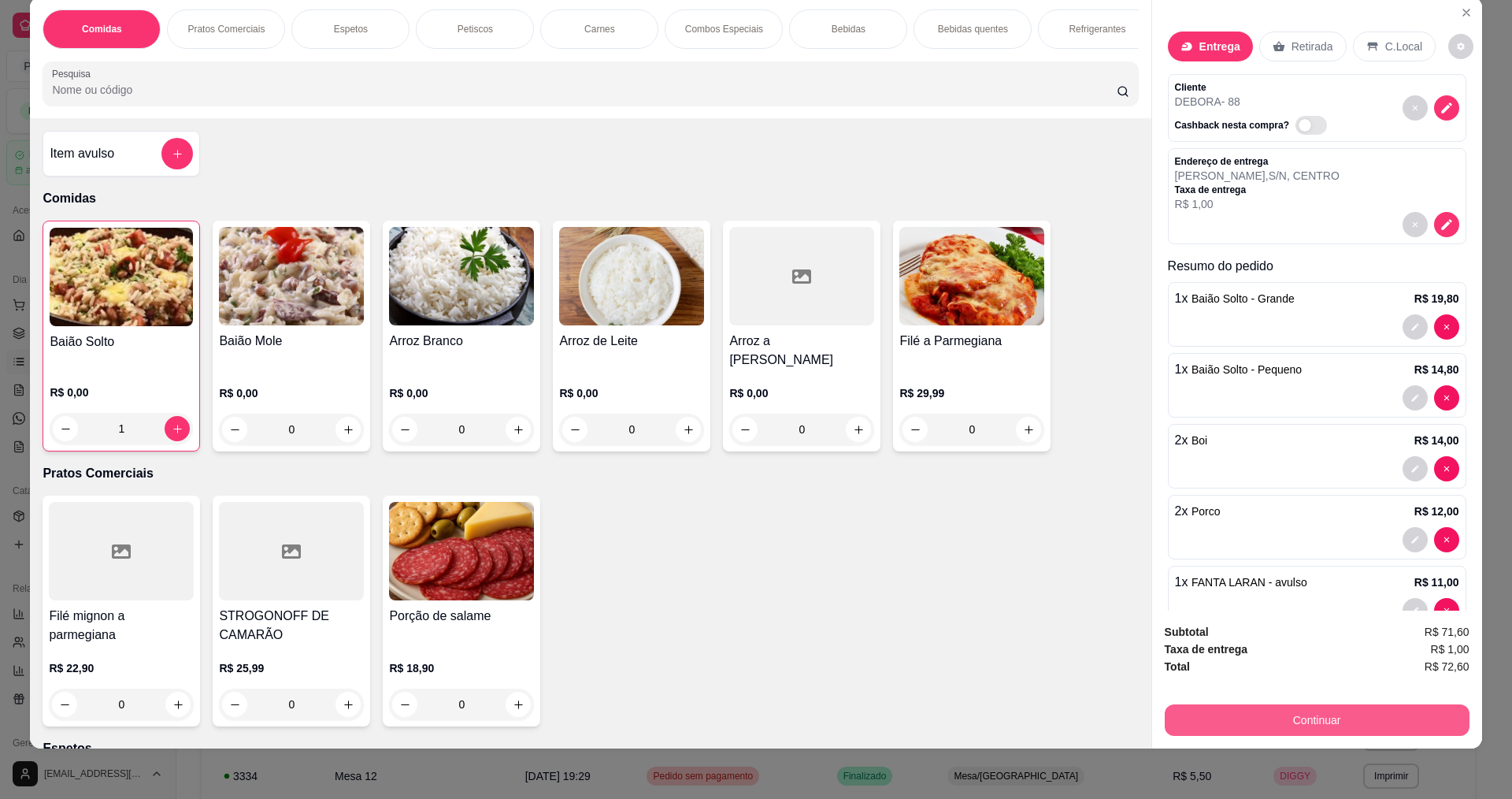
click at [1422, 714] on button "Continuar" at bounding box center [1317, 721] width 305 height 32
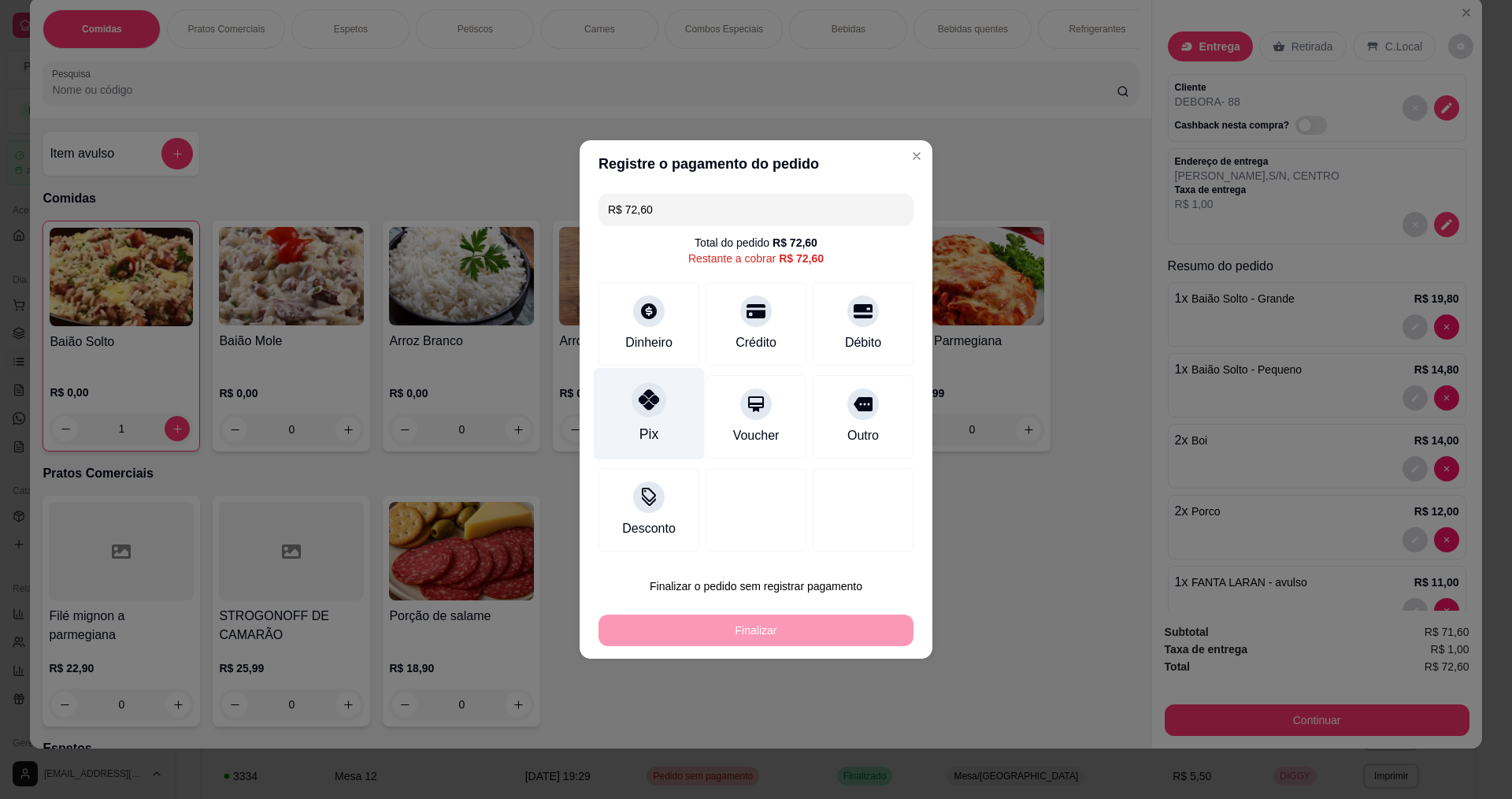
click at [639, 422] on div "Pix" at bounding box center [649, 414] width 111 height 92
type input "R$ 0,00"
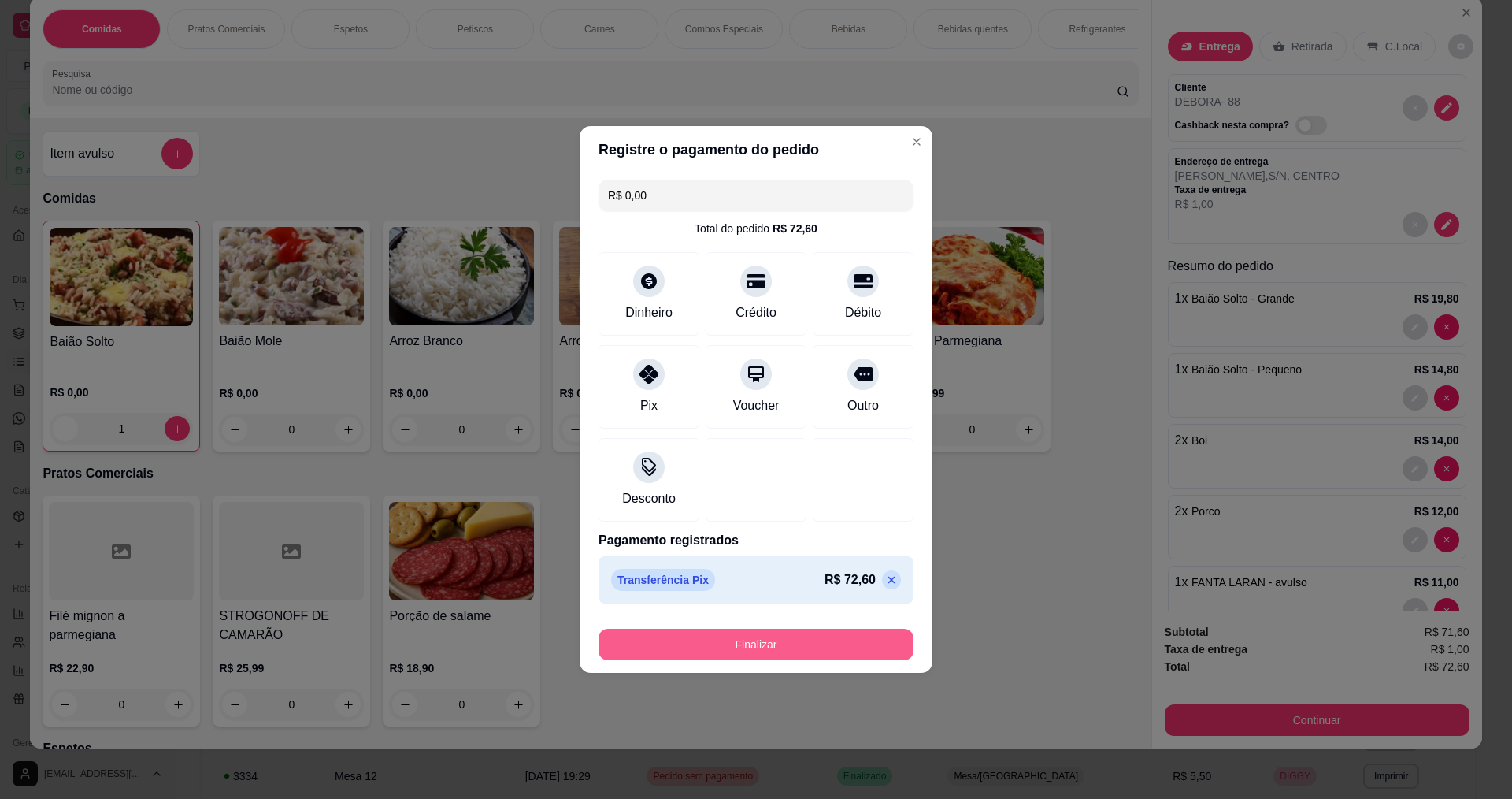
click at [712, 642] on button "Finalizar" at bounding box center [756, 644] width 315 height 32
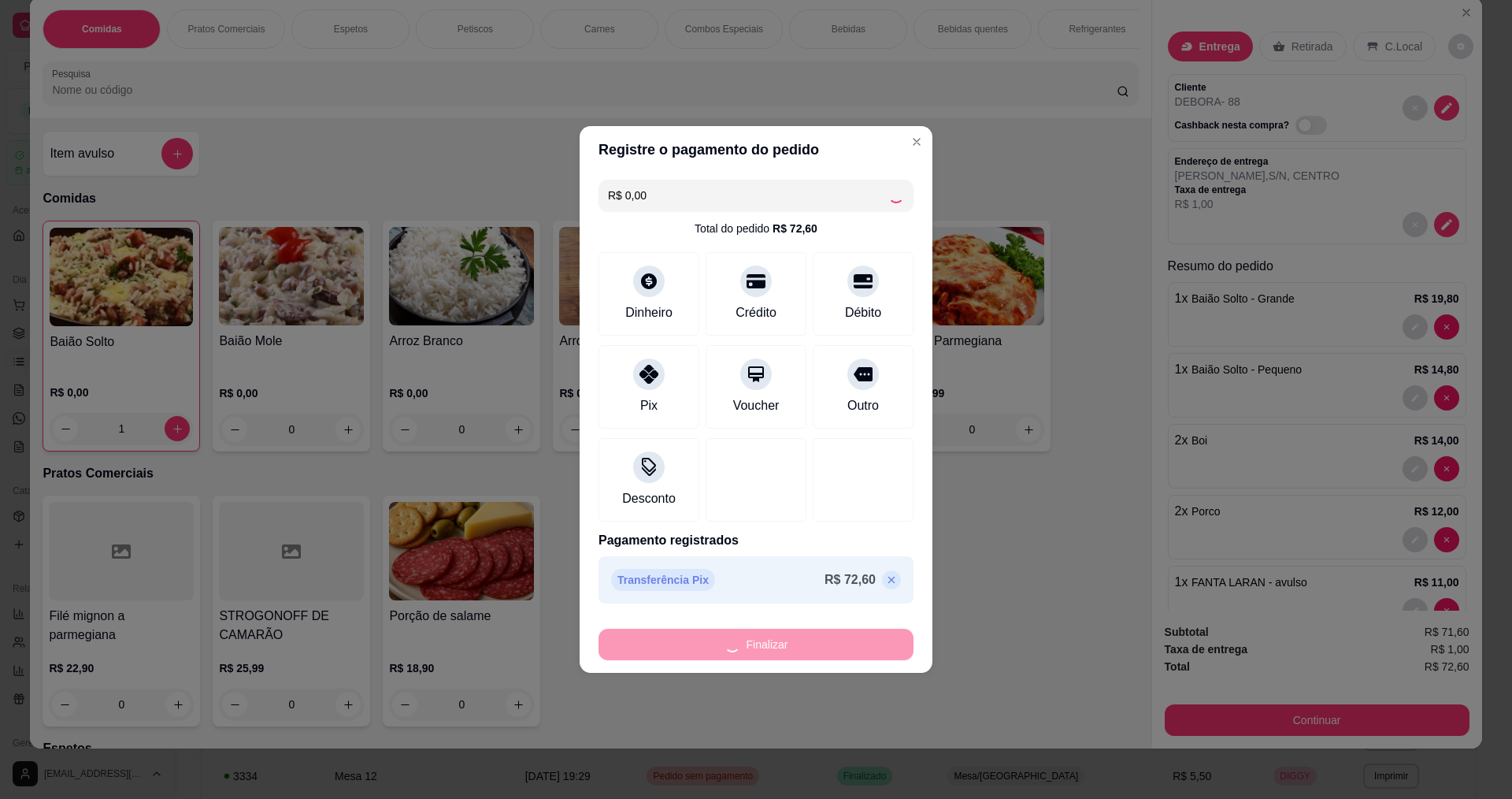
type input "0"
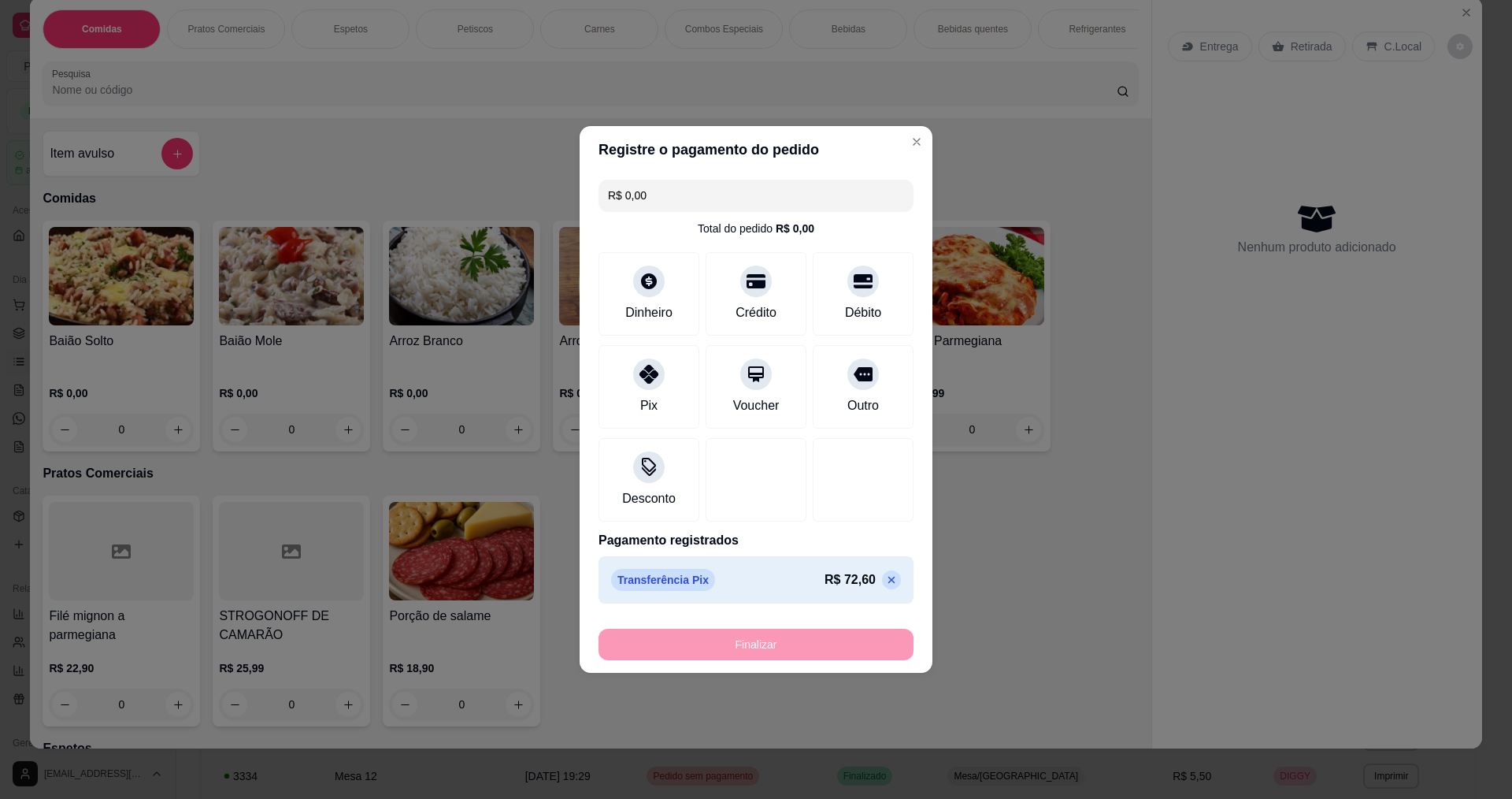
type input "-R$ 72,60"
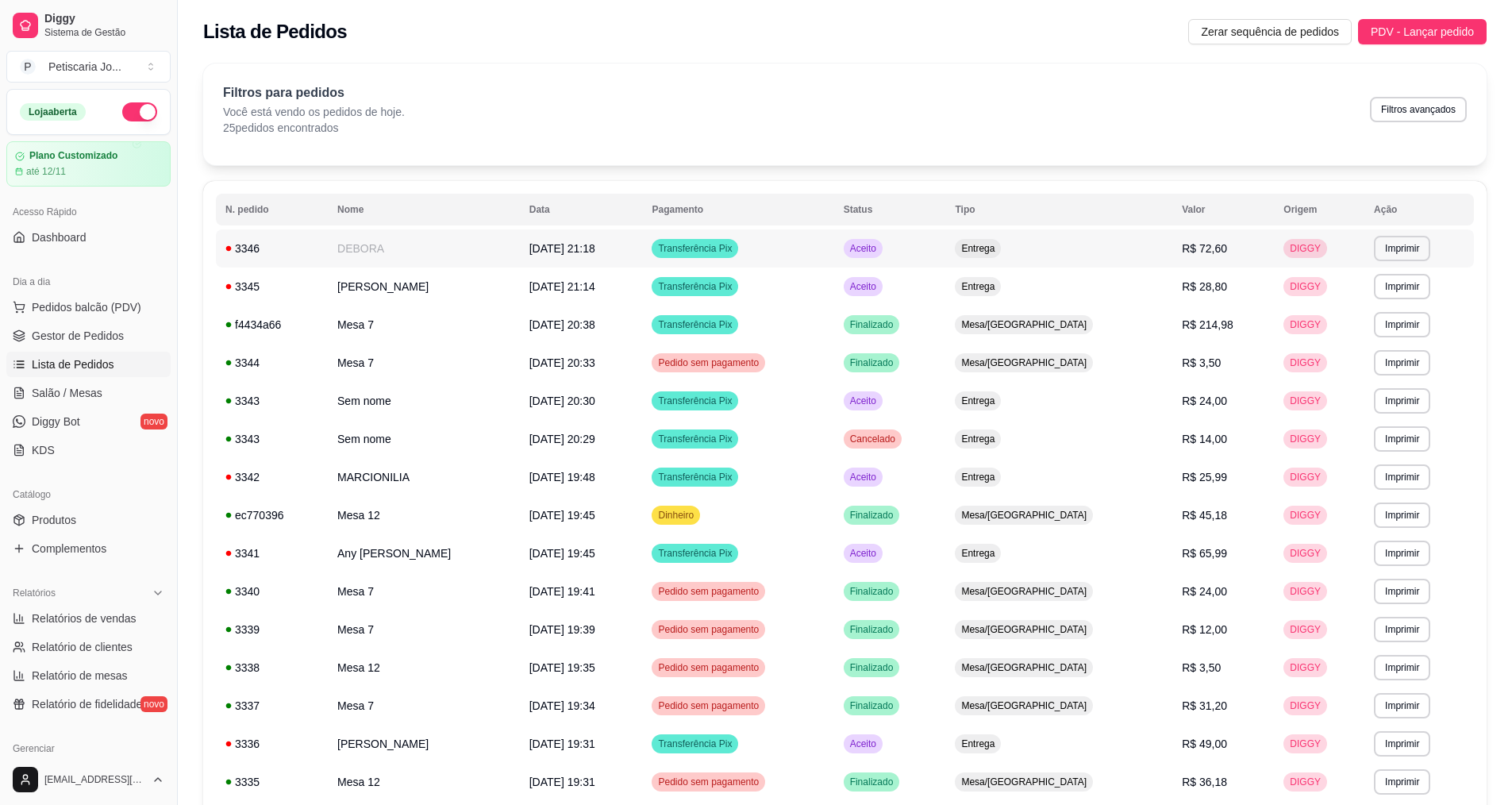
click at [354, 255] on td "DEBORA" at bounding box center [423, 248] width 192 height 38
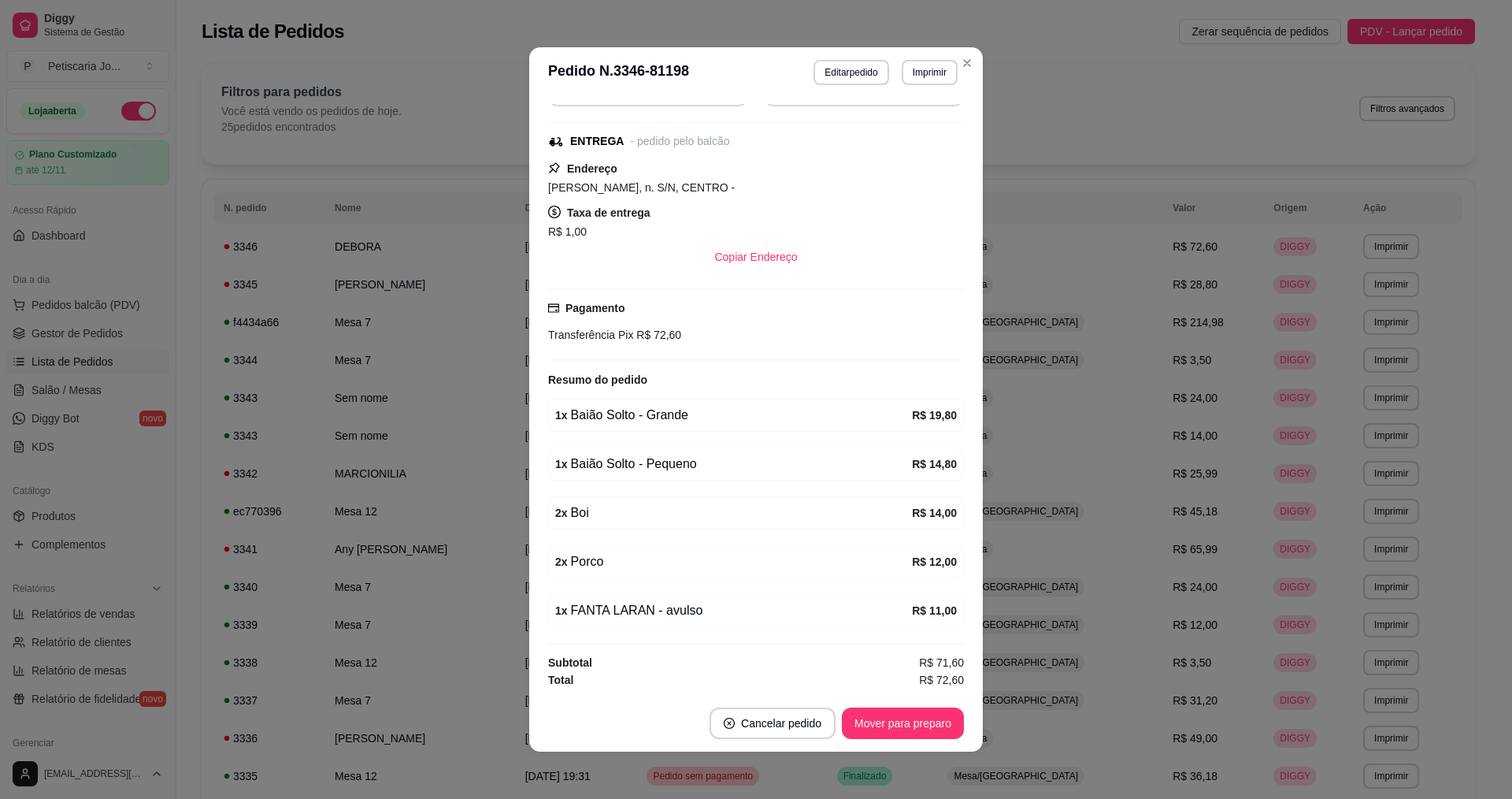
scroll to position [3, 0]
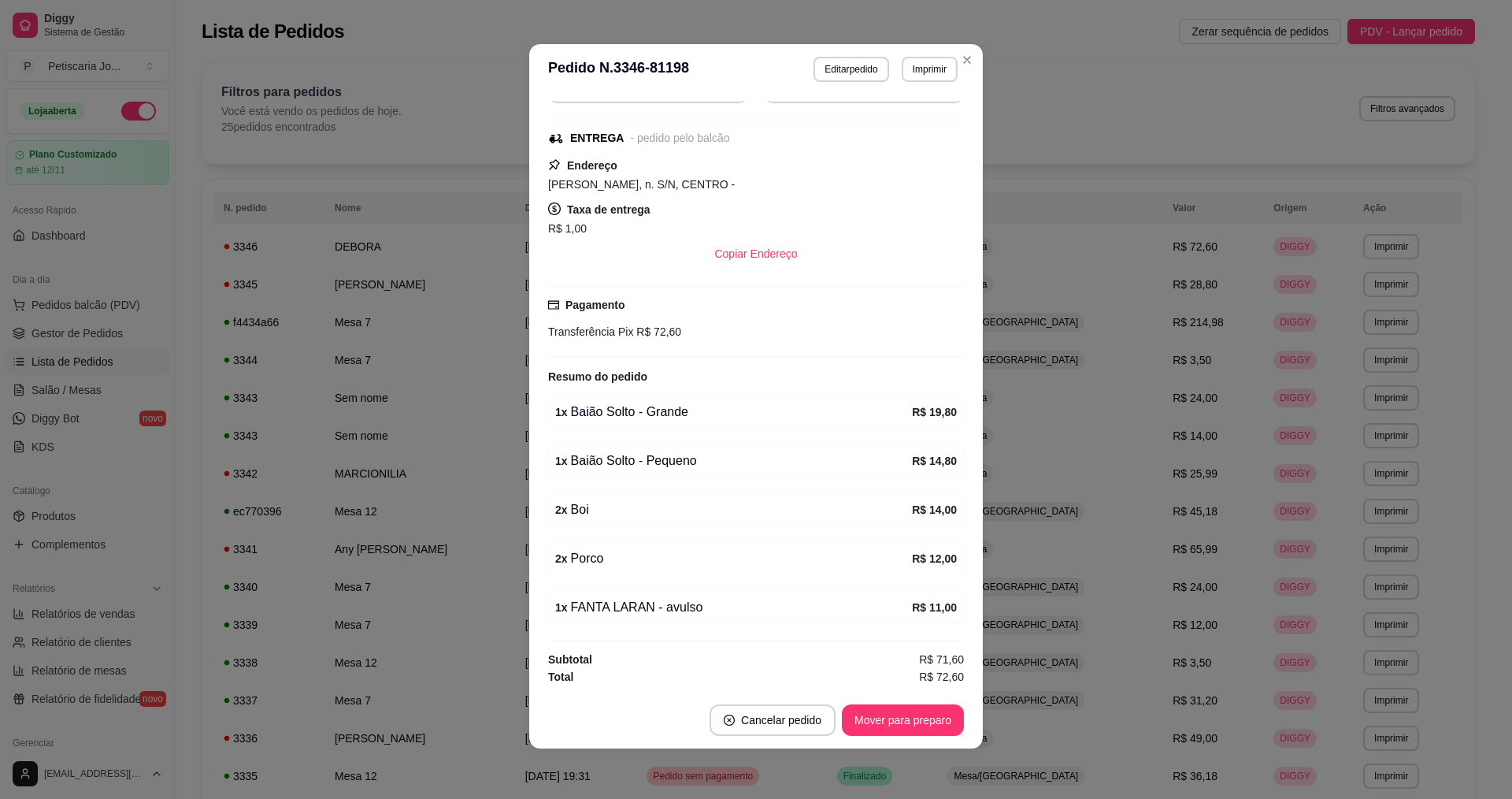
click at [930, 611] on strong "R$ 11,00" at bounding box center [934, 607] width 45 height 13
click at [590, 588] on div "feito há 9 minutos Horário do pedido [DATE] 21:18 Status do pedido ACEITO Nome …" at bounding box center [756, 392] width 416 height 584
click at [593, 597] on div "1 x FANTA LARAN - avulso R$ 11,00" at bounding box center [756, 607] width 416 height 33
click at [619, 598] on div "1 x FANTA LARAN - avulso" at bounding box center [734, 607] width 357 height 19
click at [735, 630] on div "feito há 9 minutos Horário do pedido [DATE] 21:18 Status do pedido ACEITO Nome …" at bounding box center [756, 392] width 416 height 584
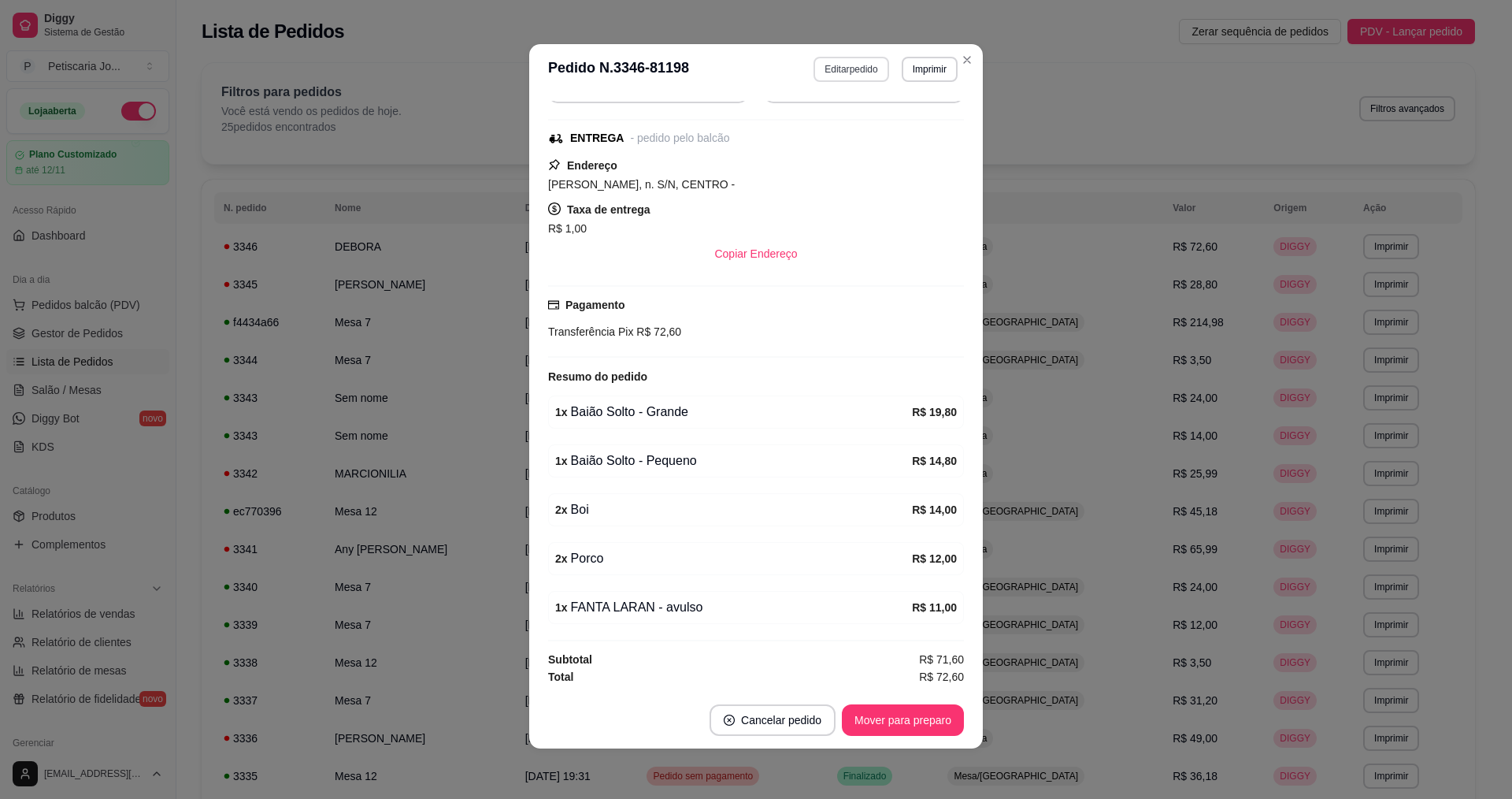
click at [839, 70] on button "Editar pedido" at bounding box center [851, 70] width 74 height 25
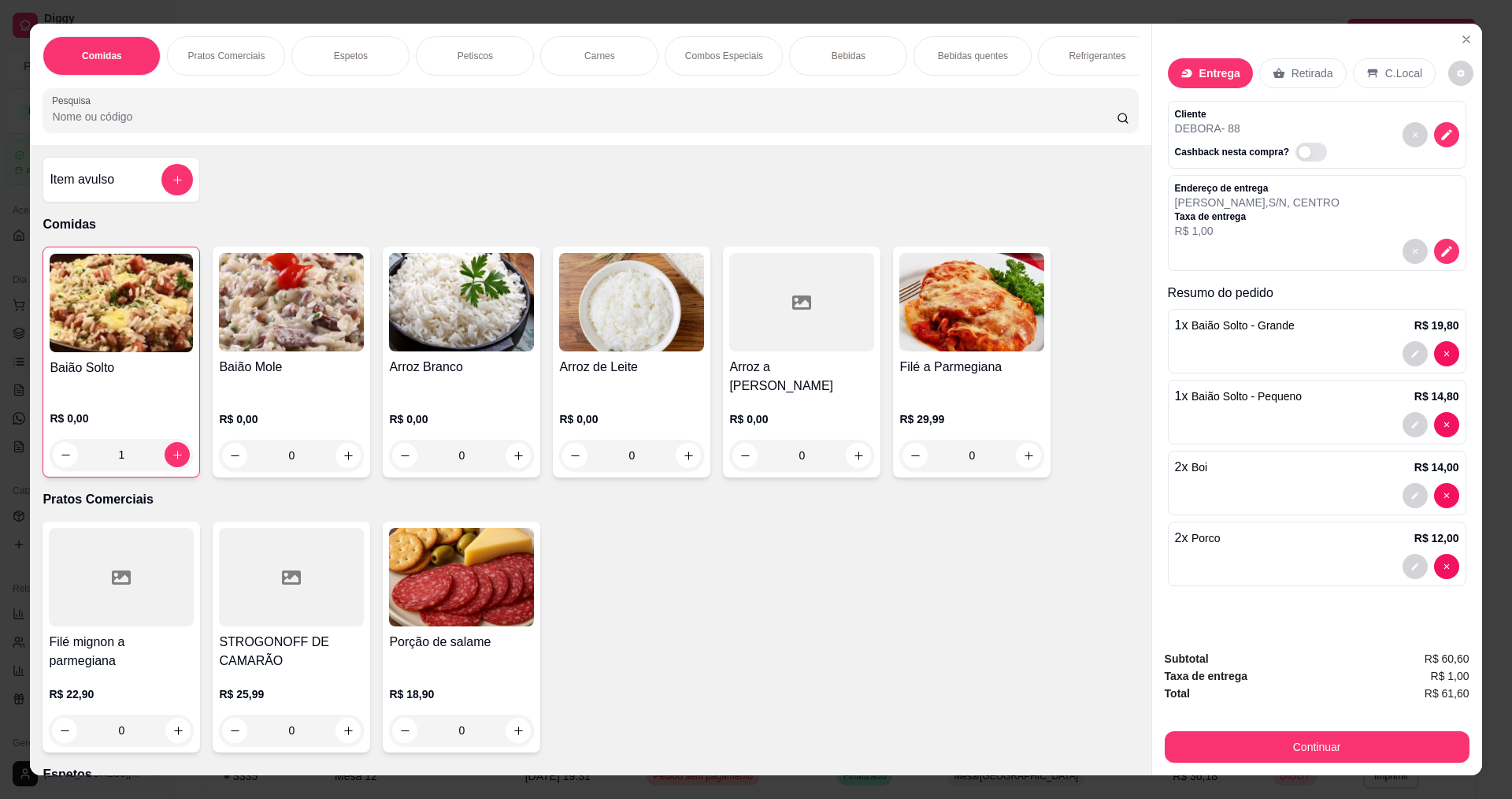
scroll to position [0, 0]
click at [172, 187] on icon "add-separate-item" at bounding box center [178, 181] width 12 height 12
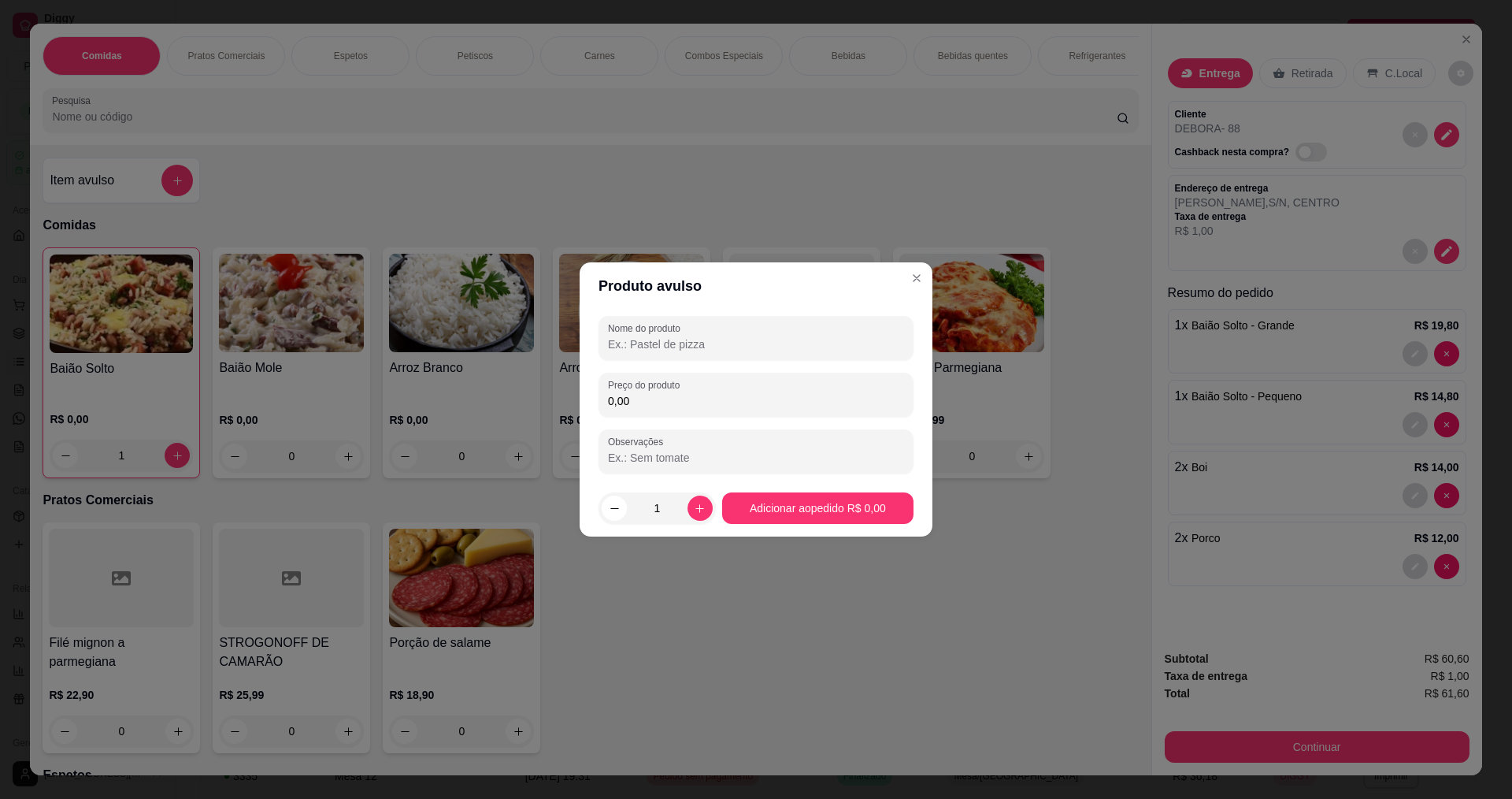
click at [729, 346] on input "Nome do produto" at bounding box center [756, 344] width 296 height 16
type input "SUKITA"
click at [671, 407] on input "0,00" at bounding box center [756, 401] width 296 height 16
type input "10,00"
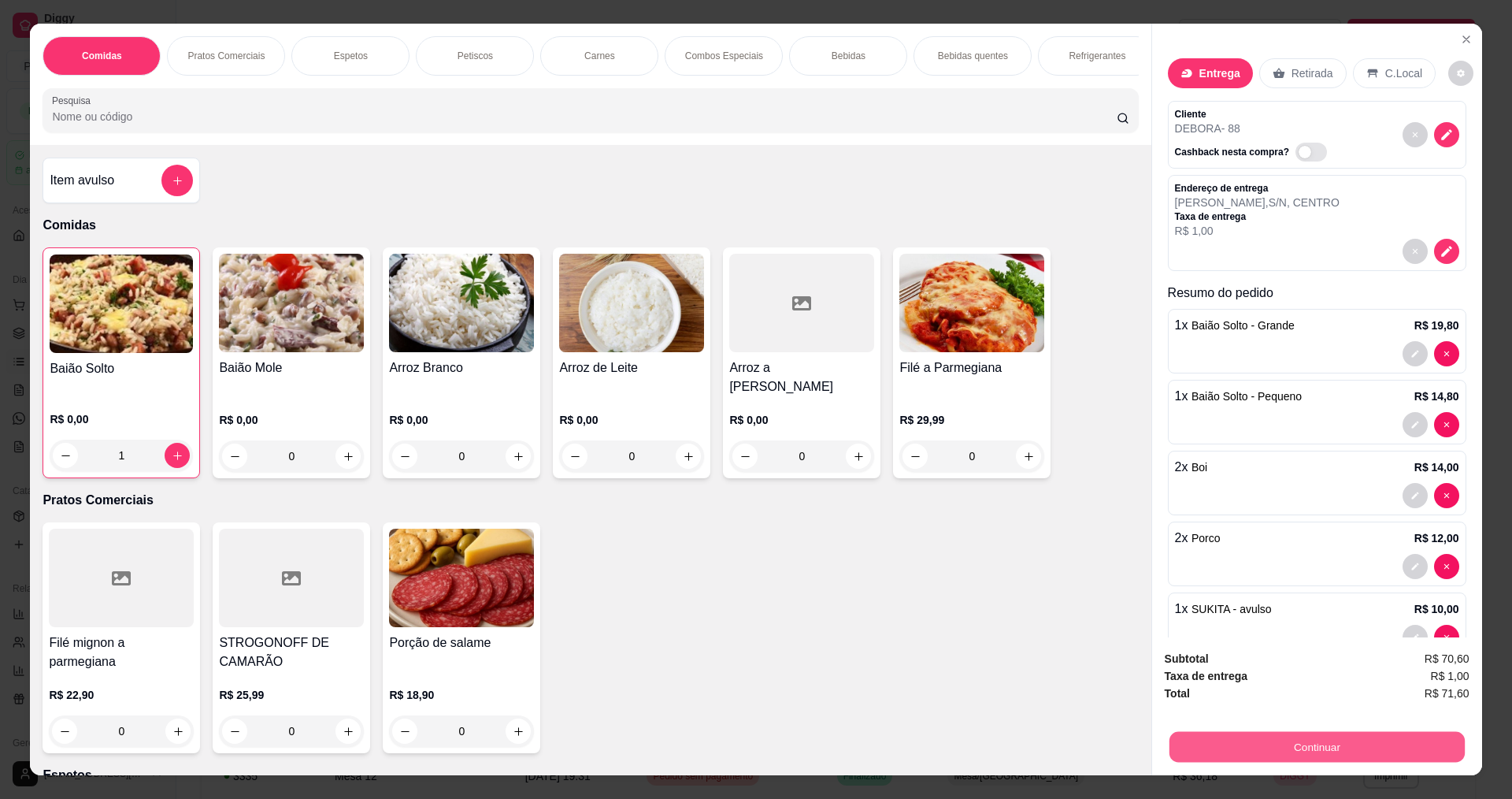
click at [1280, 742] on button "Continuar" at bounding box center [1316, 746] width 296 height 31
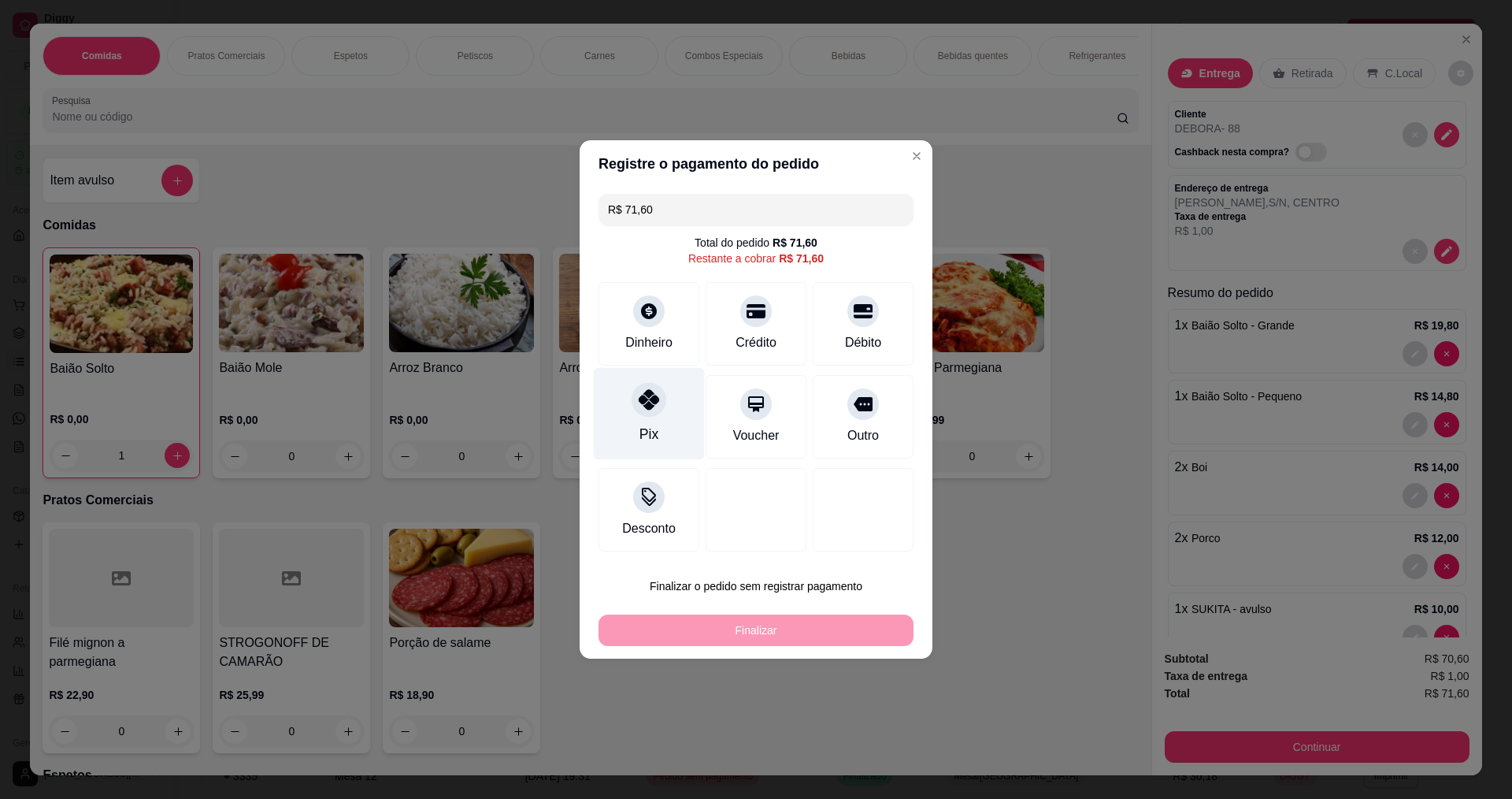
click at [643, 400] on icon at bounding box center [649, 400] width 21 height 21
type input "R$ 0,00"
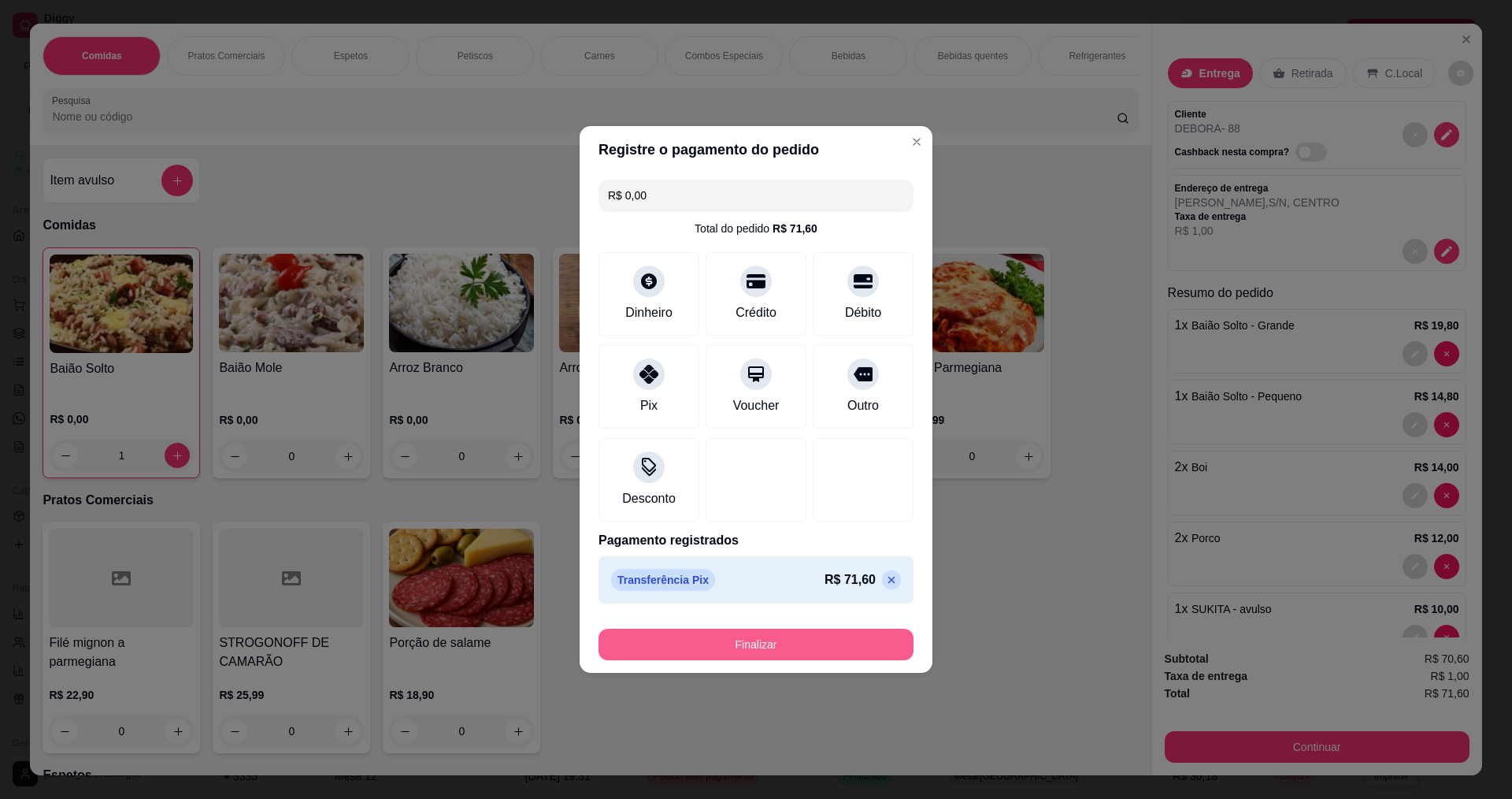
click at [803, 641] on button "Finalizar" at bounding box center [756, 644] width 315 height 32
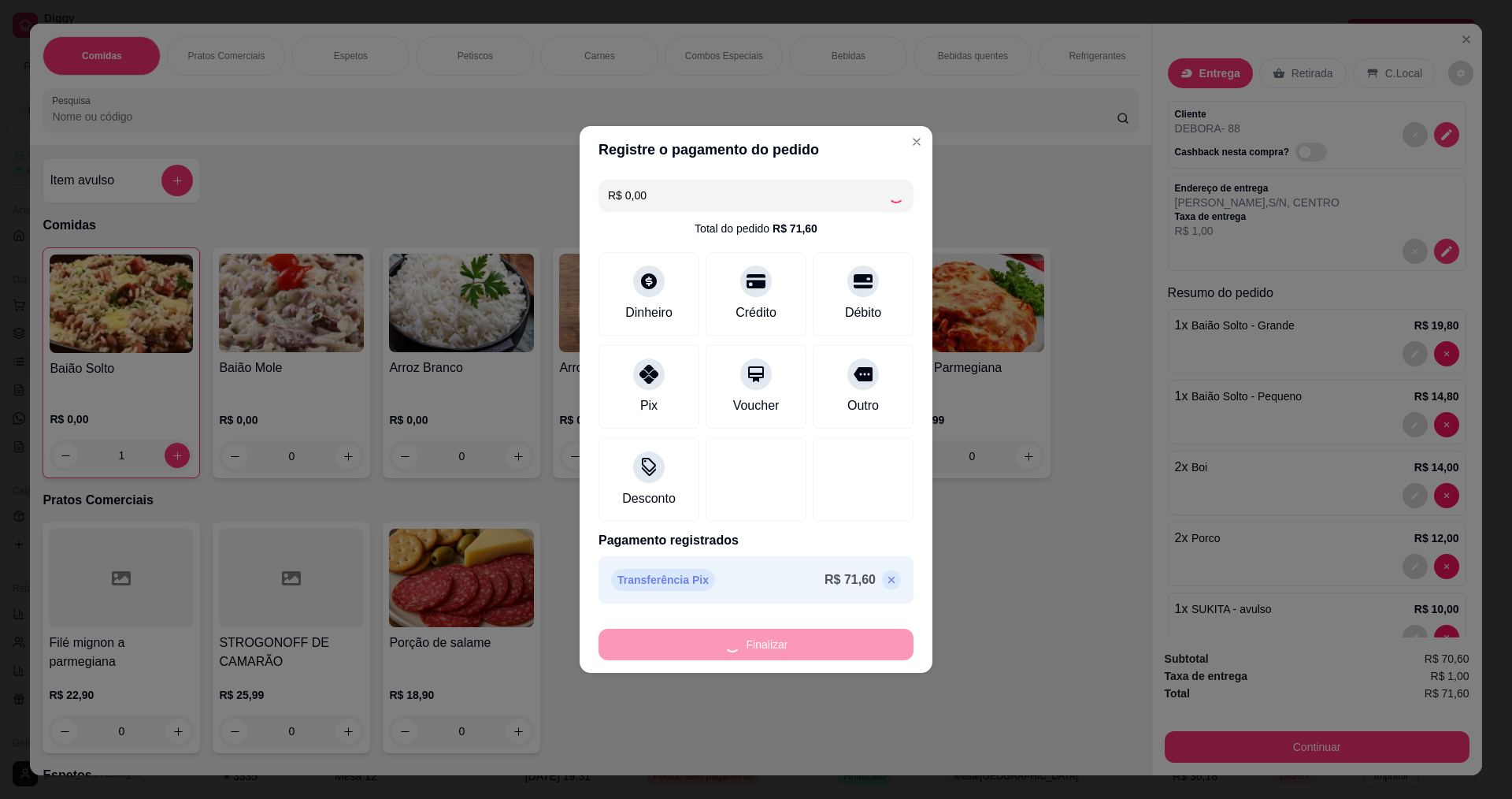
type input "0"
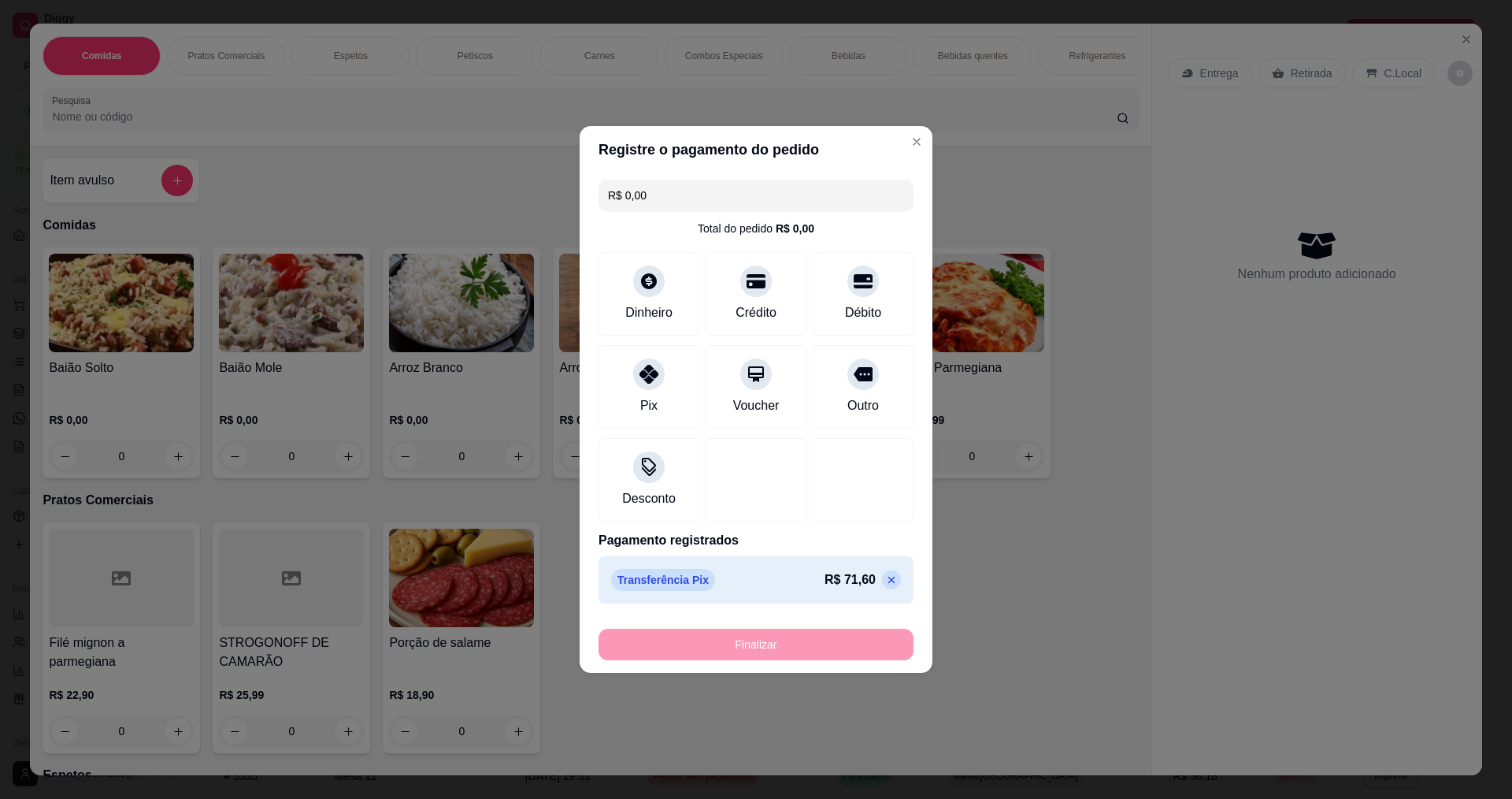
type input "-R$ 71,60"
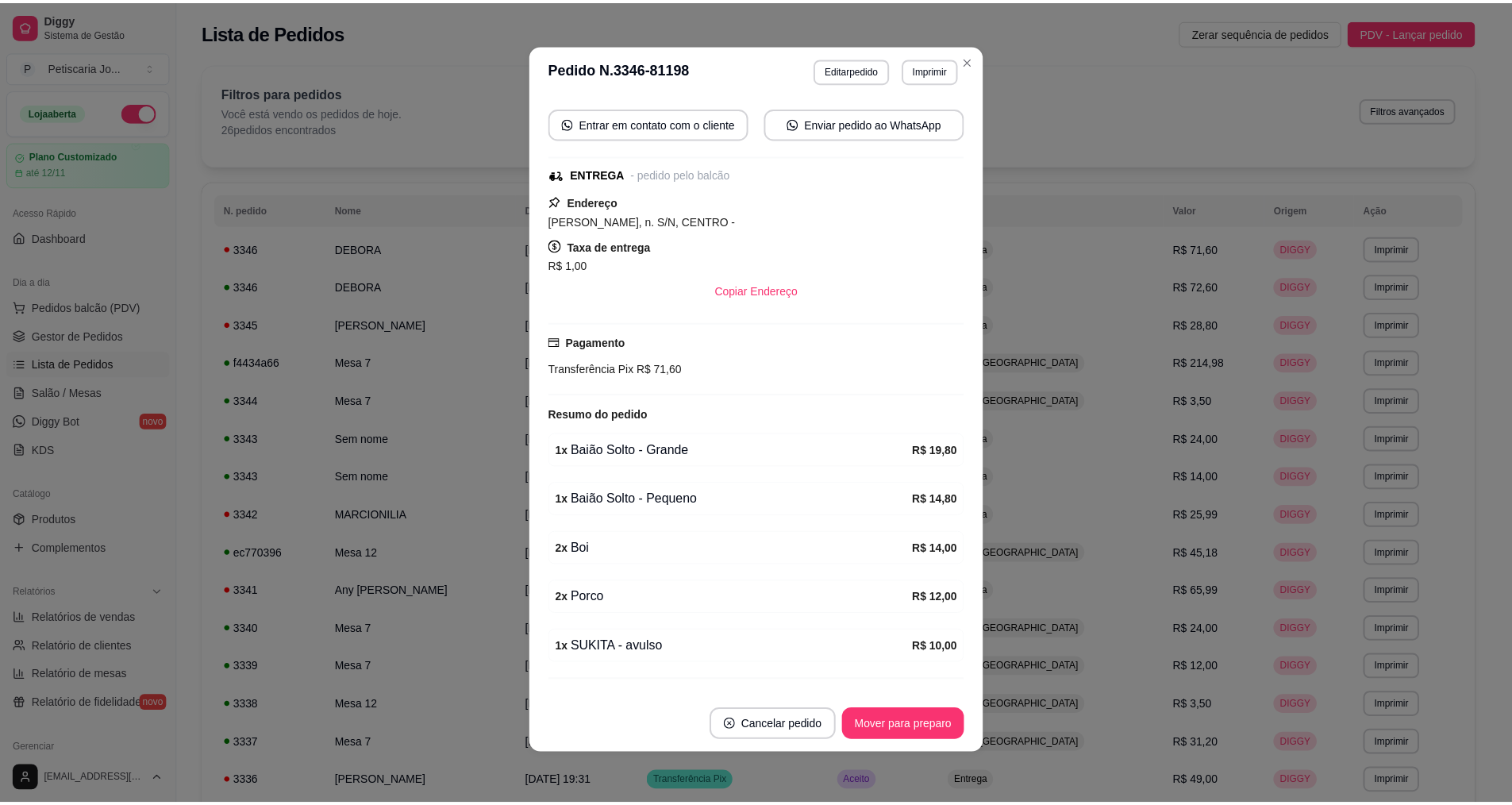
scroll to position [212, 0]
